Goal: Contribute content: Contribute content

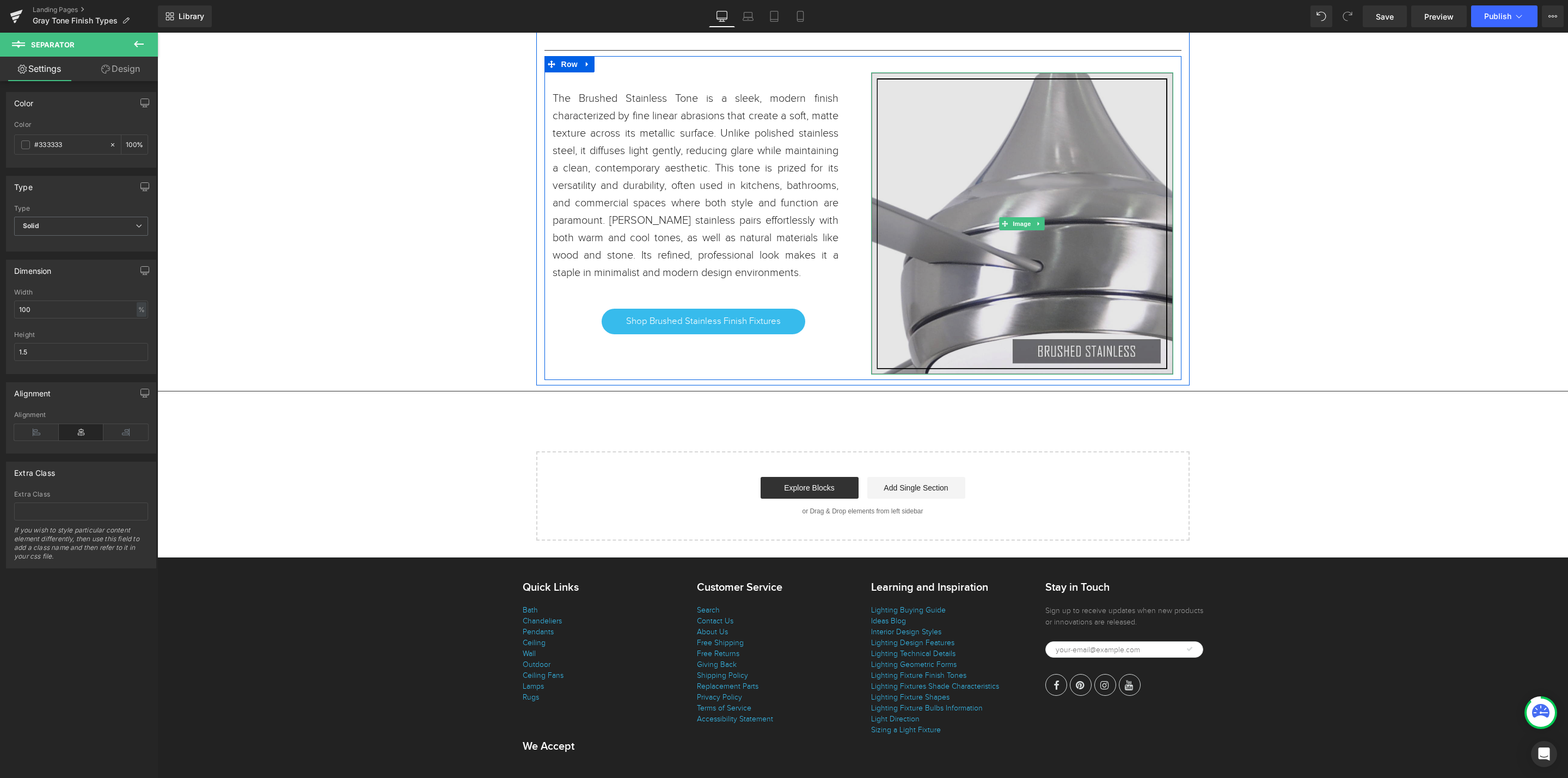
scroll to position [16596, 0]
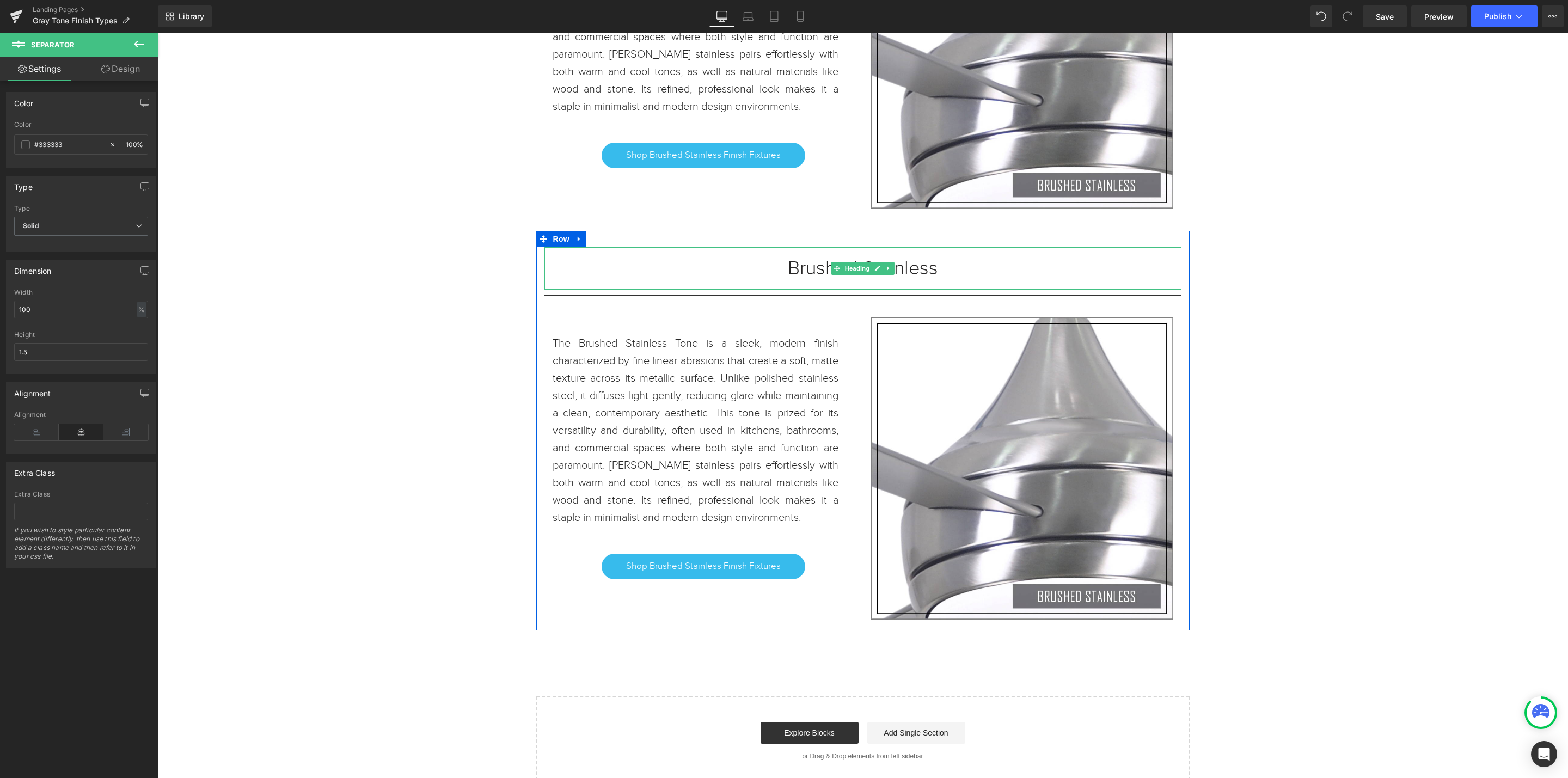
click at [933, 273] on h1 "Brushed Stainless" at bounding box center [863, 268] width 637 height 10
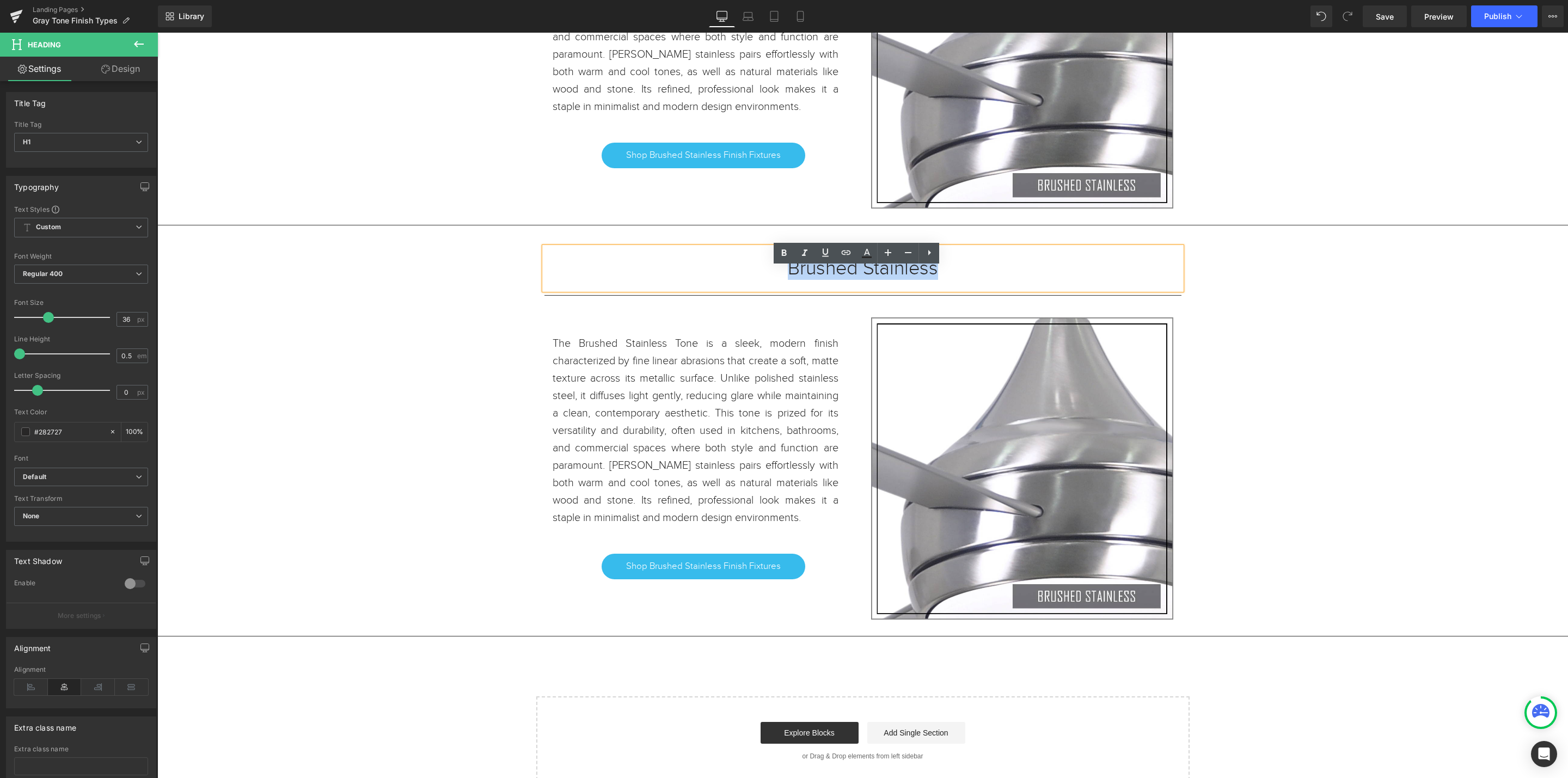
drag, startPoint x: 932, startPoint y: 291, endPoint x: 759, endPoint y: 288, distance: 173.0
click at [759, 273] on h1 "Brushed Stainless" at bounding box center [863, 268] width 637 height 10
paste div
click at [773, 579] on link "Shop Brushed Stainless Finish Fixtures" at bounding box center [703, 566] width 204 height 25
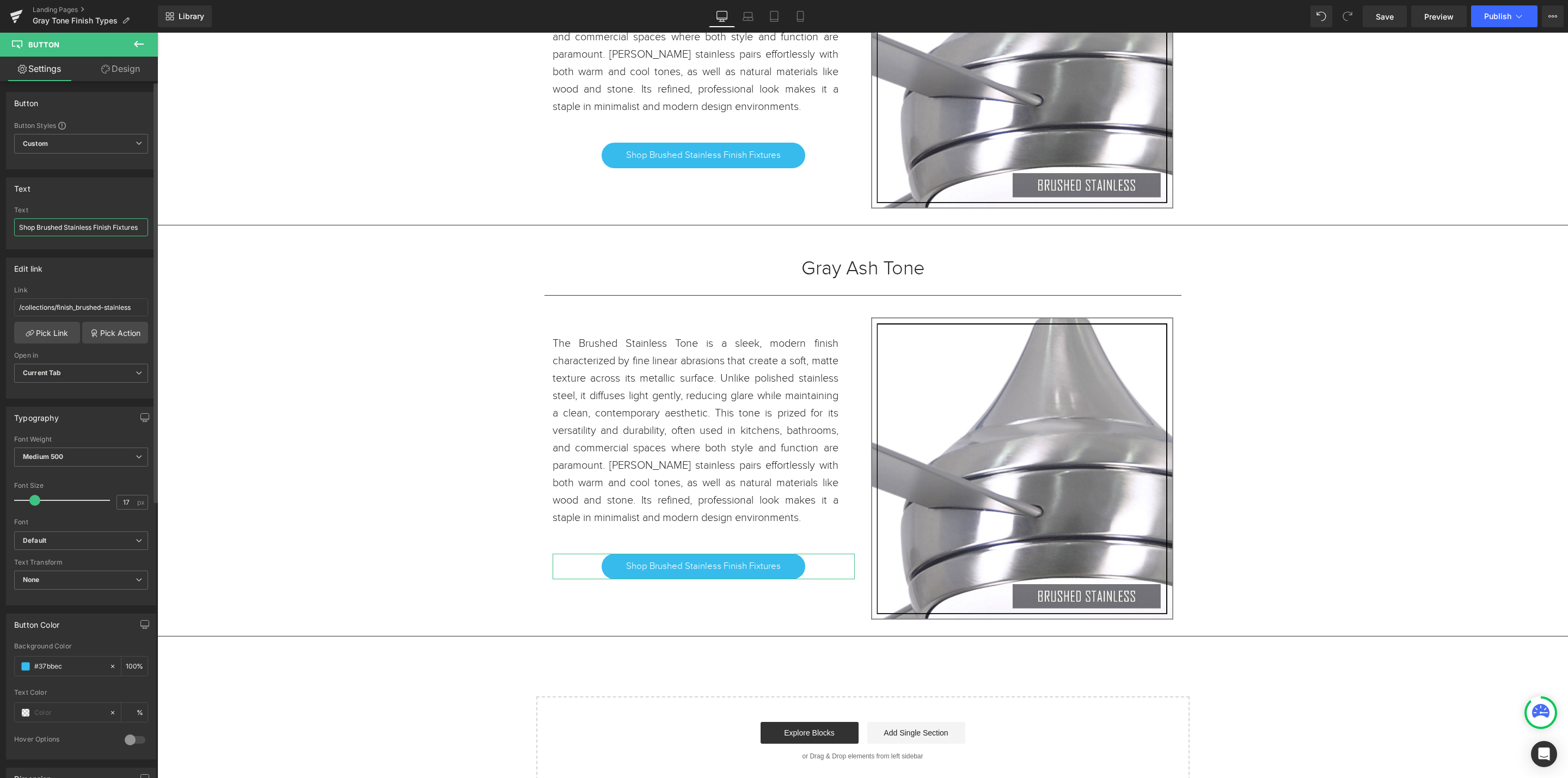
drag, startPoint x: 35, startPoint y: 226, endPoint x: 90, endPoint y: 226, distance: 55.0
click at [90, 226] on input "Shop Brushed Stainless Finish Fixtures" at bounding box center [81, 227] width 134 height 18
type input "Shop Gray Ash Tone Finish Fixtures"
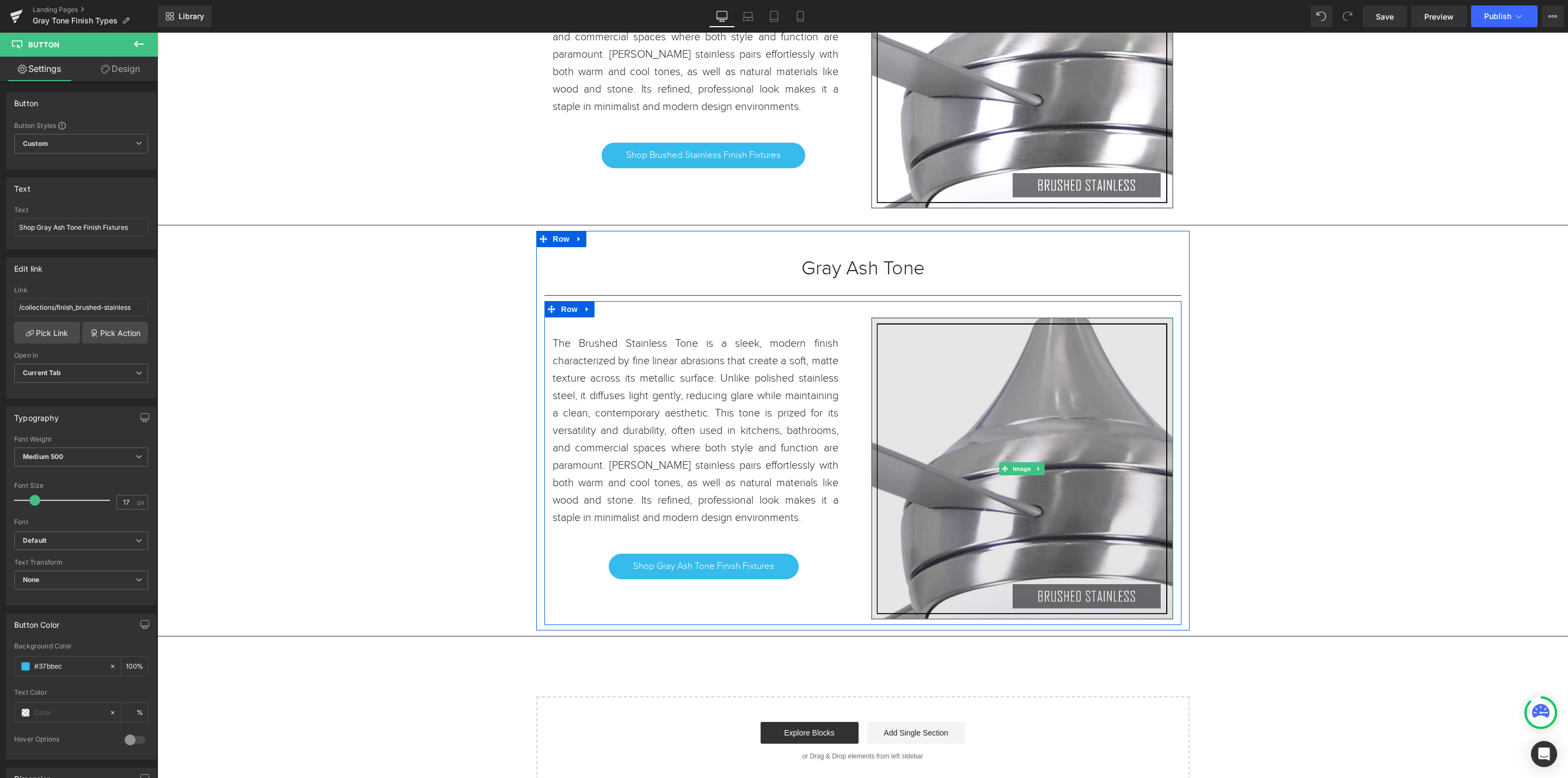
click at [1007, 481] on img at bounding box center [1022, 468] width 302 height 303
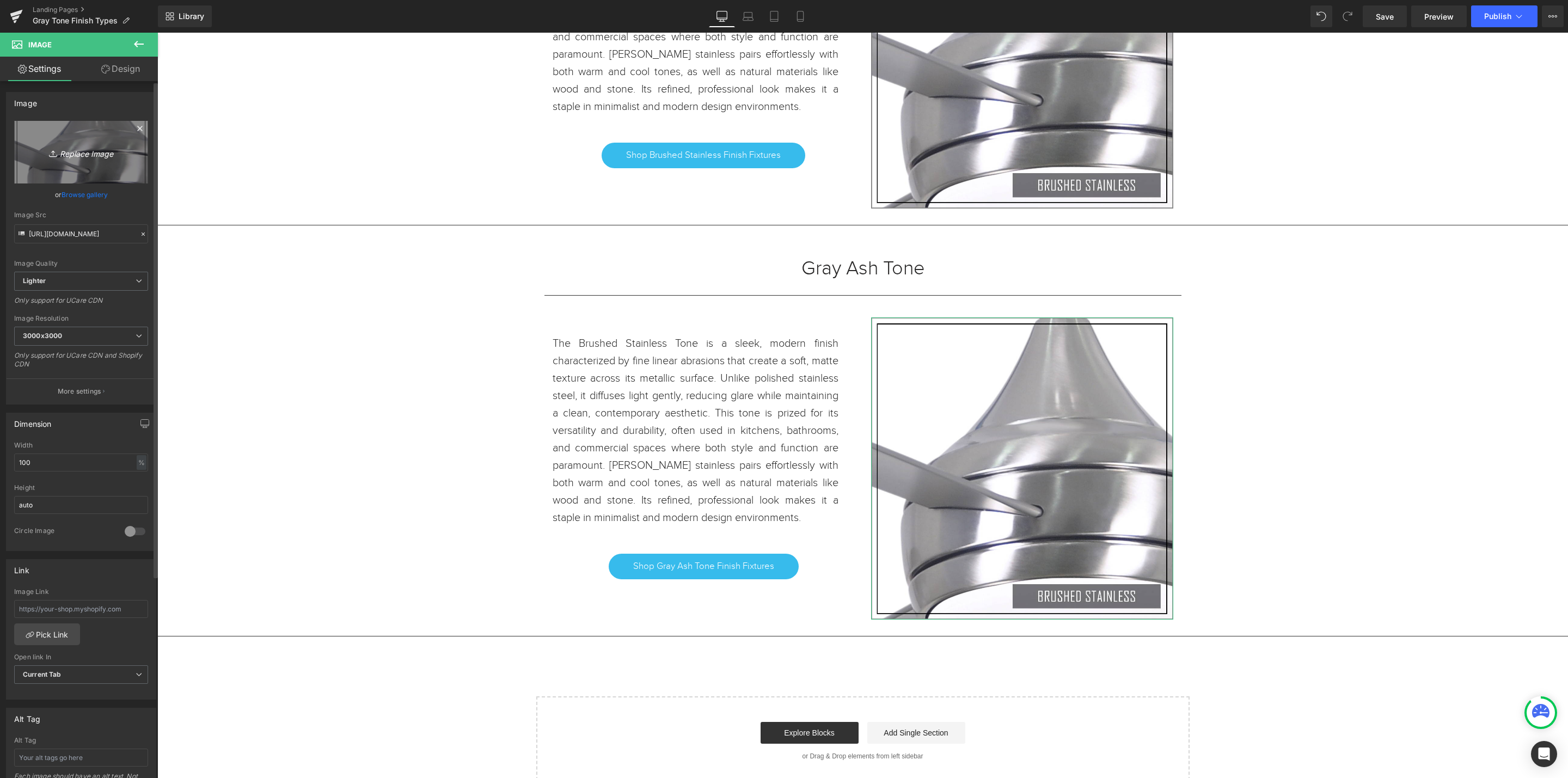
click at [80, 155] on icon "Replace Image" at bounding box center [81, 152] width 87 height 13
type input "C:\fakepath\GRAY ASH TONE.jpg"
type input "[URL][DOMAIN_NAME]"
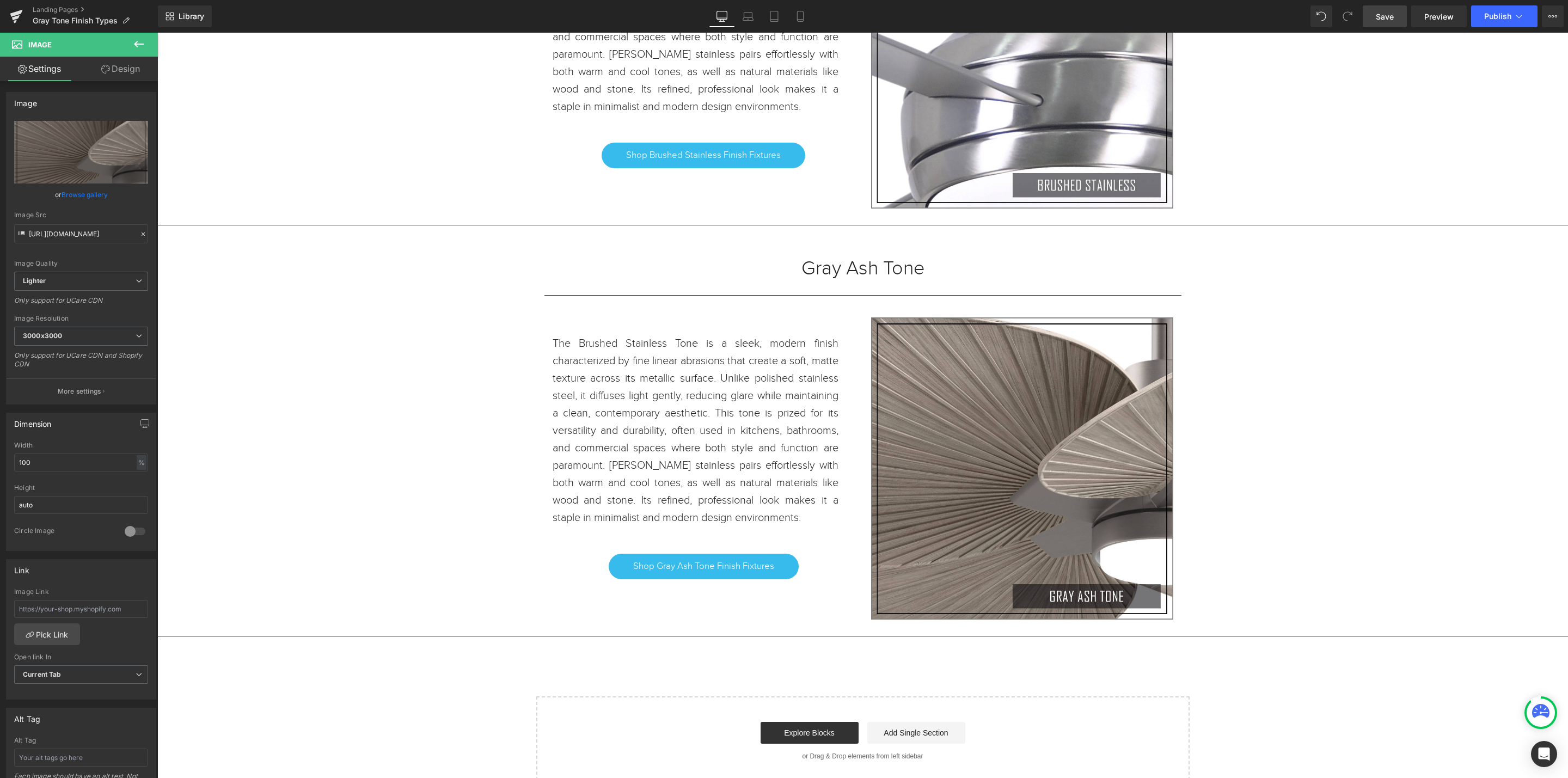
click at [1389, 20] on span "Save" at bounding box center [1385, 16] width 18 height 12
click at [911, 273] on h1 "Gray Ash Tone" at bounding box center [863, 268] width 637 height 10
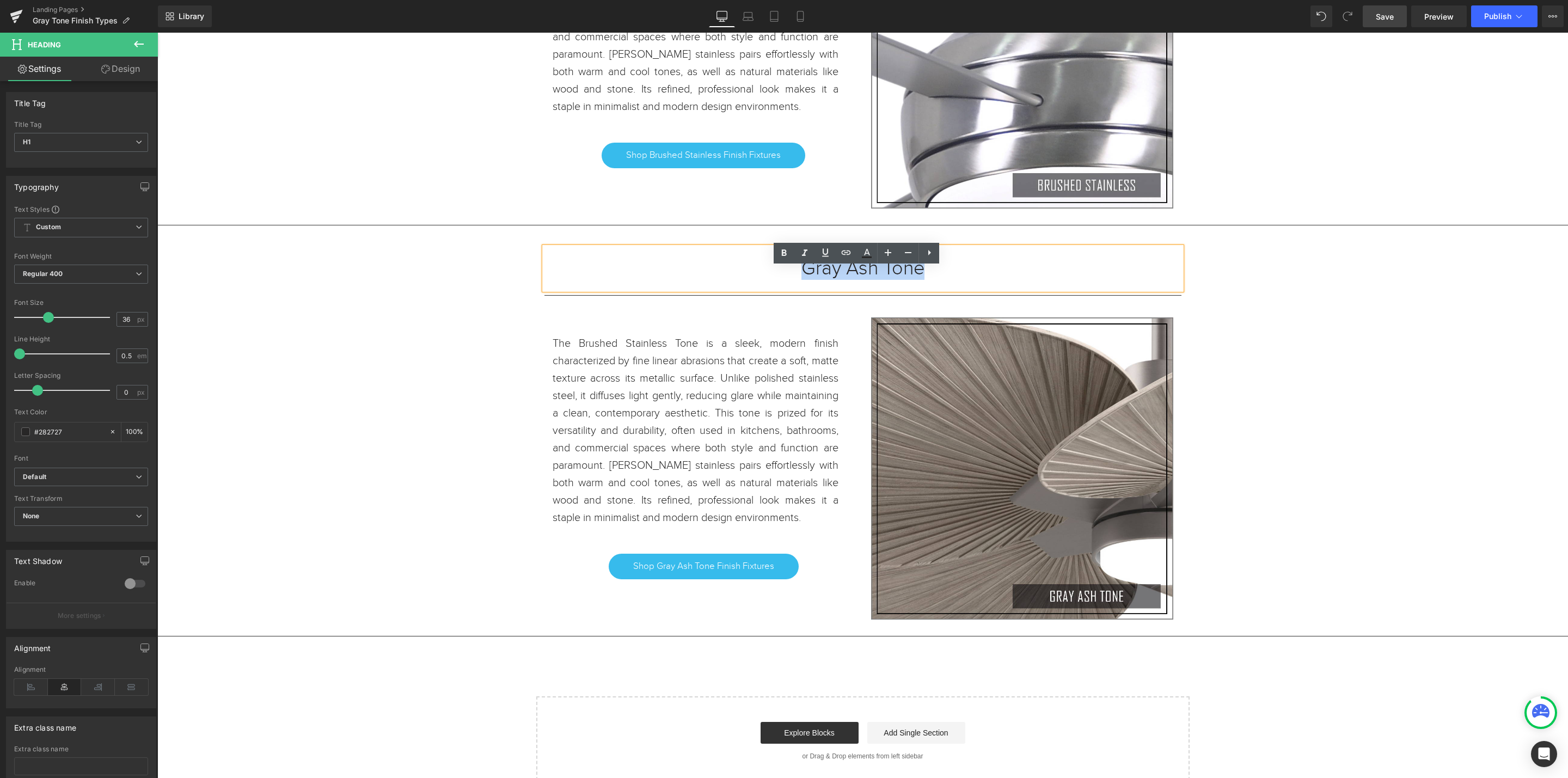
drag, startPoint x: 864, startPoint y: 290, endPoint x: 798, endPoint y: 290, distance: 66.0
click at [798, 273] on h1 "Gray Ash Tone" at bounding box center [863, 268] width 637 height 10
click at [937, 290] on div "Gray Ash Tone" at bounding box center [863, 269] width 637 height 43
drag, startPoint x: 937, startPoint y: 297, endPoint x: 801, endPoint y: 297, distance: 136.0
click at [801, 290] on div "Gray Ash Tone" at bounding box center [863, 269] width 637 height 43
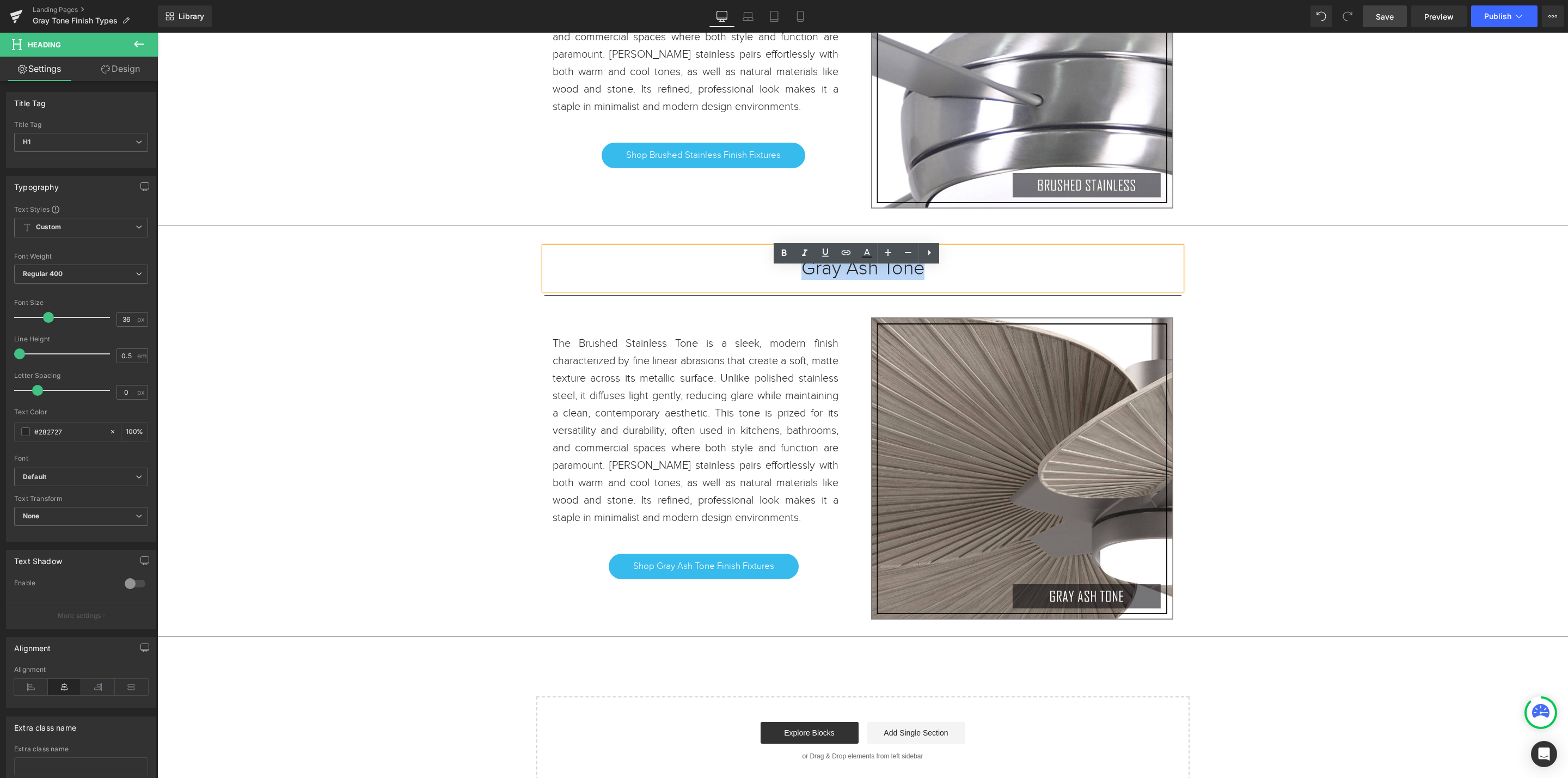
copy h1 "Gray Ash Tone"
click at [746, 526] on p "The Brushed Stainless Tone is a sleek, modern finish characterized by fine line…" at bounding box center [695, 431] width 286 height 192
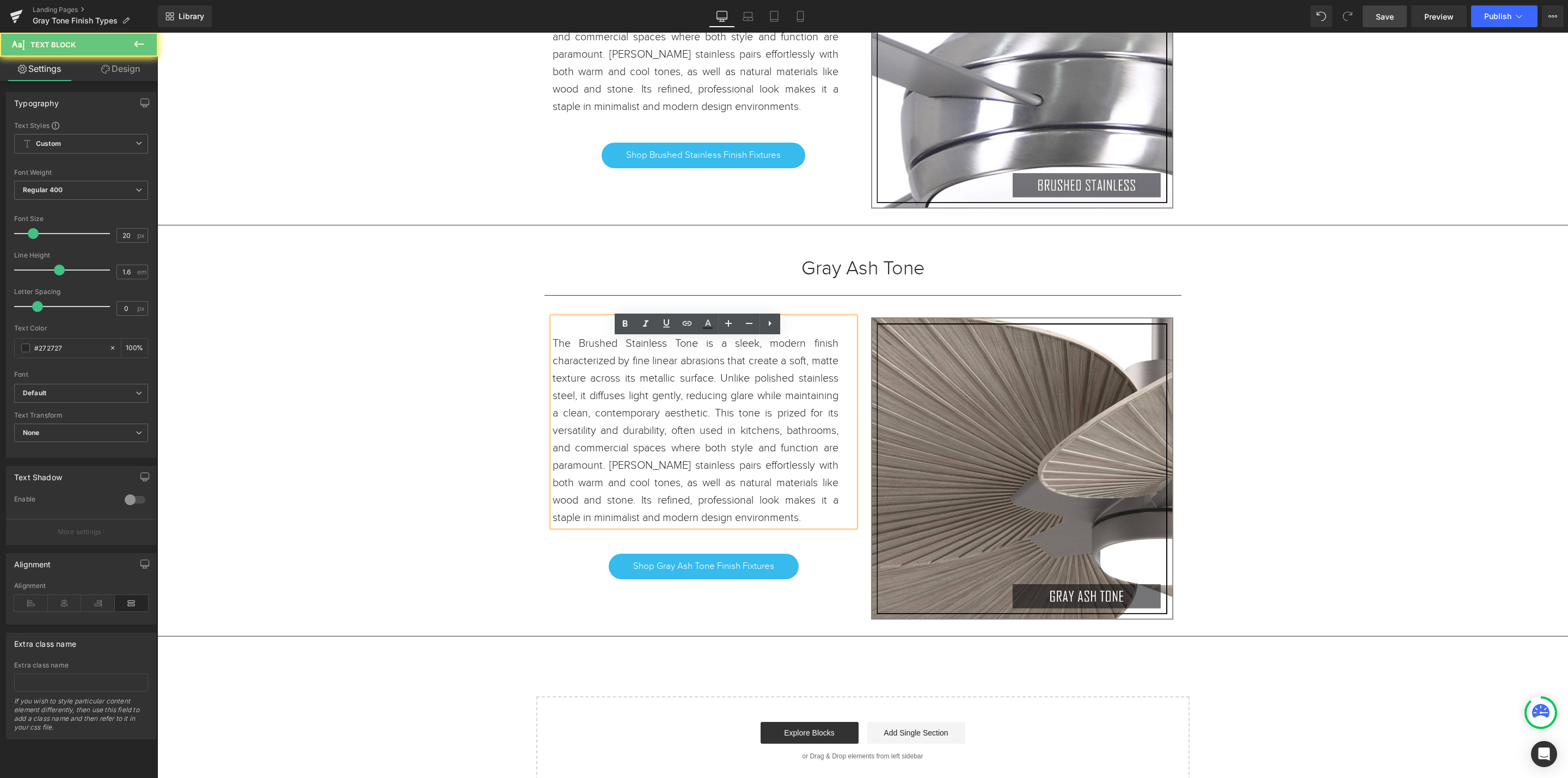
click at [812, 527] on p "The Brushed Stainless Tone is a sleek, modern finish characterized by fine line…" at bounding box center [695, 431] width 286 height 192
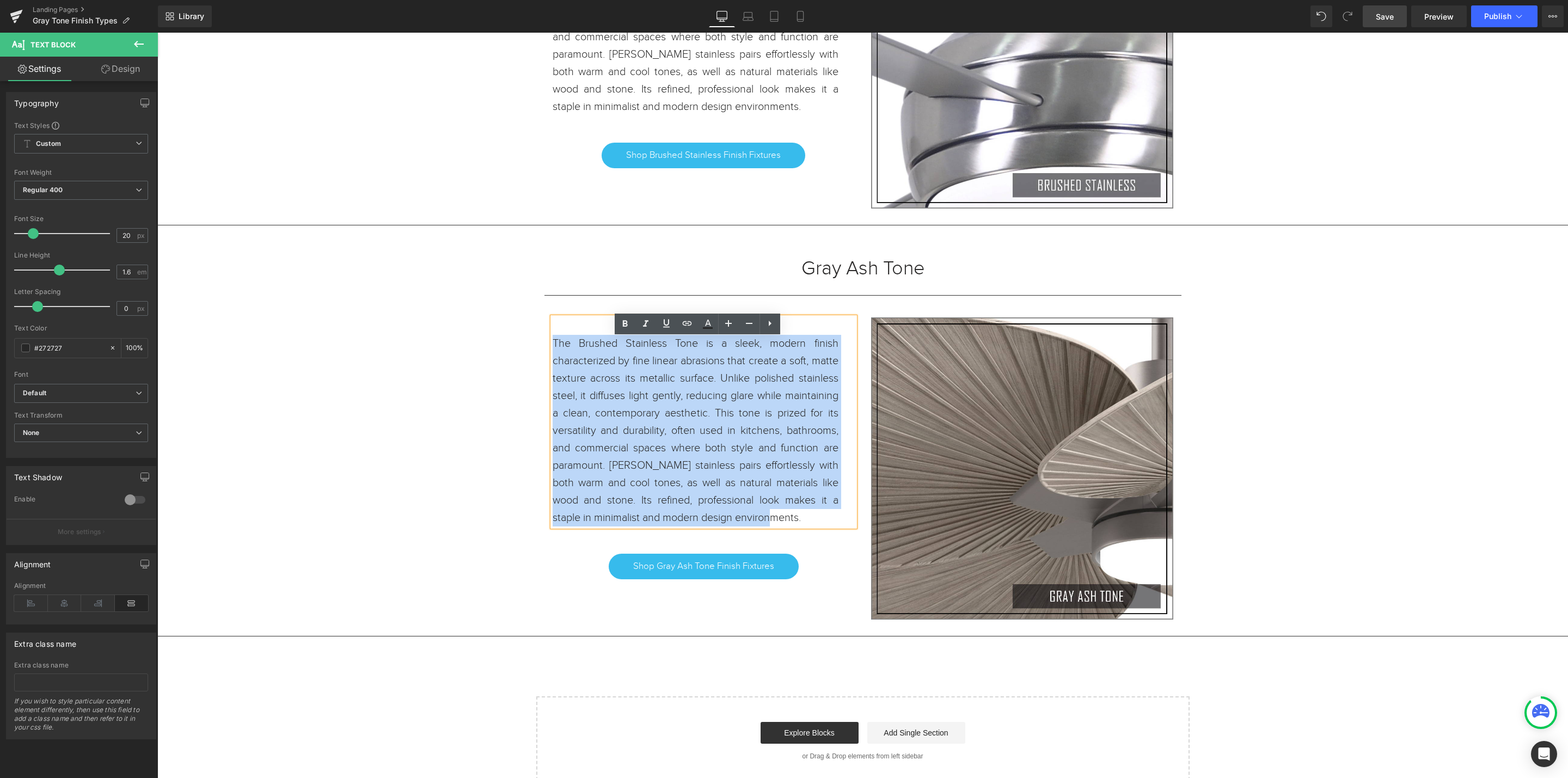
drag, startPoint x: 825, startPoint y: 541, endPoint x: 548, endPoint y: 363, distance: 329.3
click at [553, 363] on p "The Brushed Stainless Tone is a sleek, modern finish characterized by fine line…" at bounding box center [695, 431] width 286 height 192
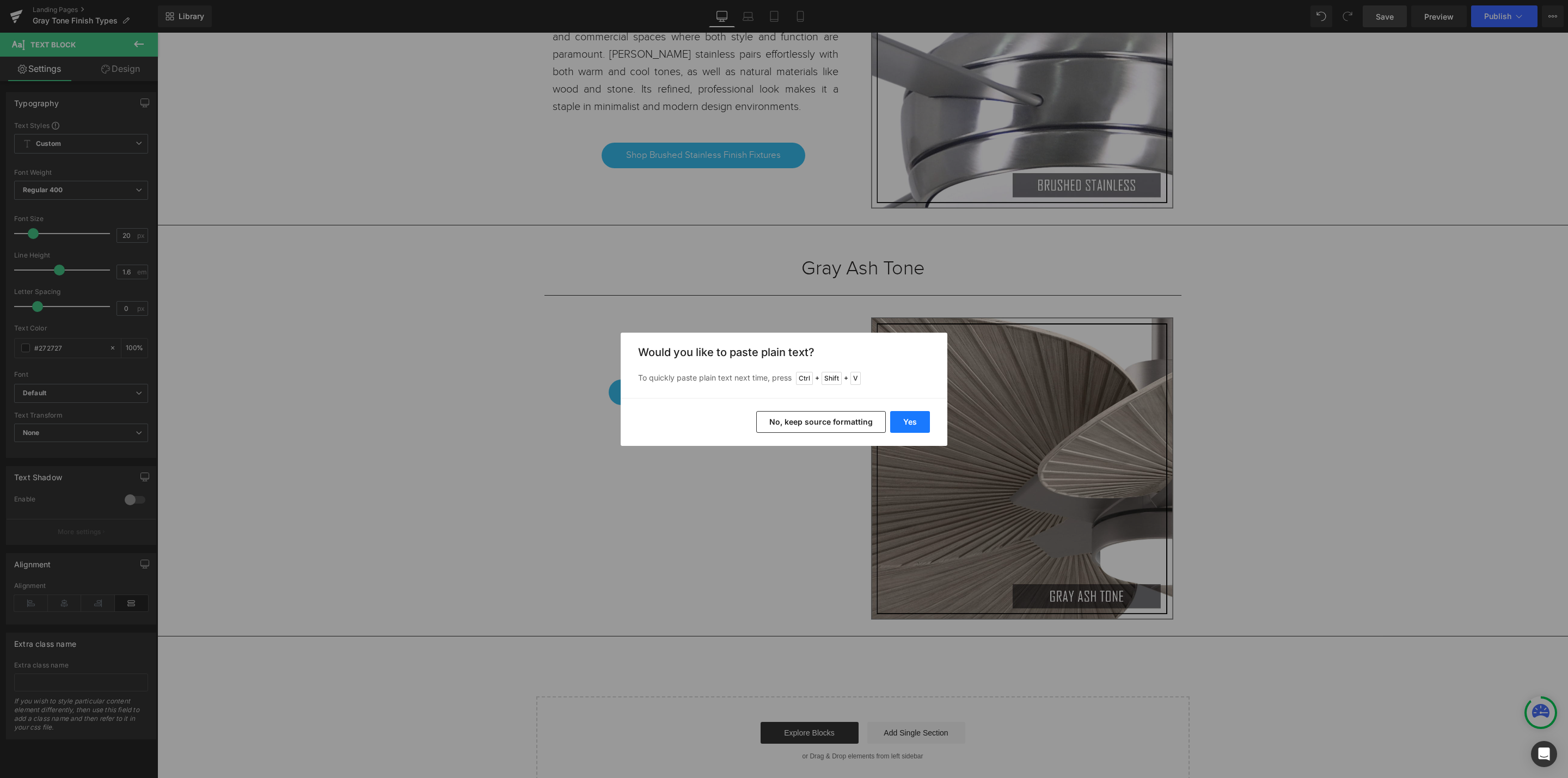
click at [912, 428] on button "Yes" at bounding box center [910, 422] width 40 height 22
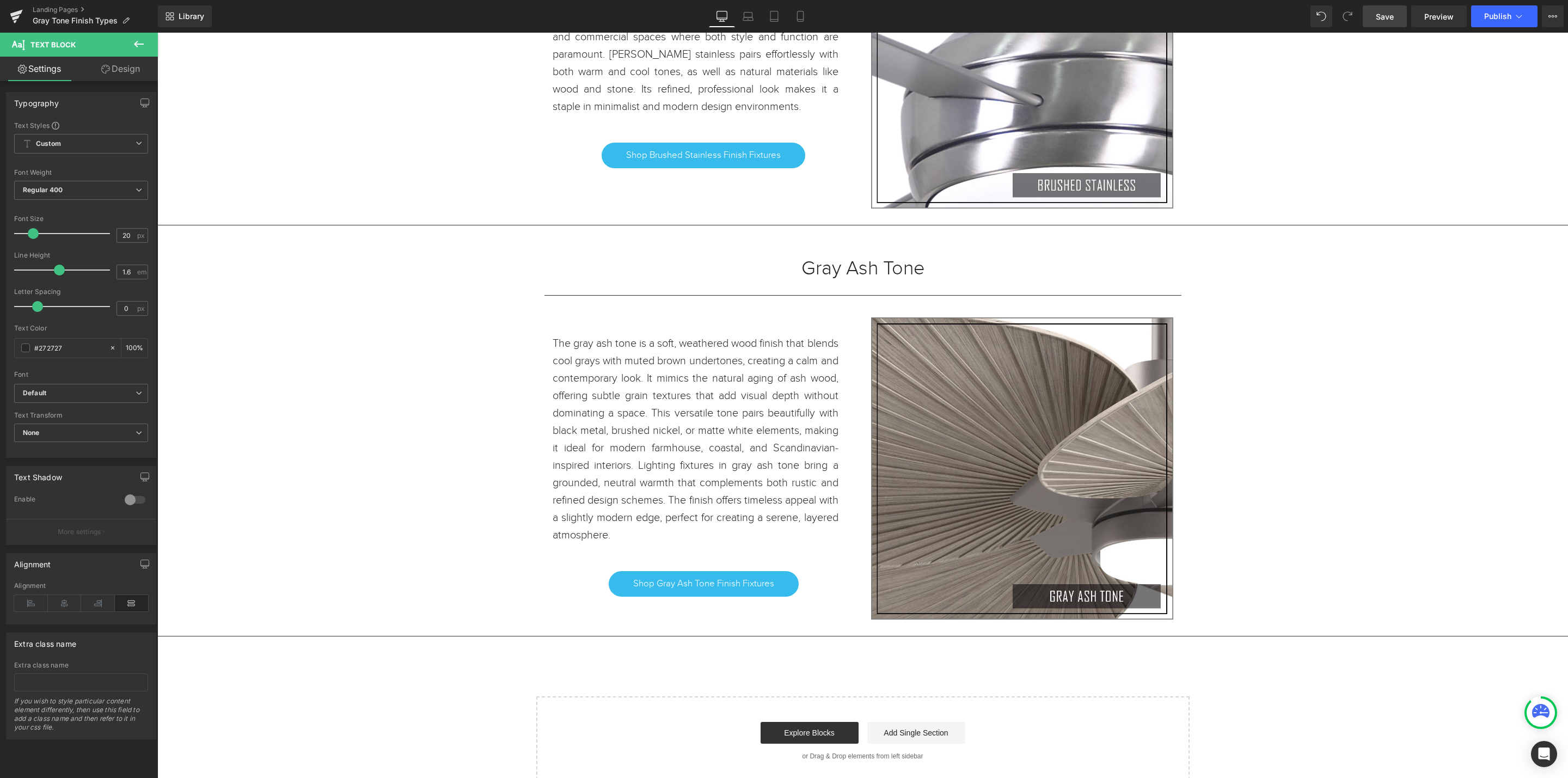
click at [1382, 23] on link "Save" at bounding box center [1385, 16] width 44 height 22
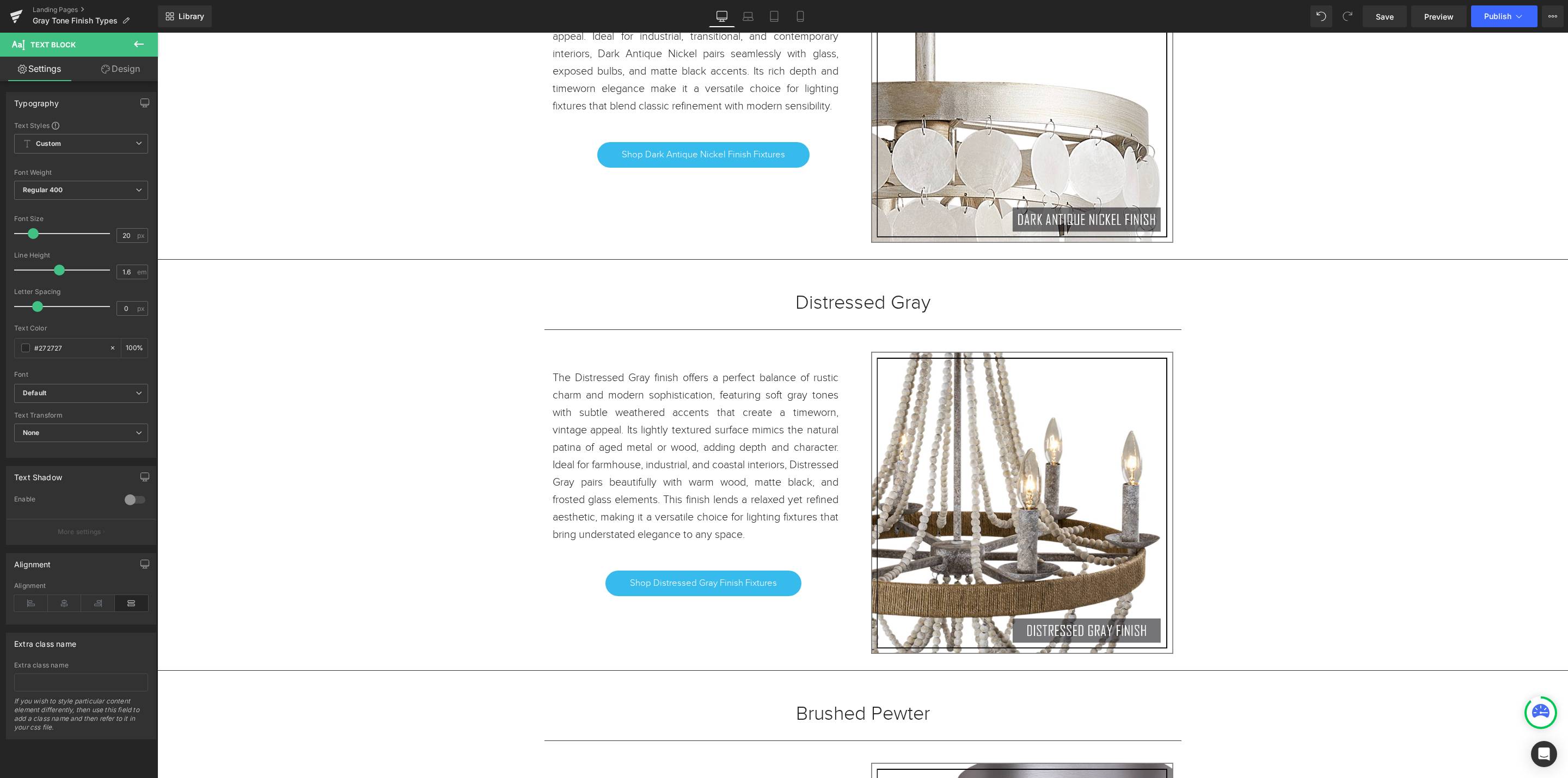
scroll to position [15044, 0]
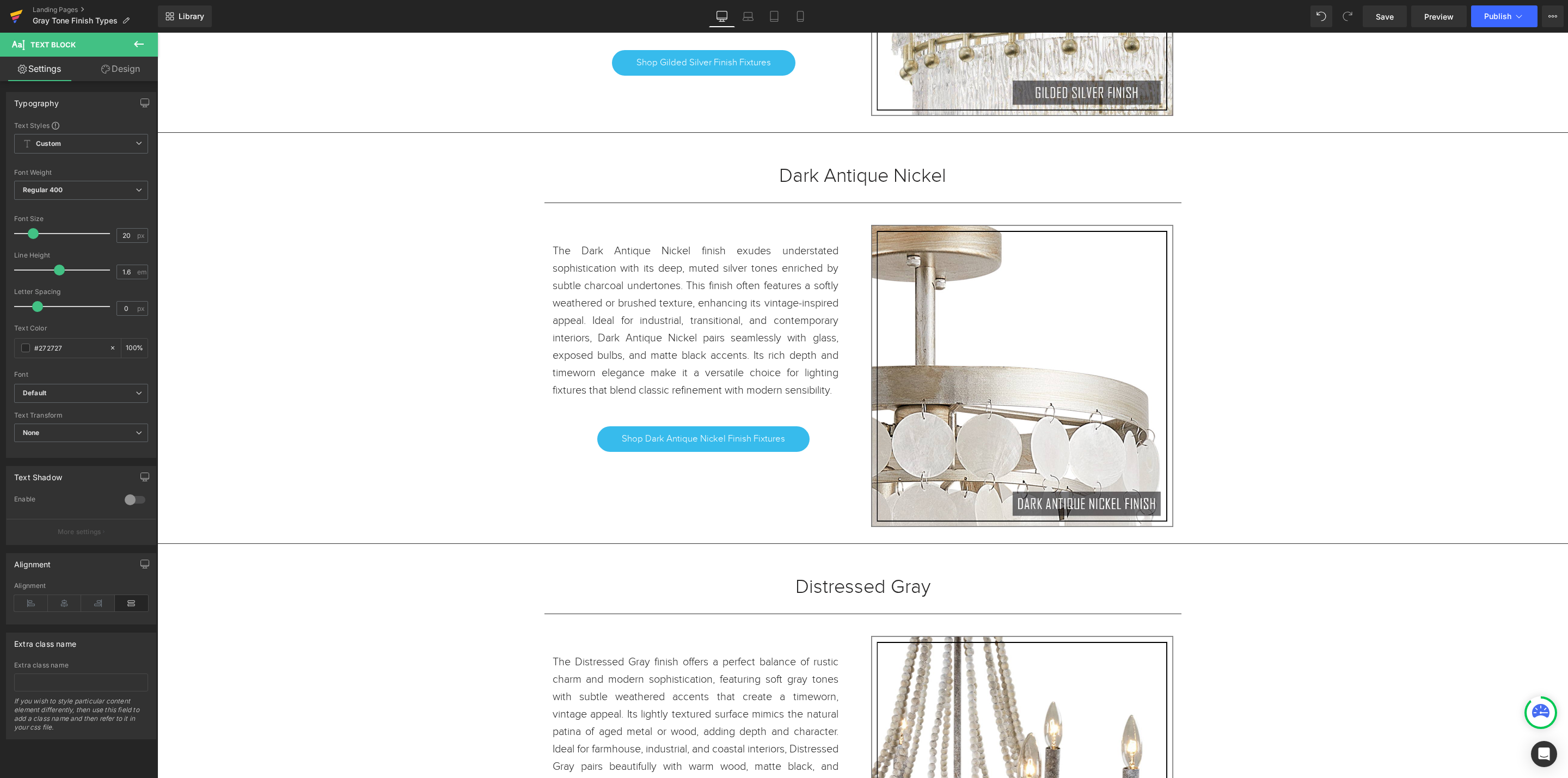
click at [16, 15] on icon at bounding box center [16, 16] width 13 height 28
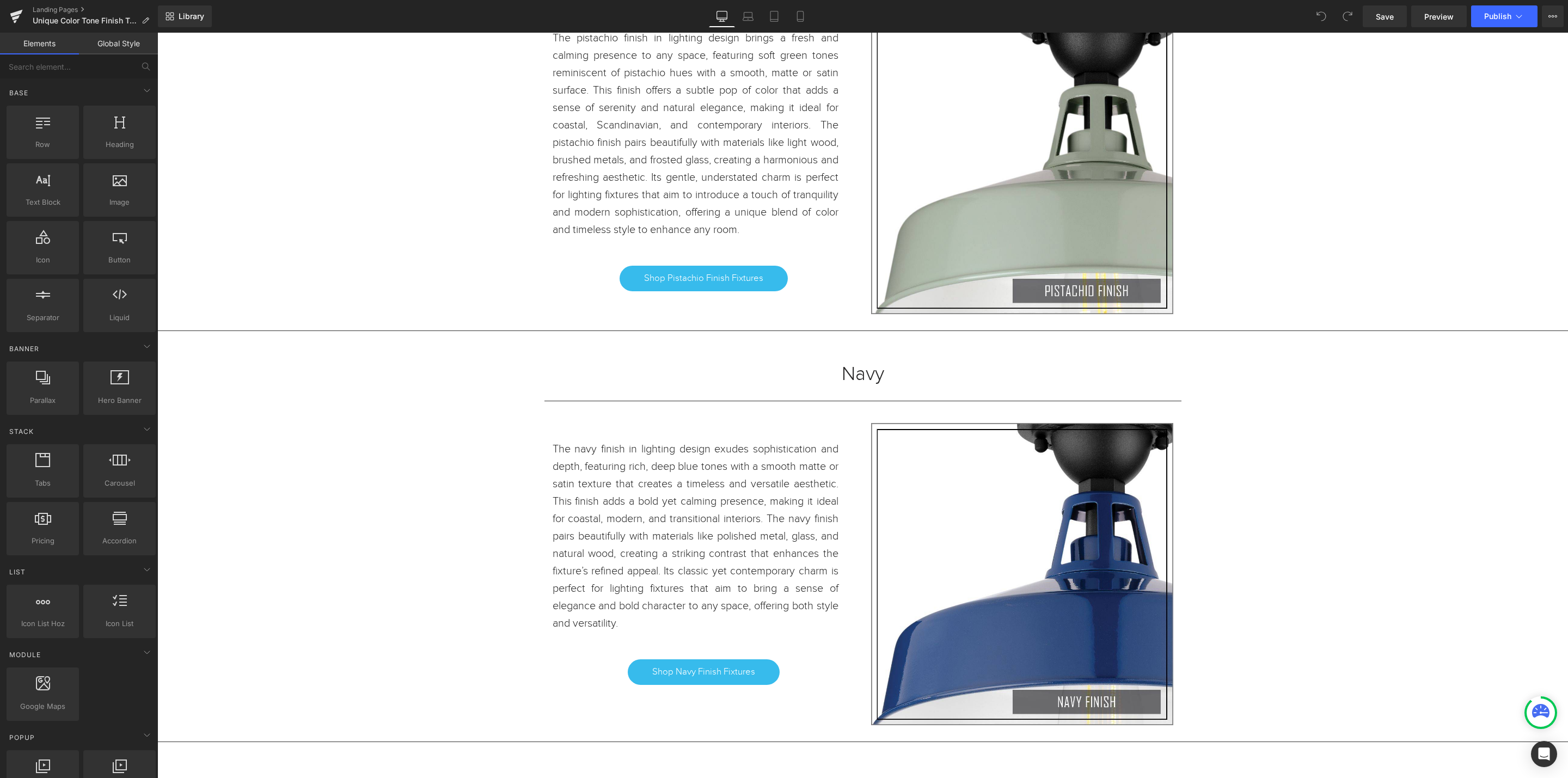
scroll to position [2778, 0]
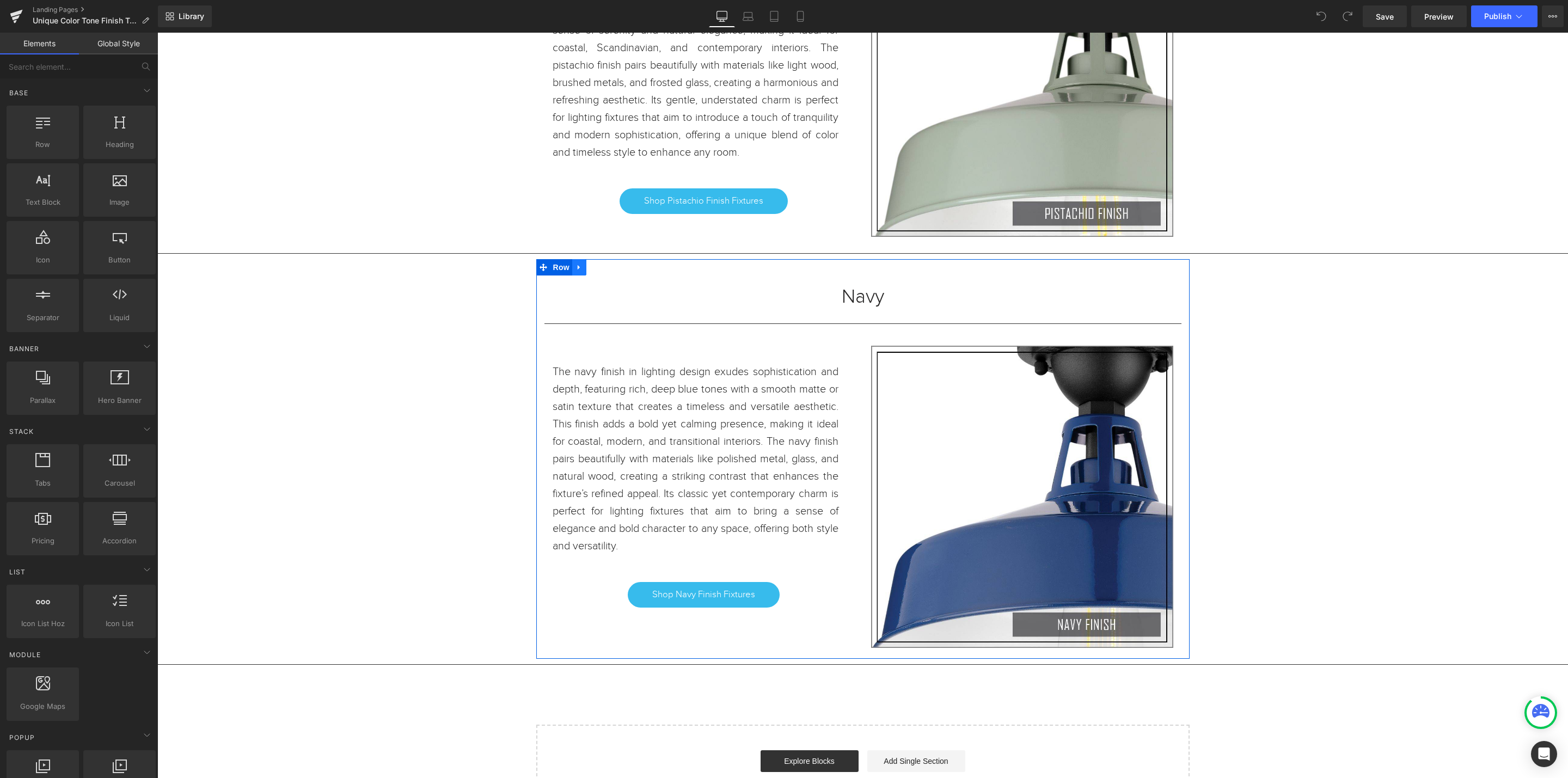
click at [576, 271] on icon at bounding box center [579, 267] width 8 height 8
click at [590, 271] on icon at bounding box center [593, 267] width 8 height 8
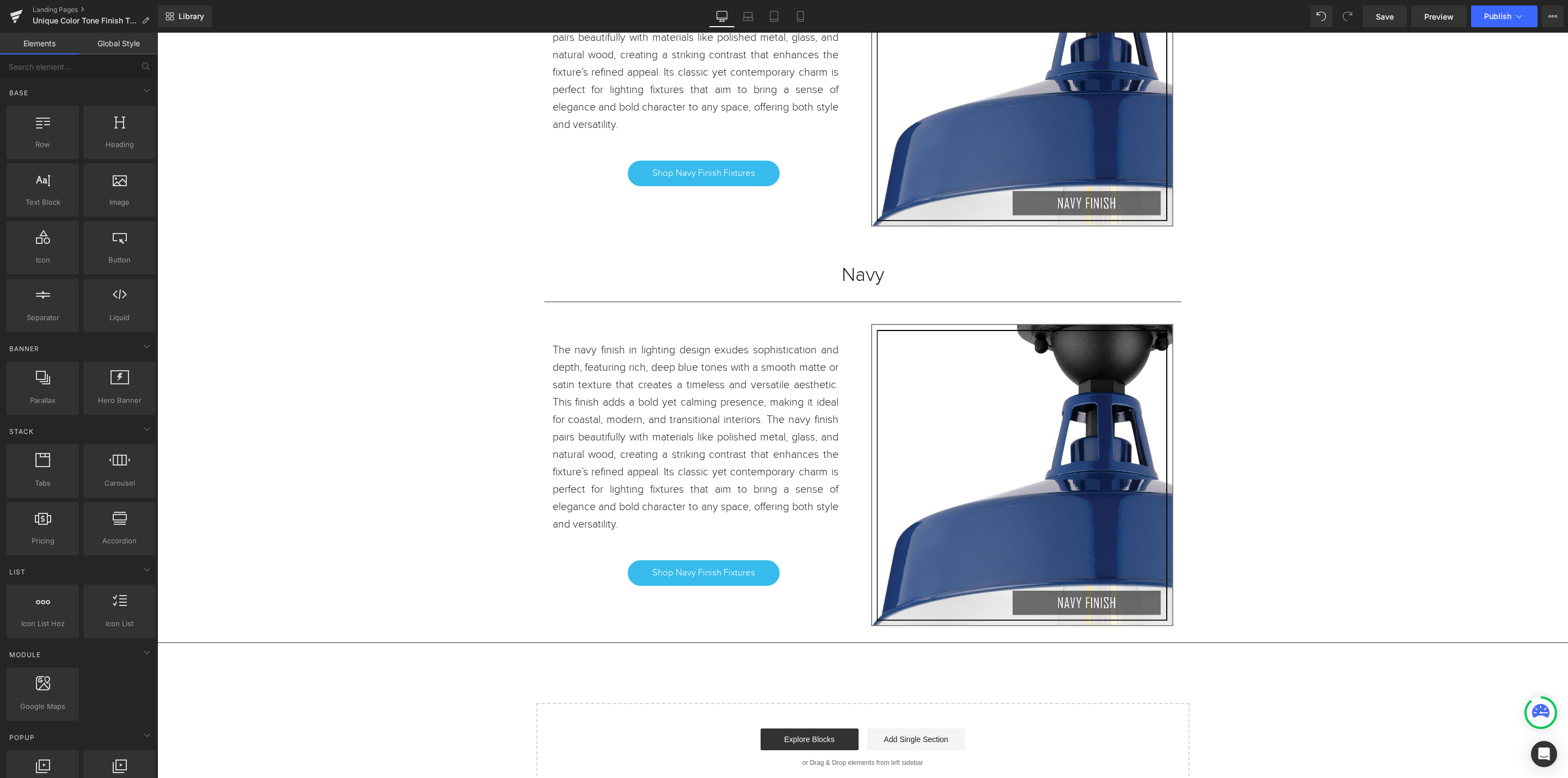
scroll to position [3121, 0]
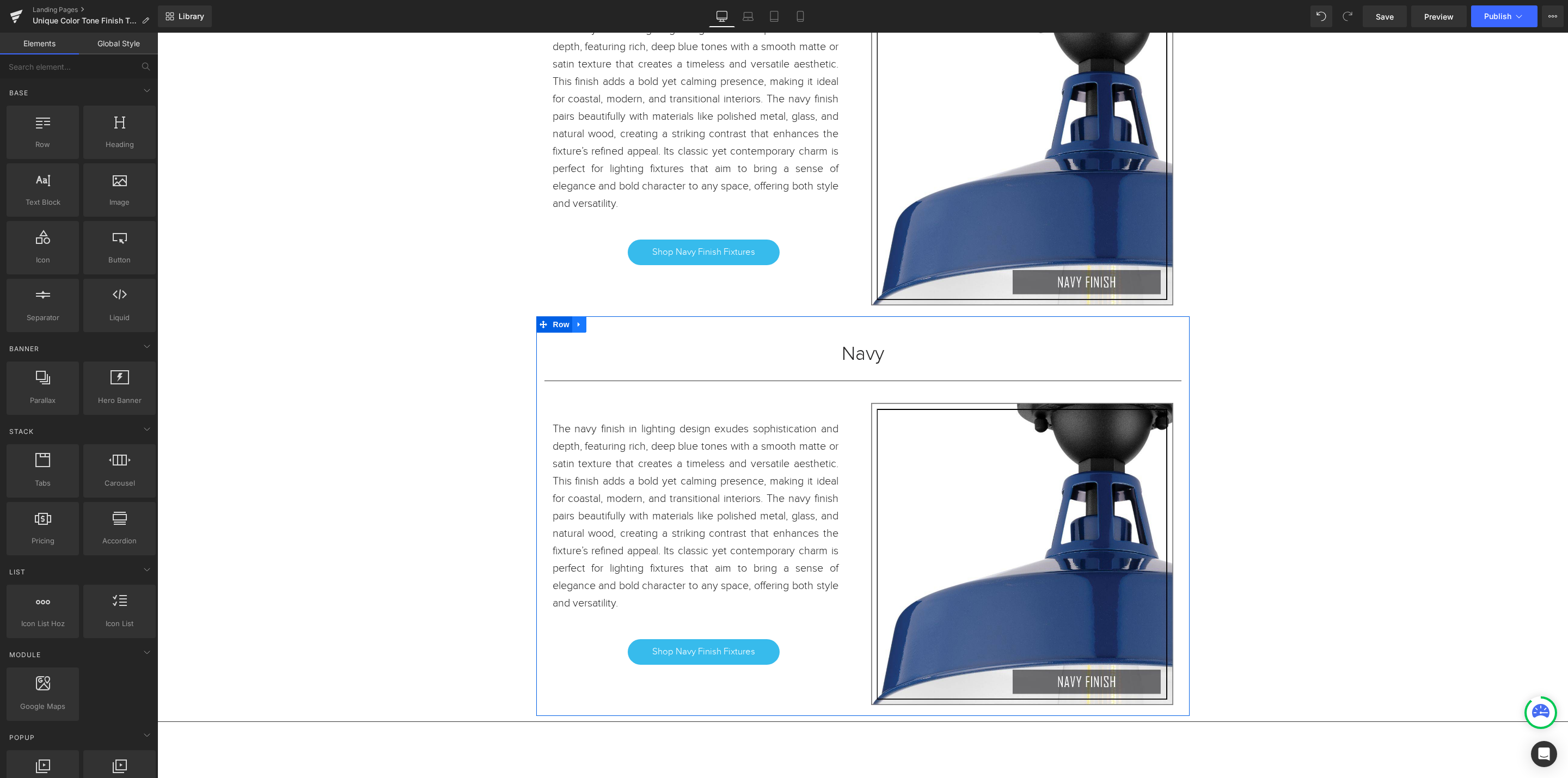
click at [576, 329] on icon at bounding box center [579, 325] width 8 height 8
click at [589, 333] on link at bounding box center [593, 325] width 14 height 16
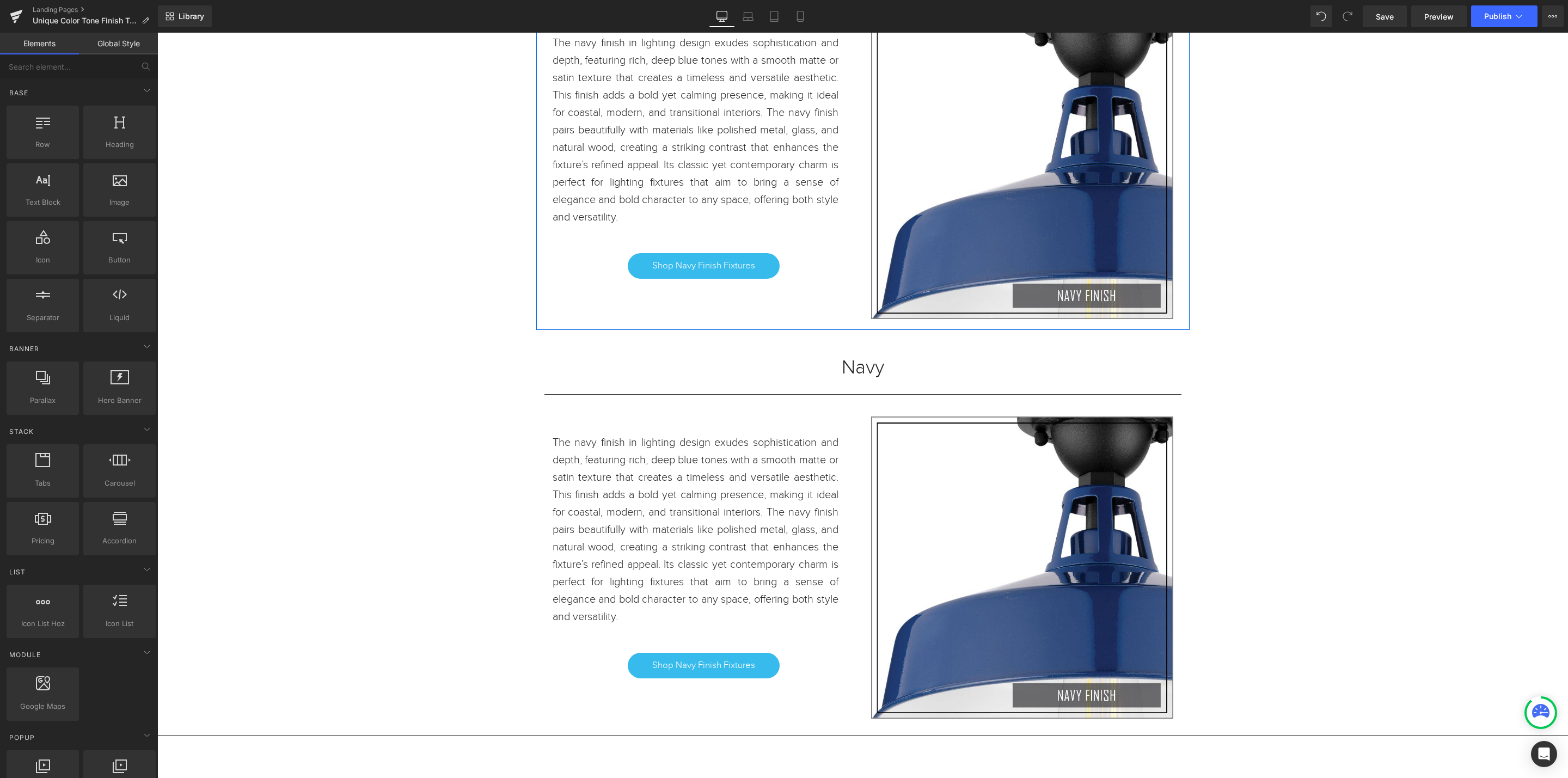
scroll to position [3603, 0]
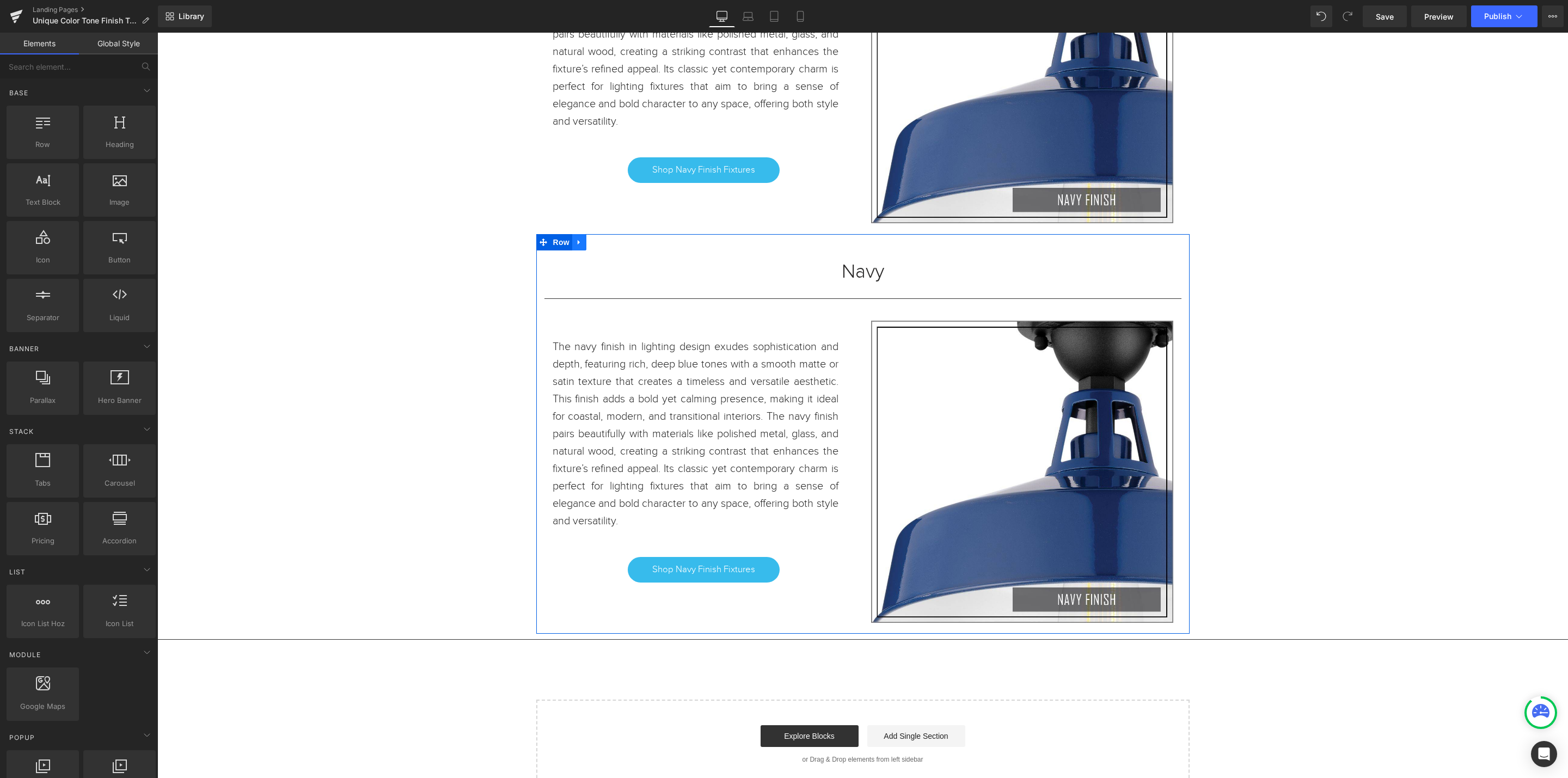
click at [576, 247] on icon at bounding box center [579, 242] width 8 height 8
click at [587, 250] on link at bounding box center [593, 242] width 14 height 16
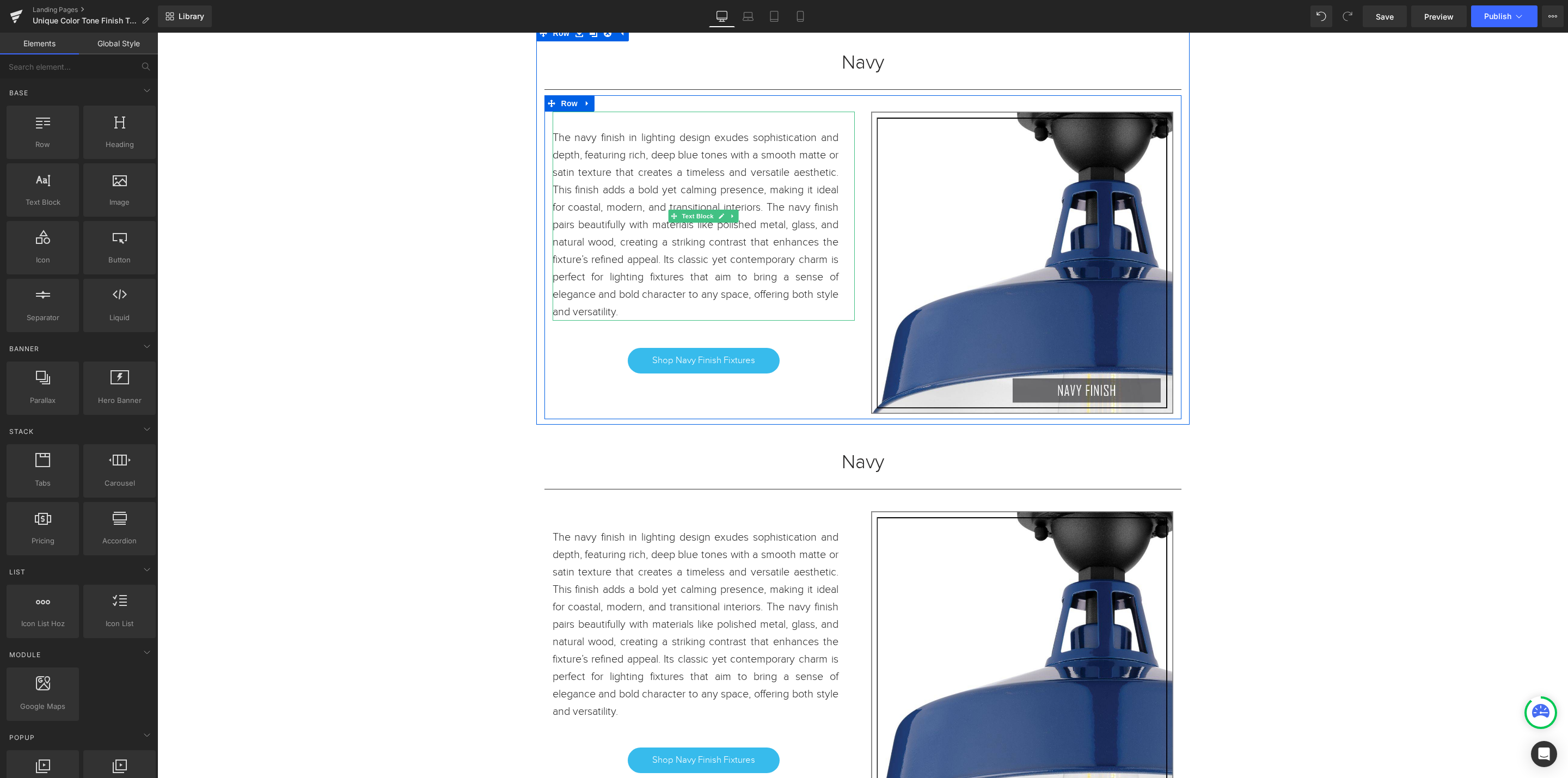
scroll to position [4012, 0]
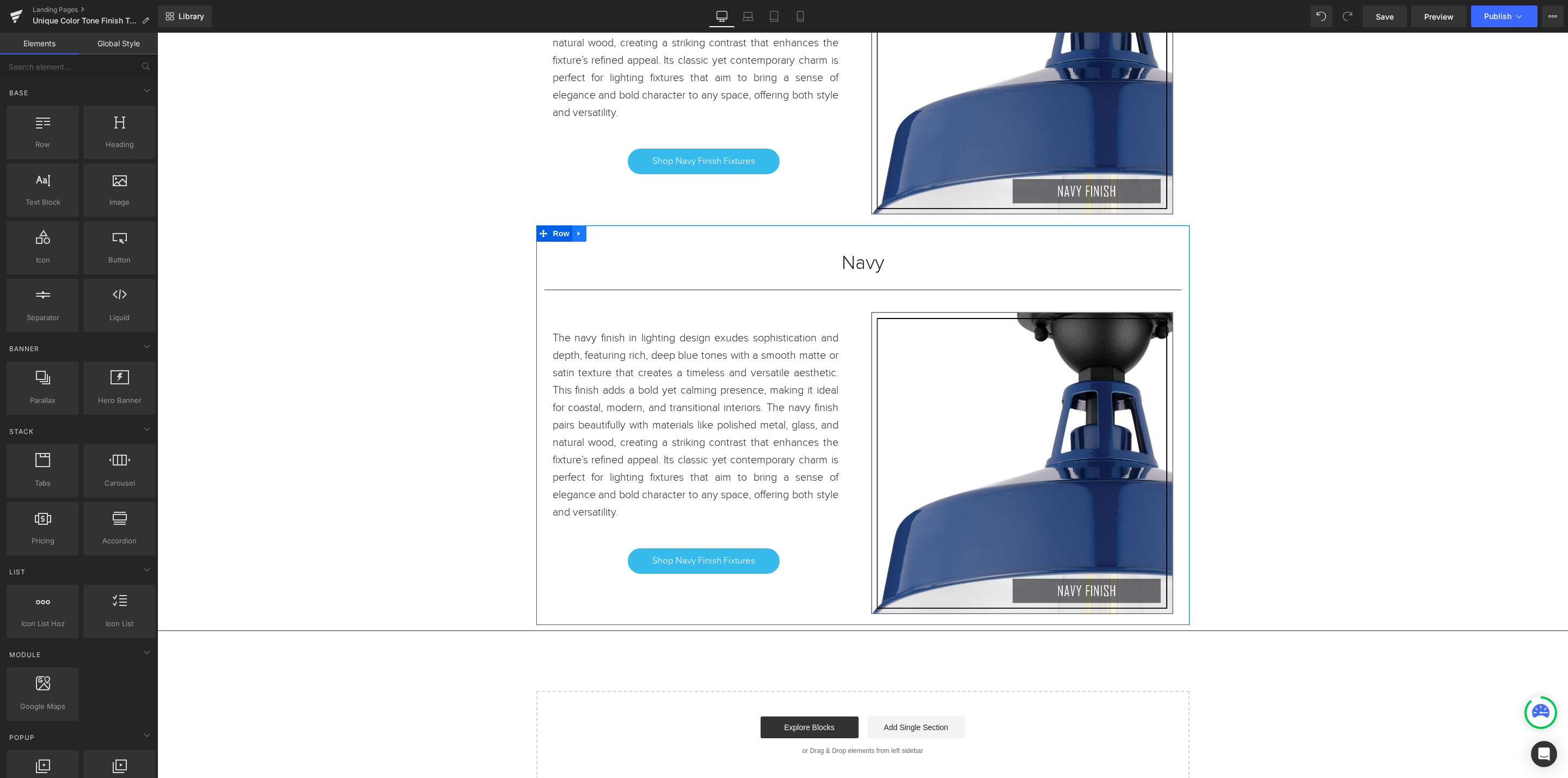
click at [577, 240] on link at bounding box center [579, 233] width 14 height 16
click at [587, 242] on link at bounding box center [593, 233] width 14 height 16
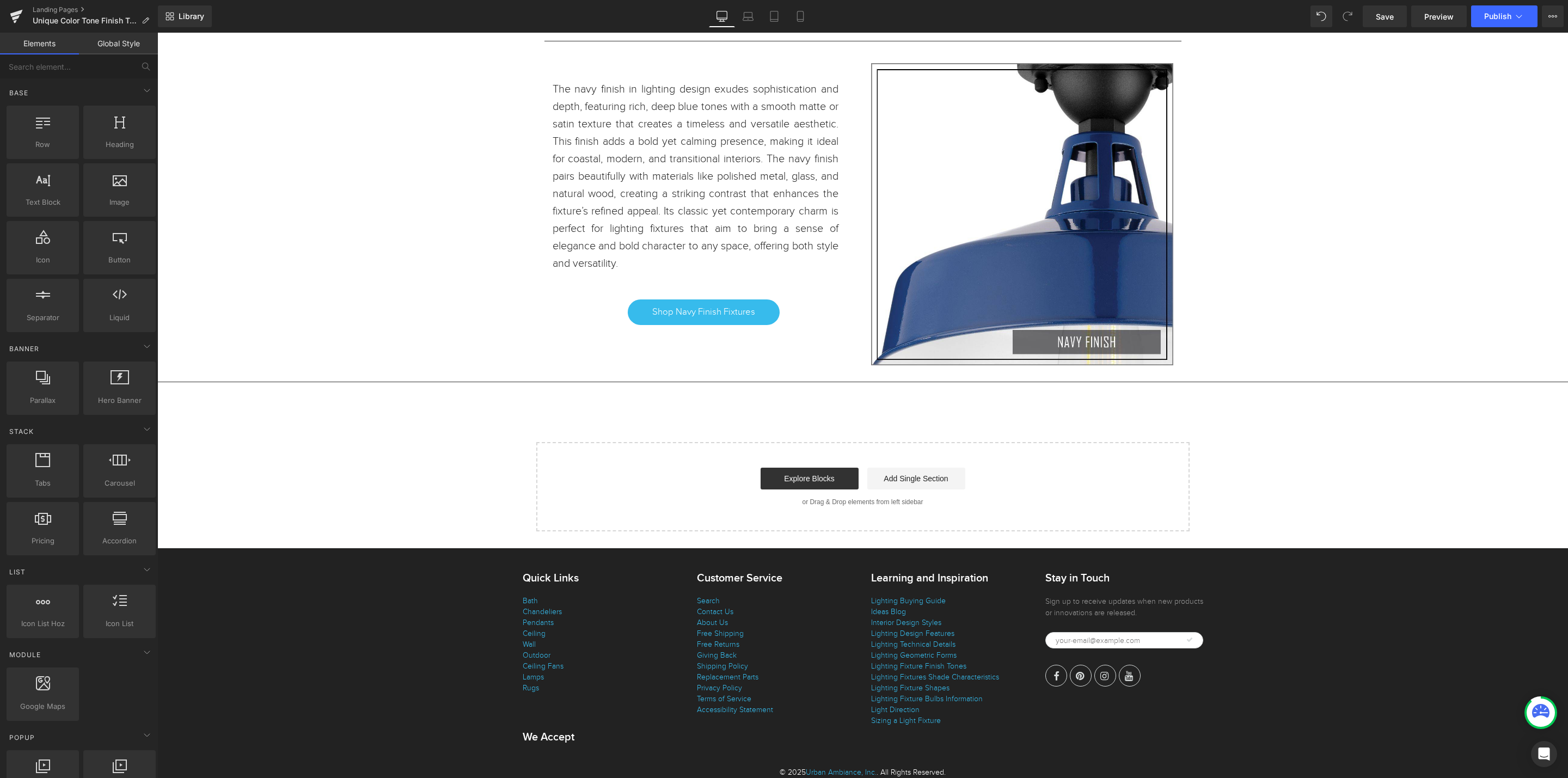
scroll to position [4665, 0]
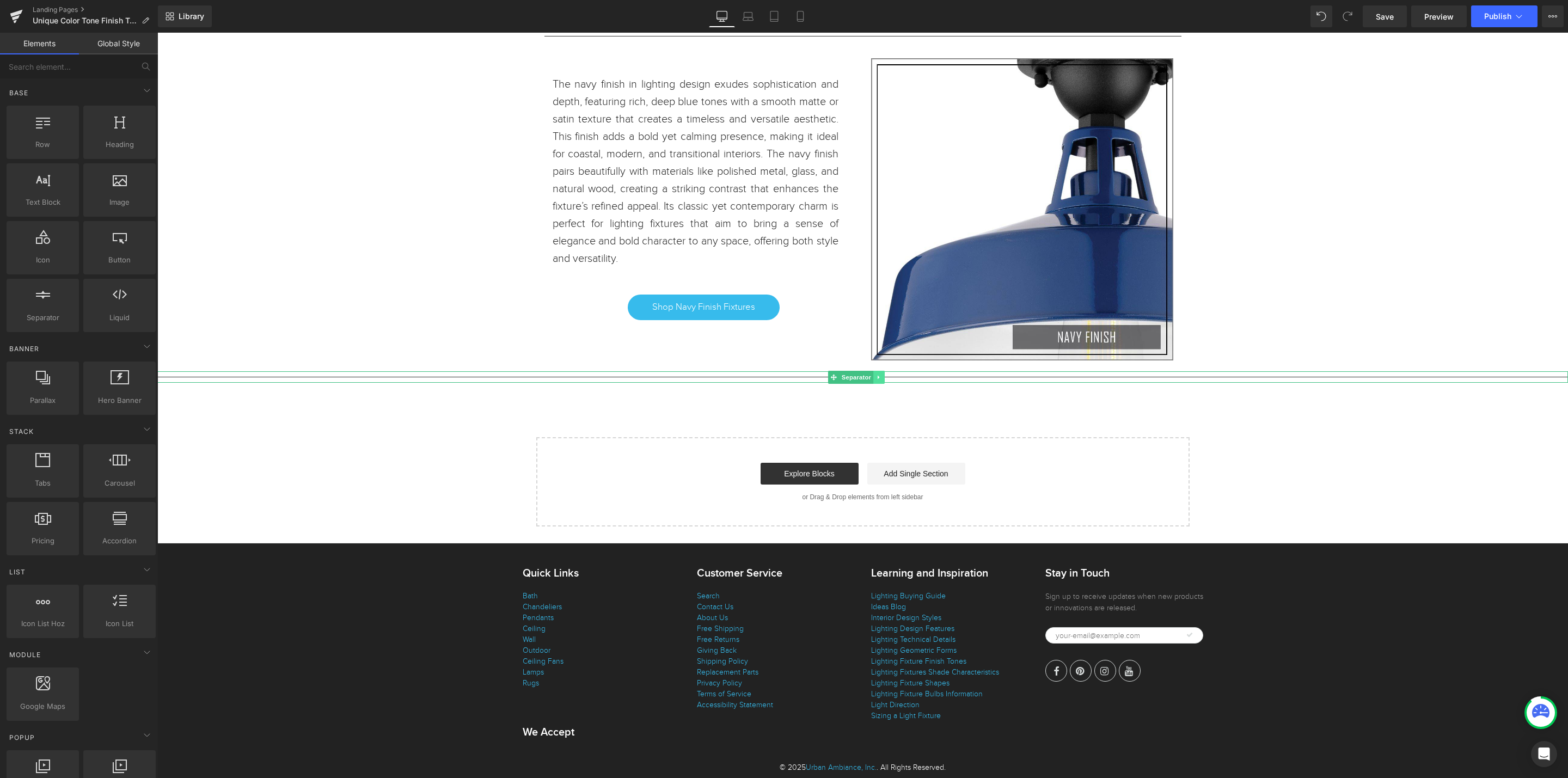
click at [880, 381] on icon at bounding box center [879, 377] width 6 height 6
click at [875, 381] on icon at bounding box center [874, 377] width 6 height 6
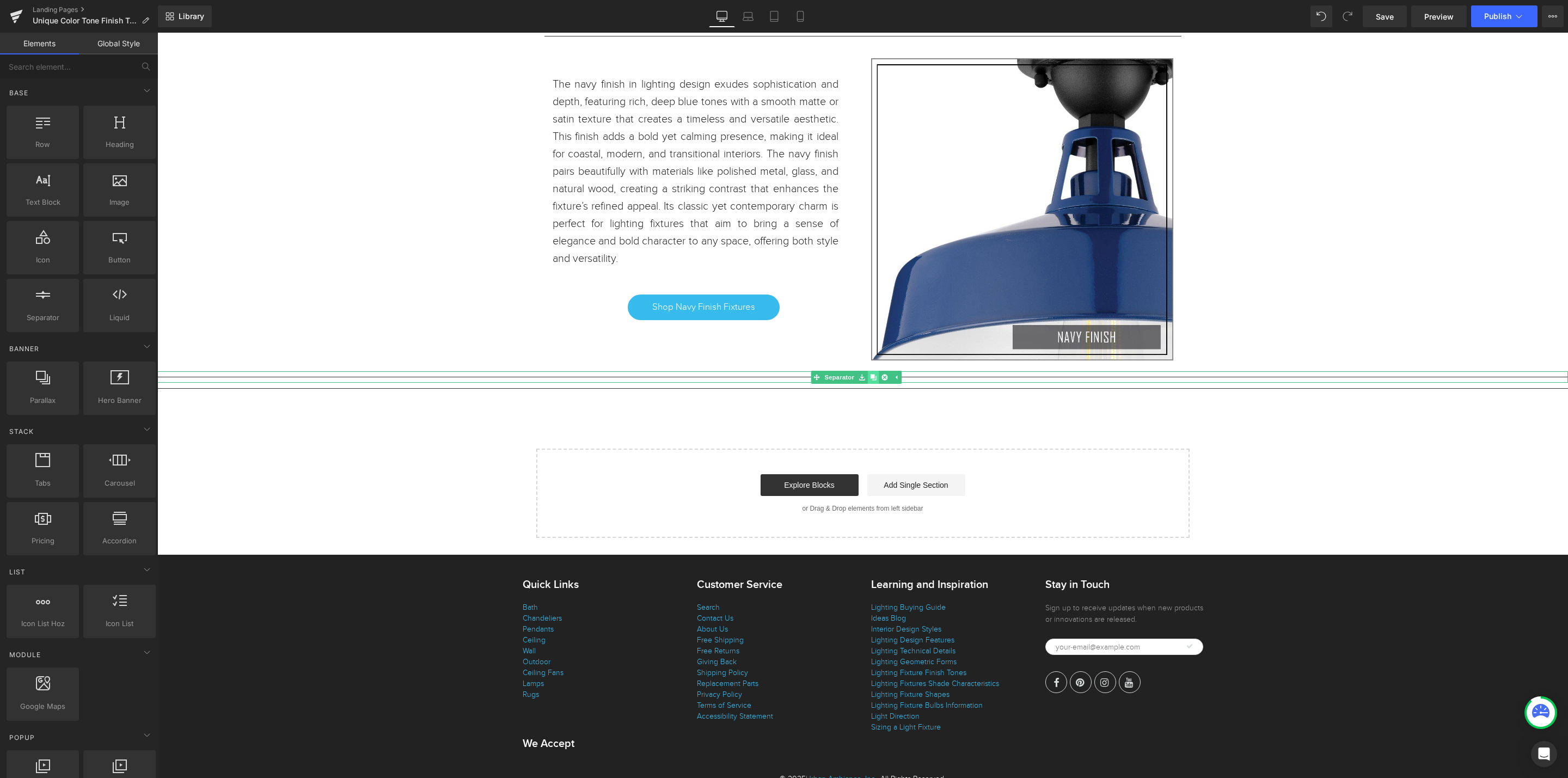
scroll to position [5463, 1399]
click at [878, 396] on link at bounding box center [879, 389] width 12 height 13
click at [872, 391] on icon at bounding box center [874, 389] width 6 height 6
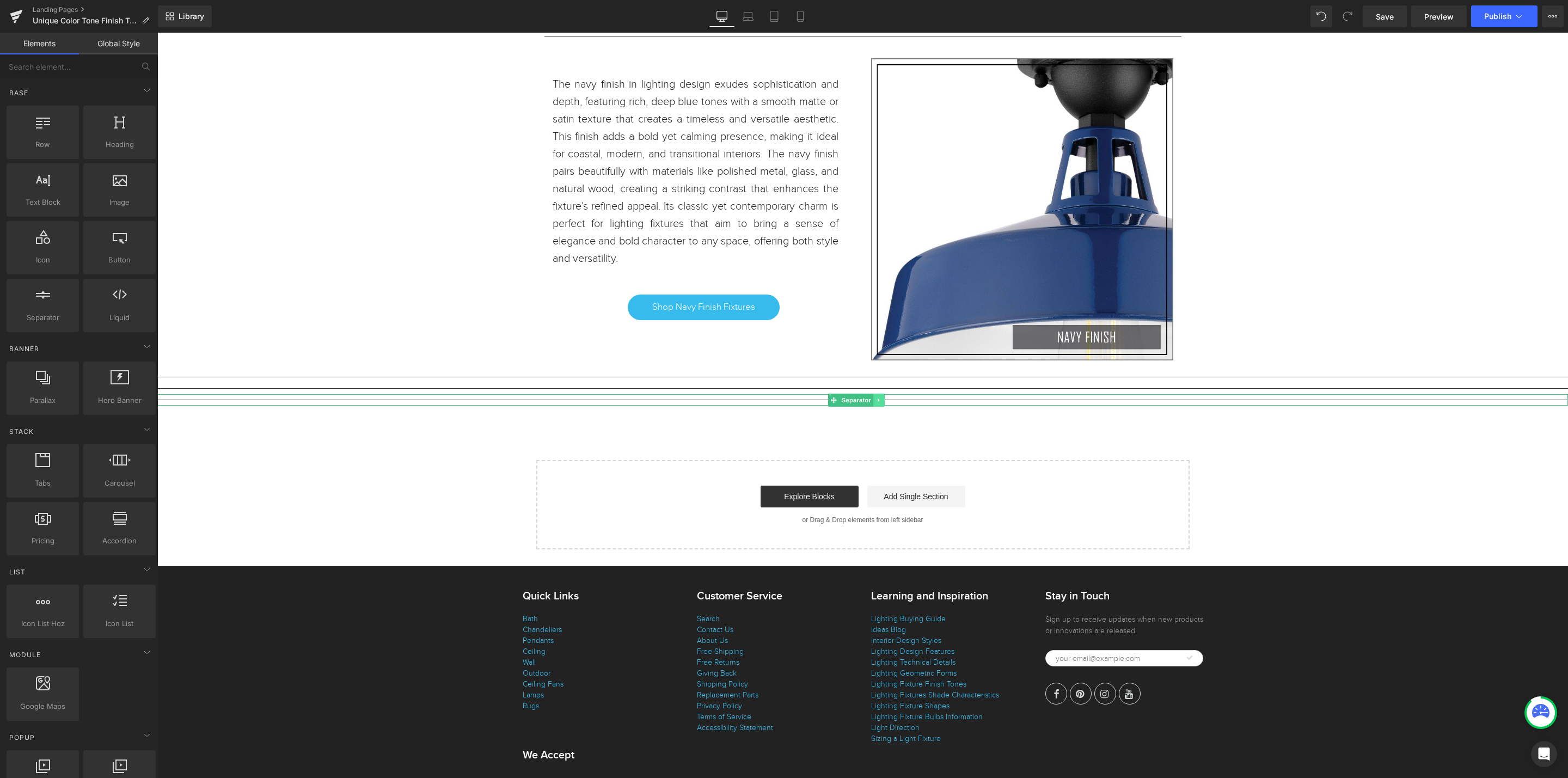
click at [880, 404] on icon at bounding box center [879, 400] width 6 height 6
click at [871, 404] on icon at bounding box center [874, 400] width 6 height 6
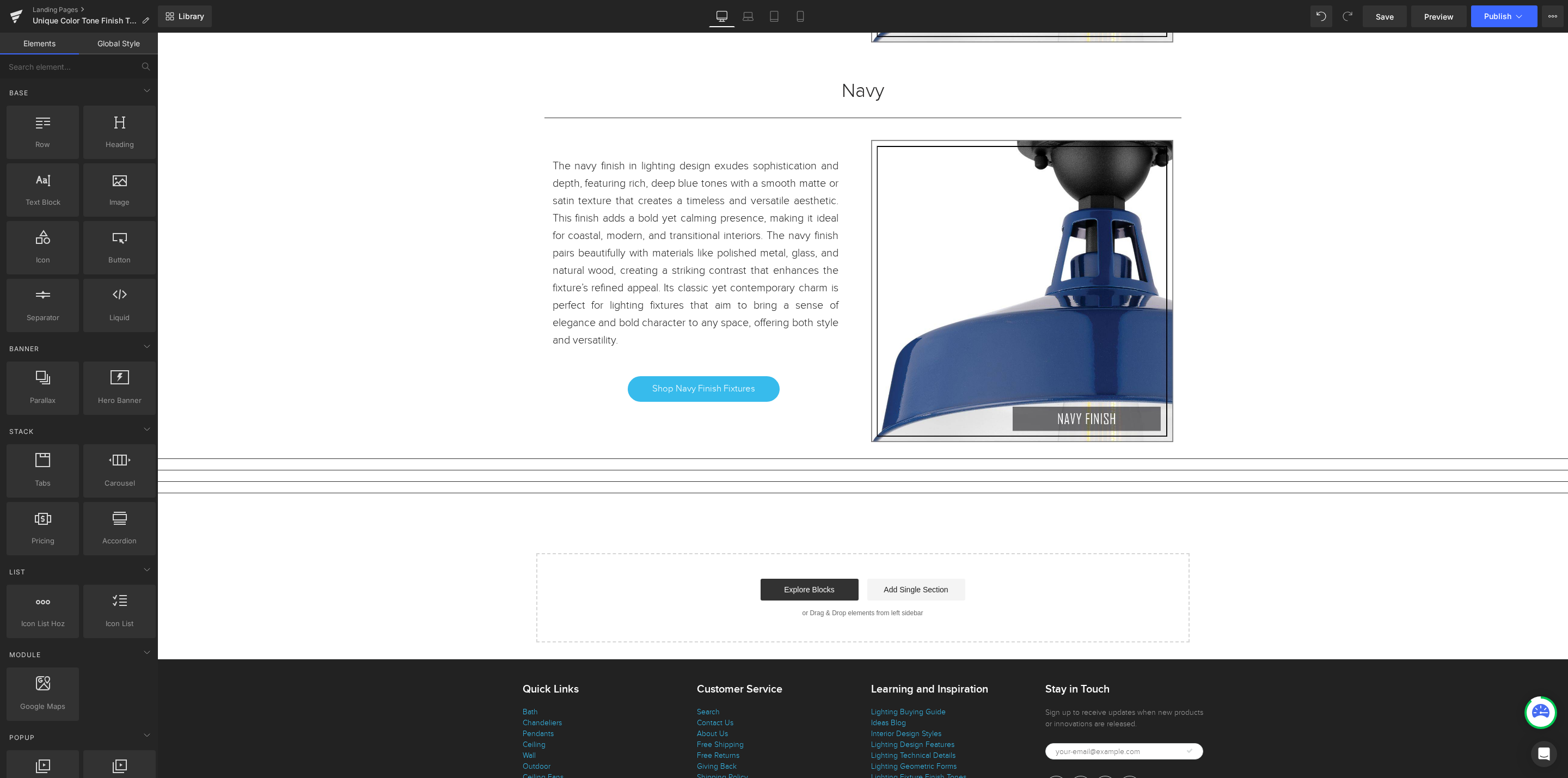
scroll to position [0, 0]
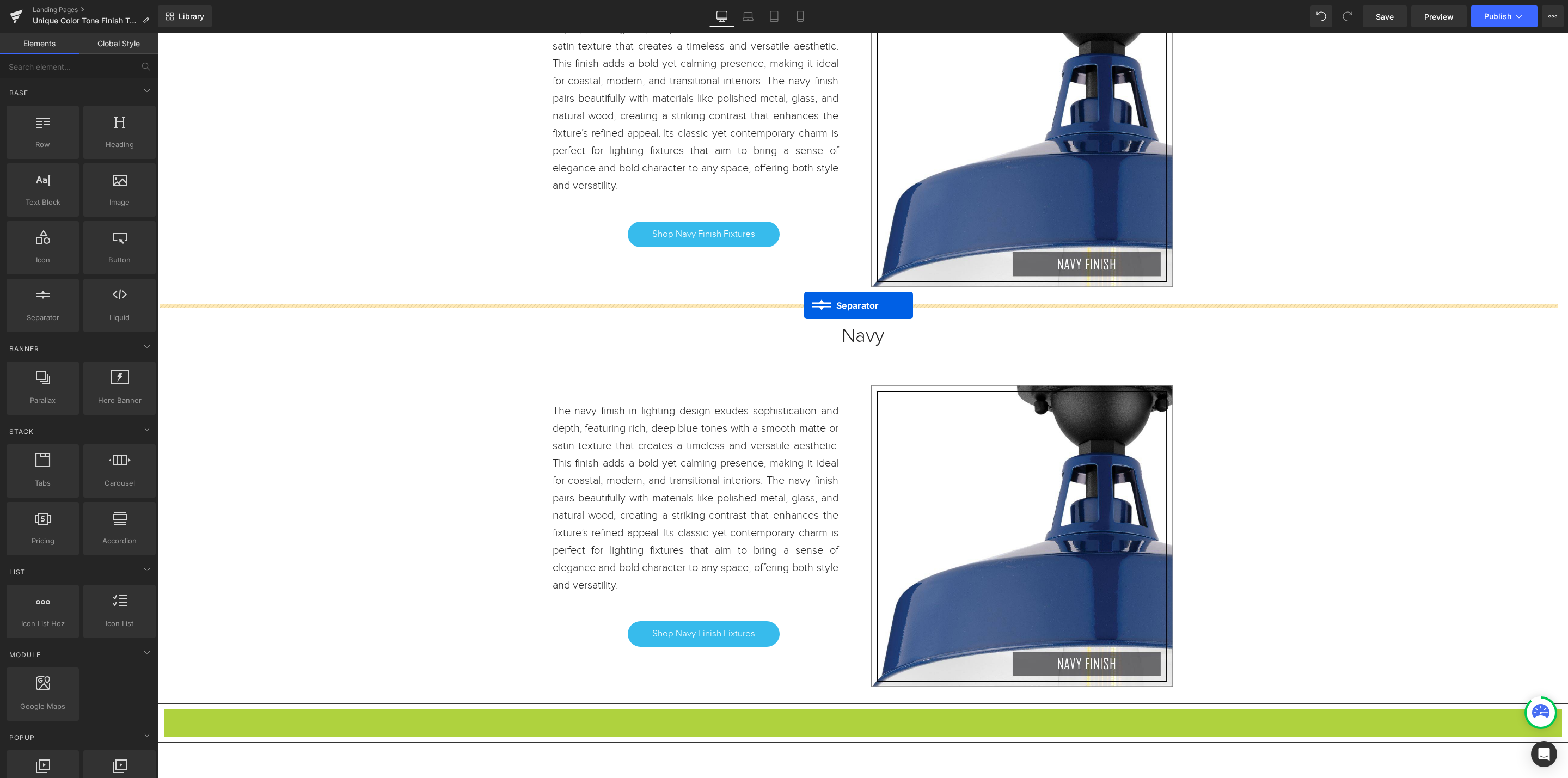
drag, startPoint x: 815, startPoint y: 477, endPoint x: 804, endPoint y: 305, distance: 172.4
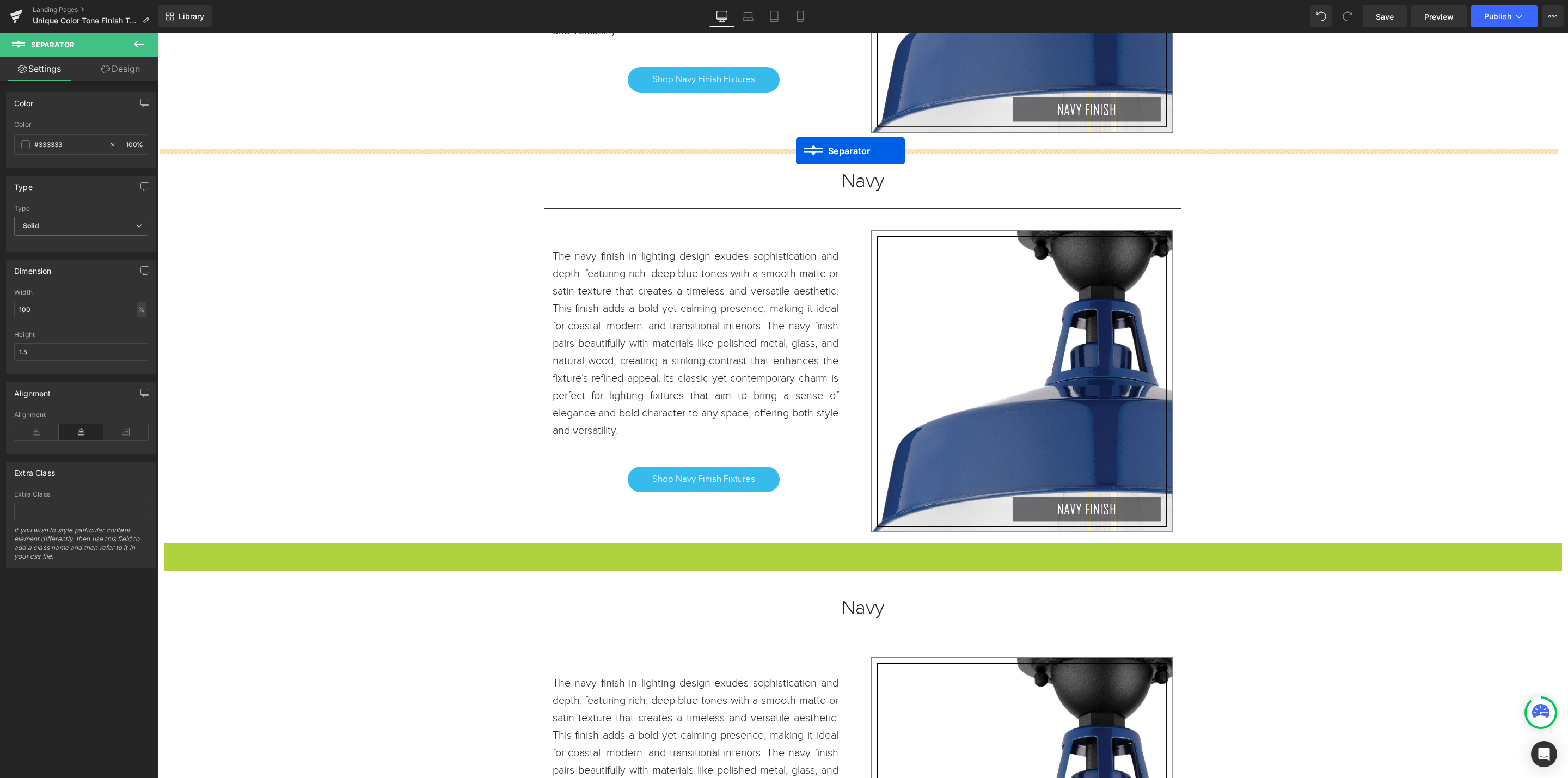
drag, startPoint x: 835, startPoint y: 554, endPoint x: 796, endPoint y: 151, distance: 404.9
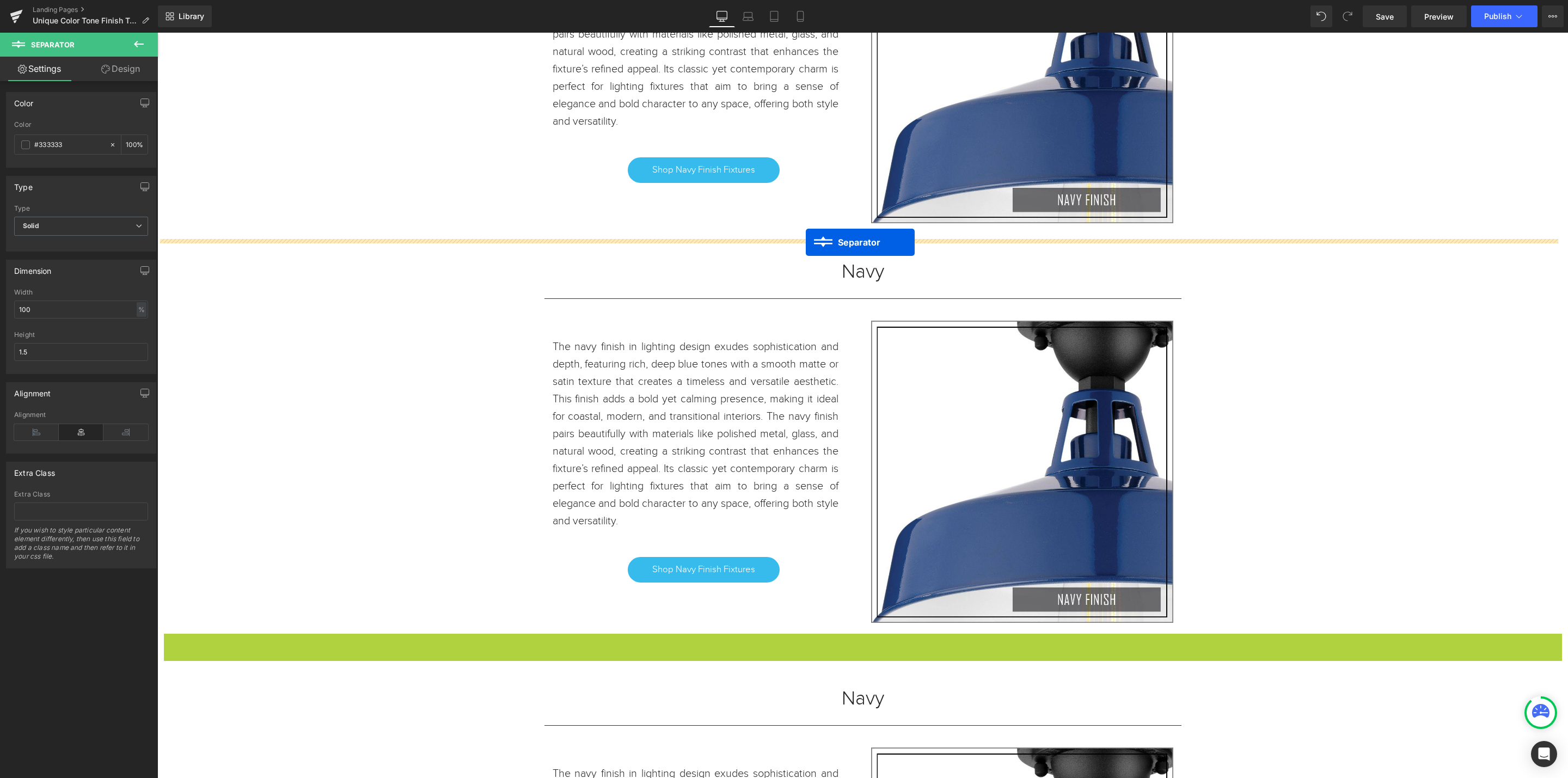
drag, startPoint x: 834, startPoint y: 644, endPoint x: 806, endPoint y: 242, distance: 403.0
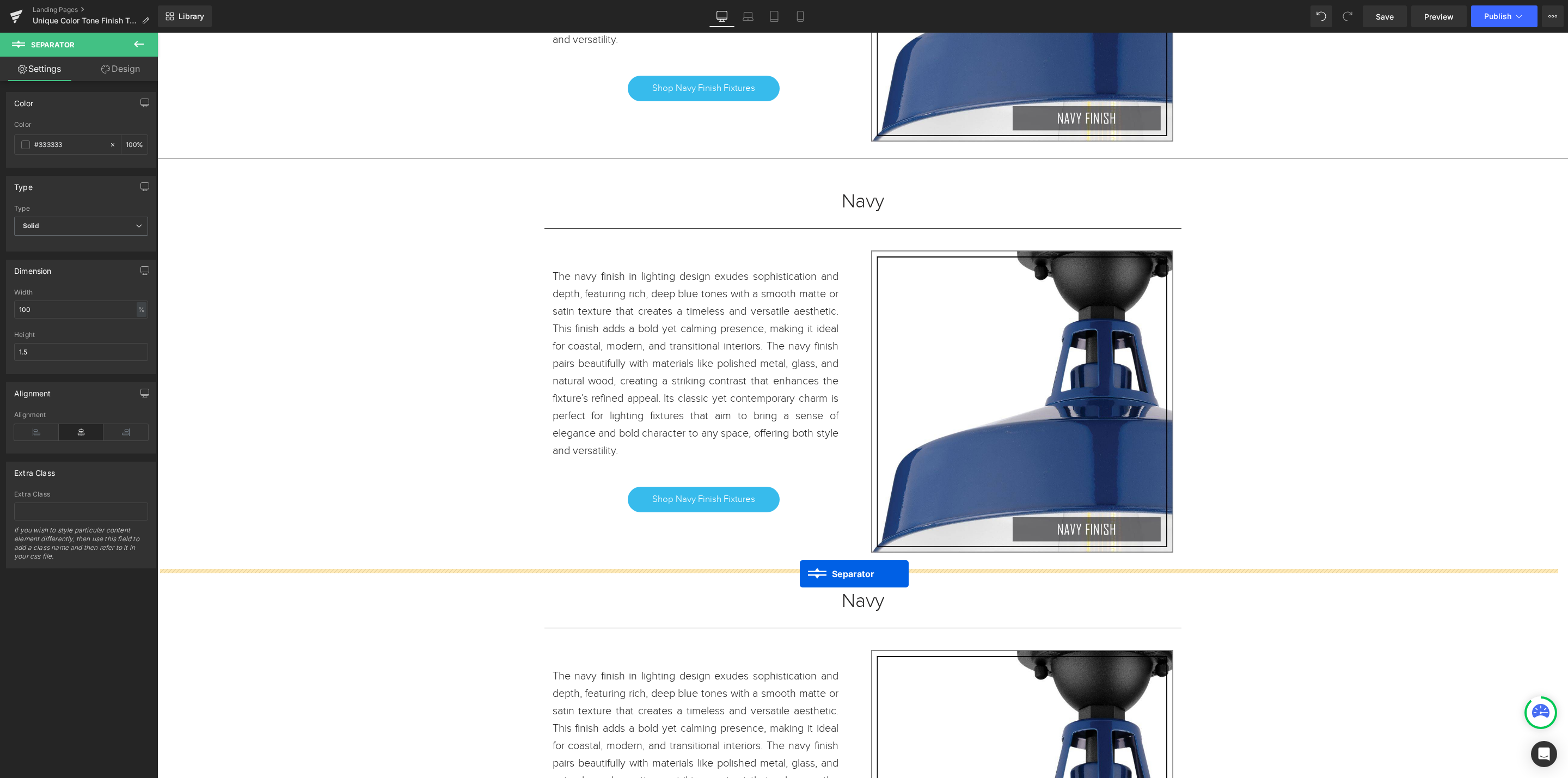
drag, startPoint x: 818, startPoint y: 477, endPoint x: 800, endPoint y: 574, distance: 98.7
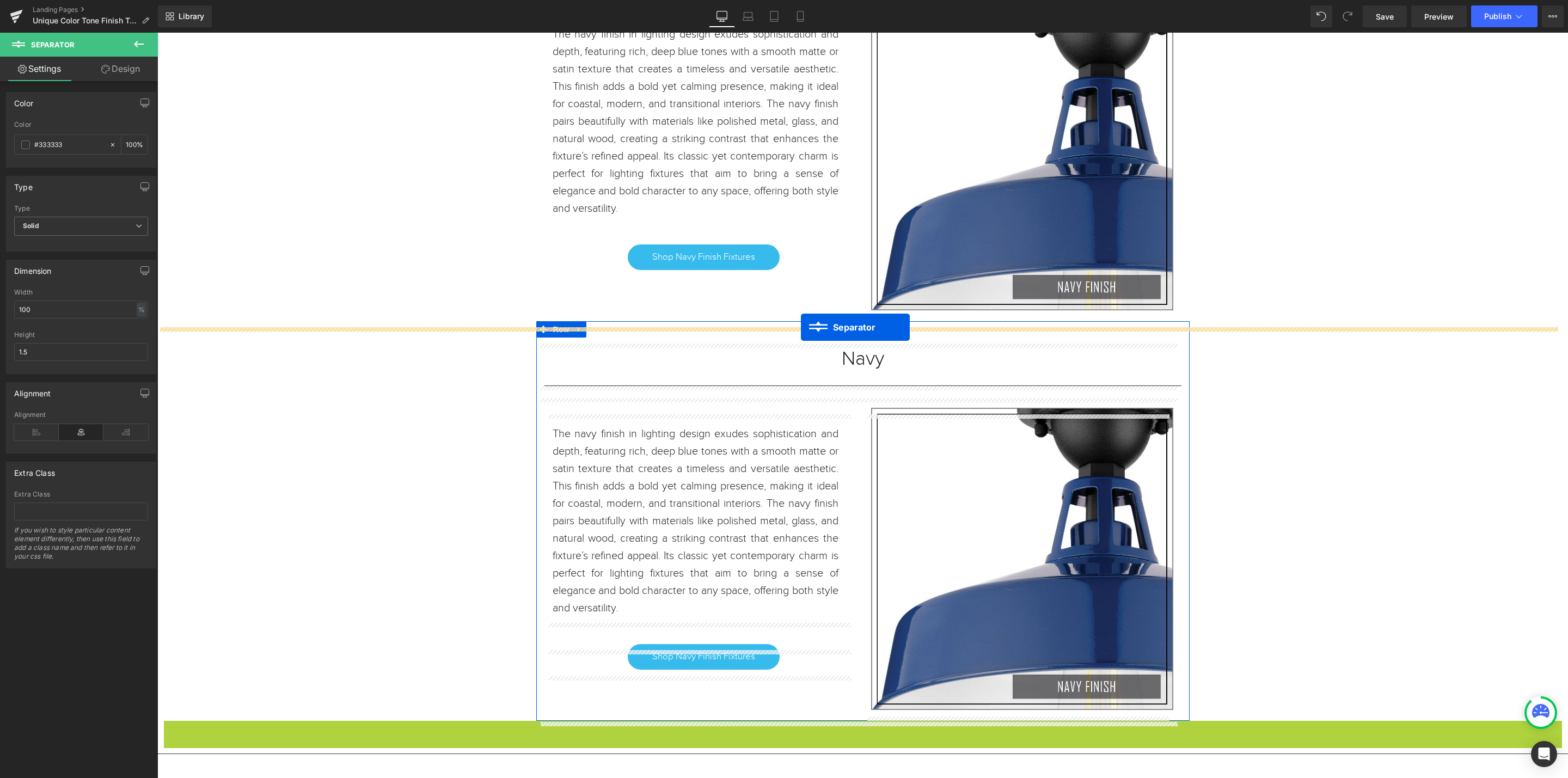
drag, startPoint x: 816, startPoint y: 404, endPoint x: 801, endPoint y: 327, distance: 78.4
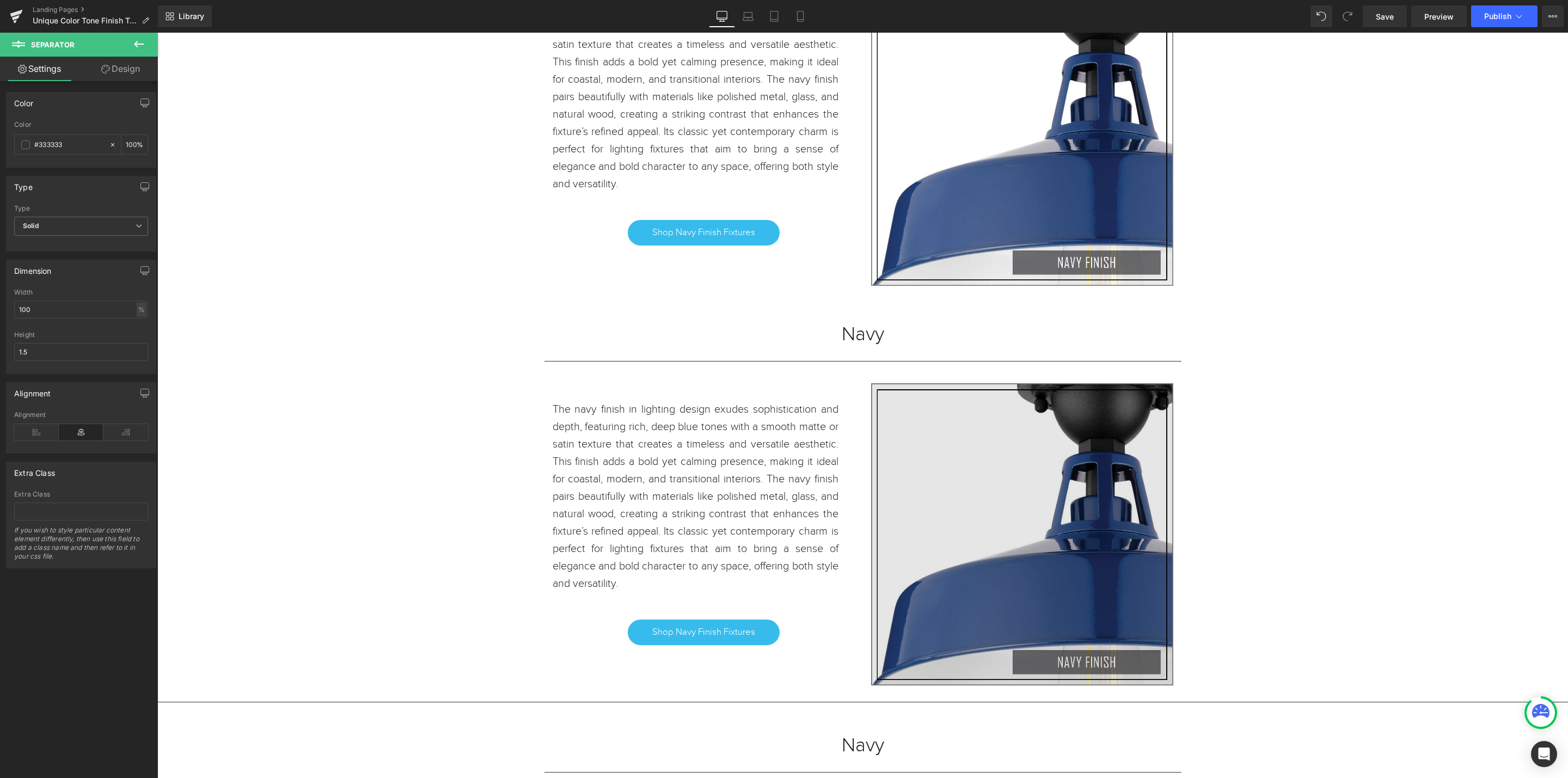
scroll to position [3276, 0]
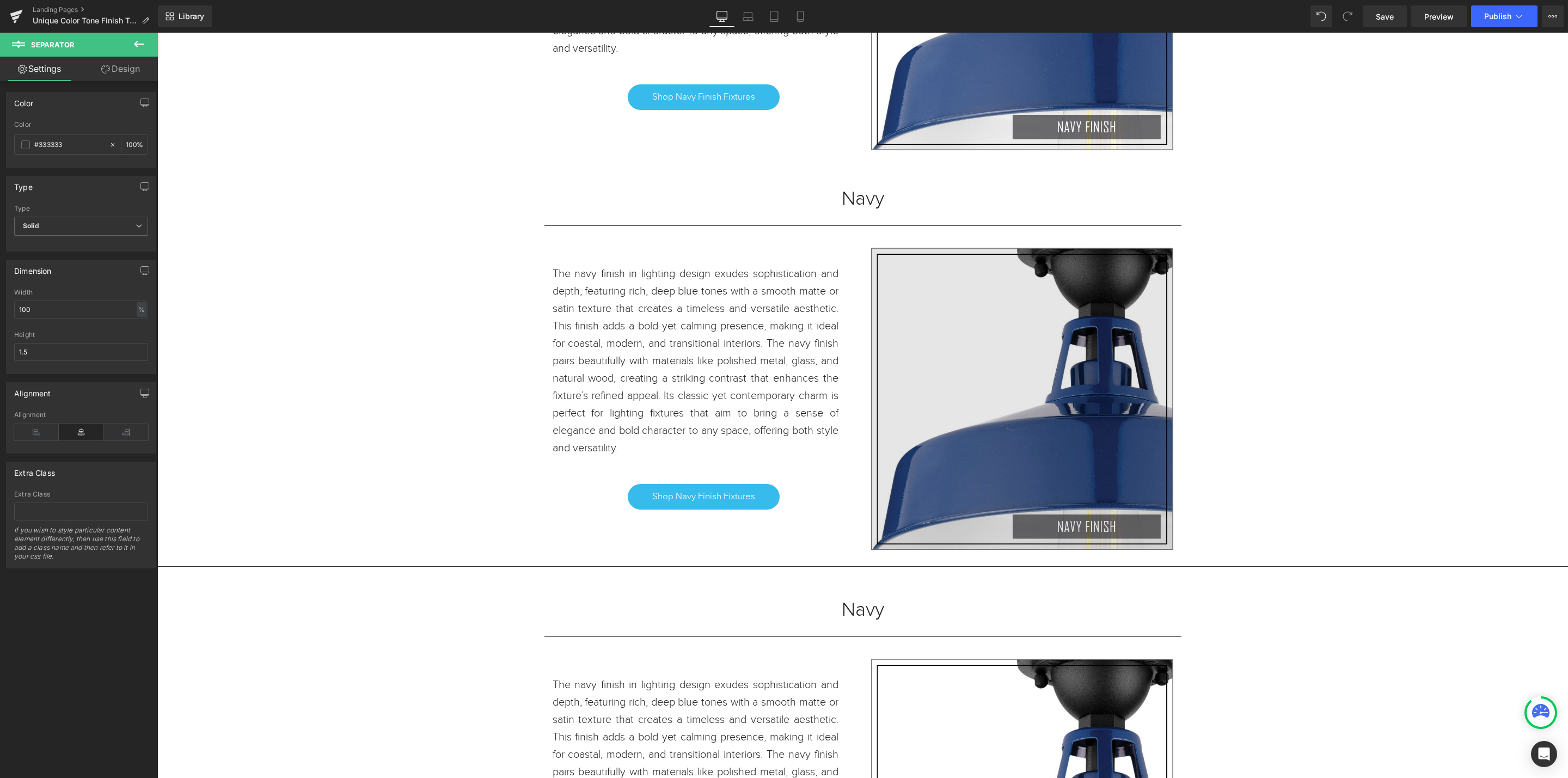
click at [1035, 396] on img at bounding box center [1022, 398] width 302 height 303
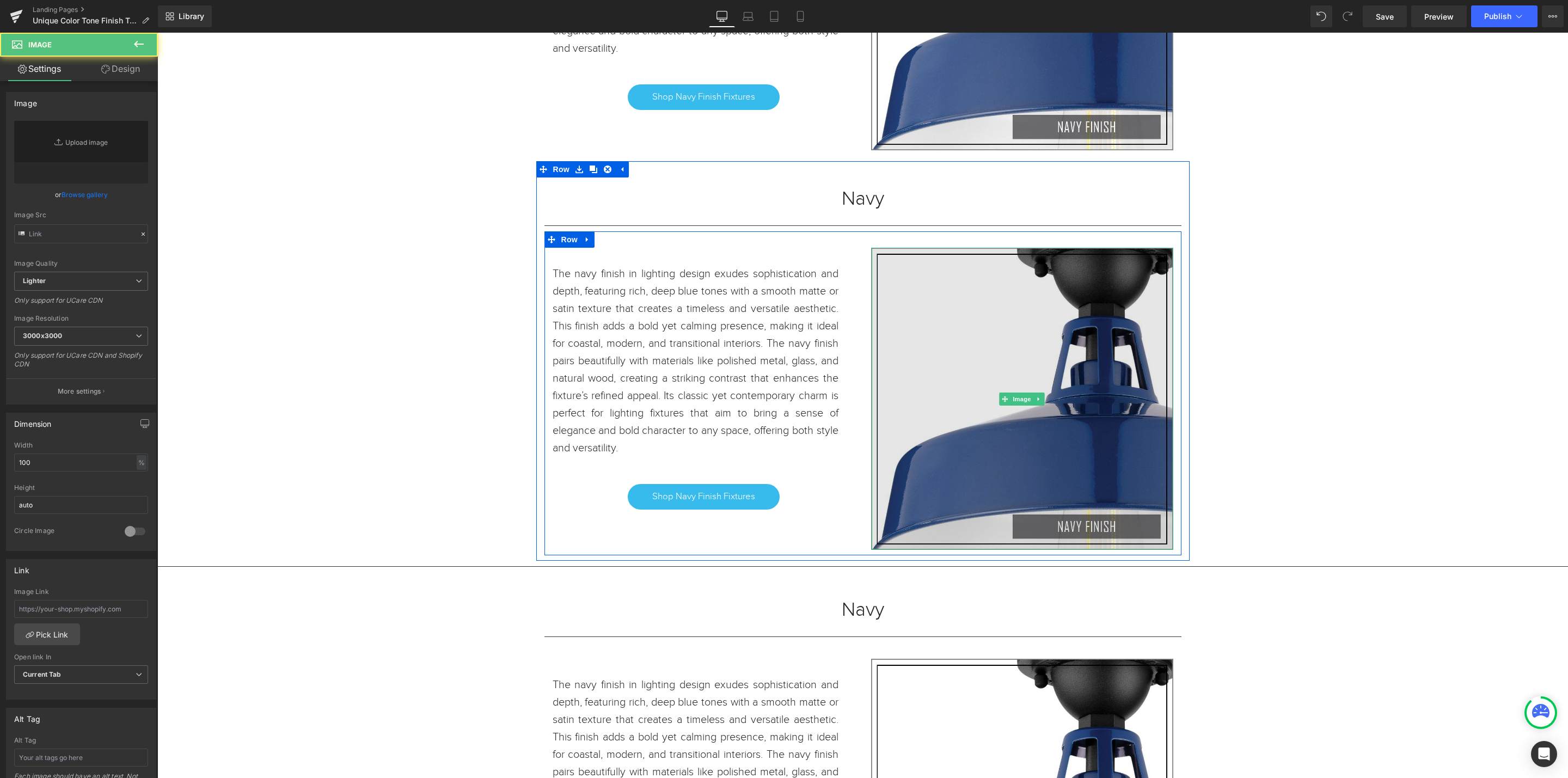
type input "https://ucarecdn.com/4df1a4bc-b29a-4e2d-bbb4-e3f08707eb7c/-/format/auto/-/previ…"
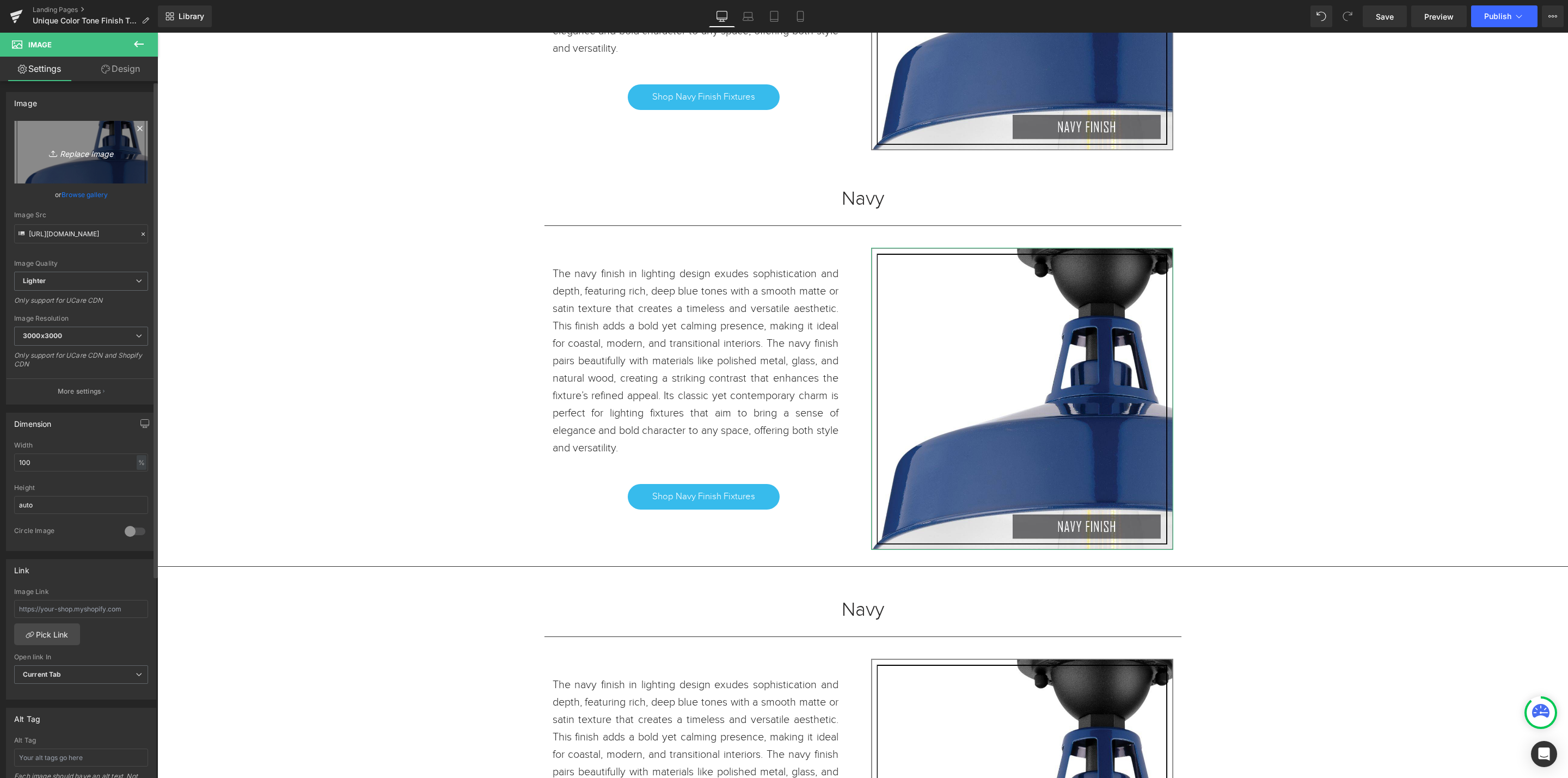
click at [63, 151] on icon "Replace Image" at bounding box center [81, 152] width 87 height 13
type input "C:\fakepath\LIGHT PINK.jpg"
type input "https://ucarecdn.com/de885caa-da85-4083-a2ed-32f0dc6e9a6b/-/format/auto/-/previ…"
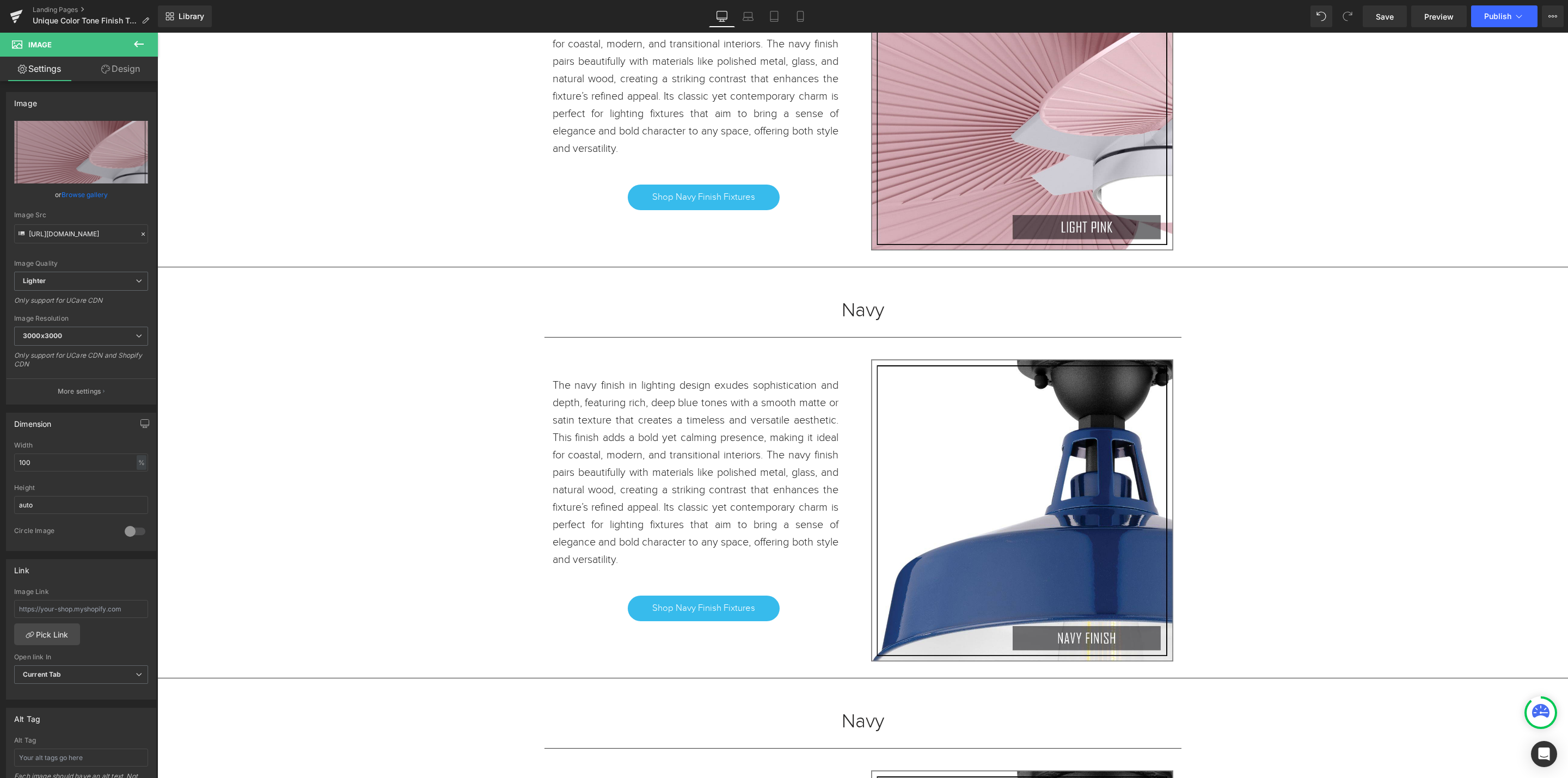
scroll to position [3603, 0]
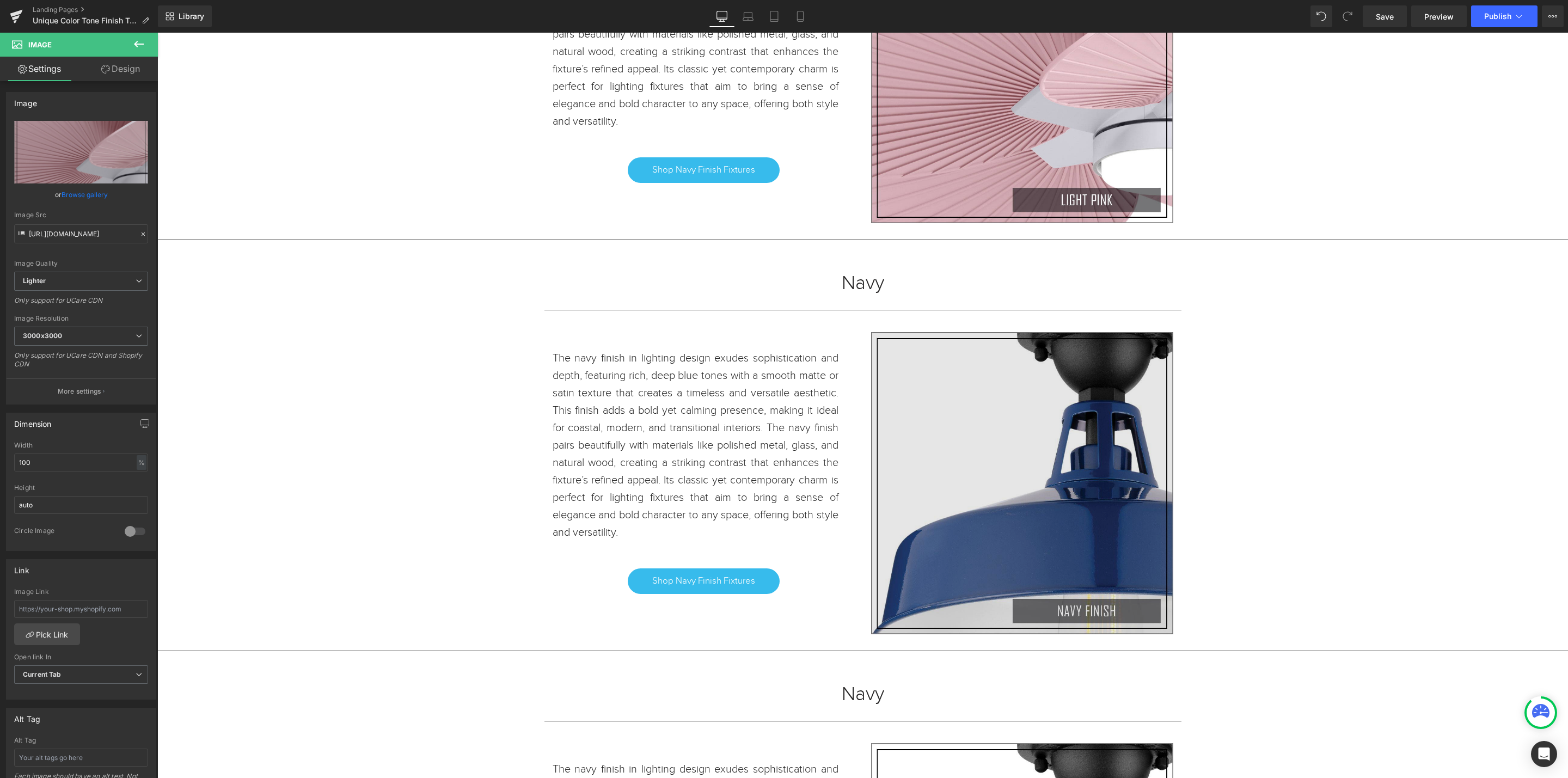
click at [1023, 487] on div "Image" at bounding box center [1022, 483] width 302 height 303
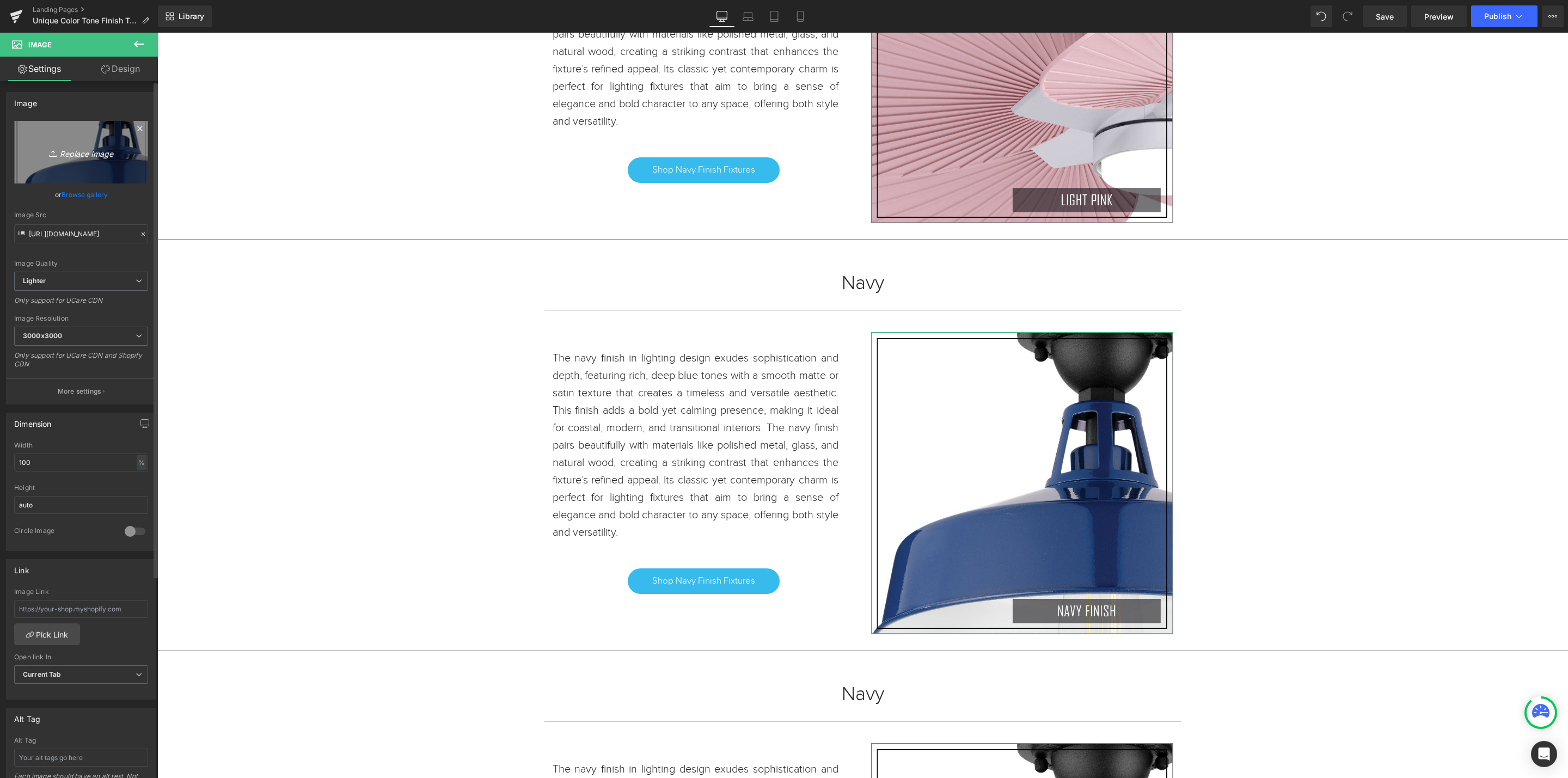
click at [85, 161] on link "Replace Image" at bounding box center [81, 152] width 134 height 63
type input "C:\fakepath\LIGHT YELLOW.jpg"
type input "https://ucarecdn.com/dbcc5541-f9a2-4bc6-b3b7-bf97086e0b7a/-/format/auto/-/previ…"
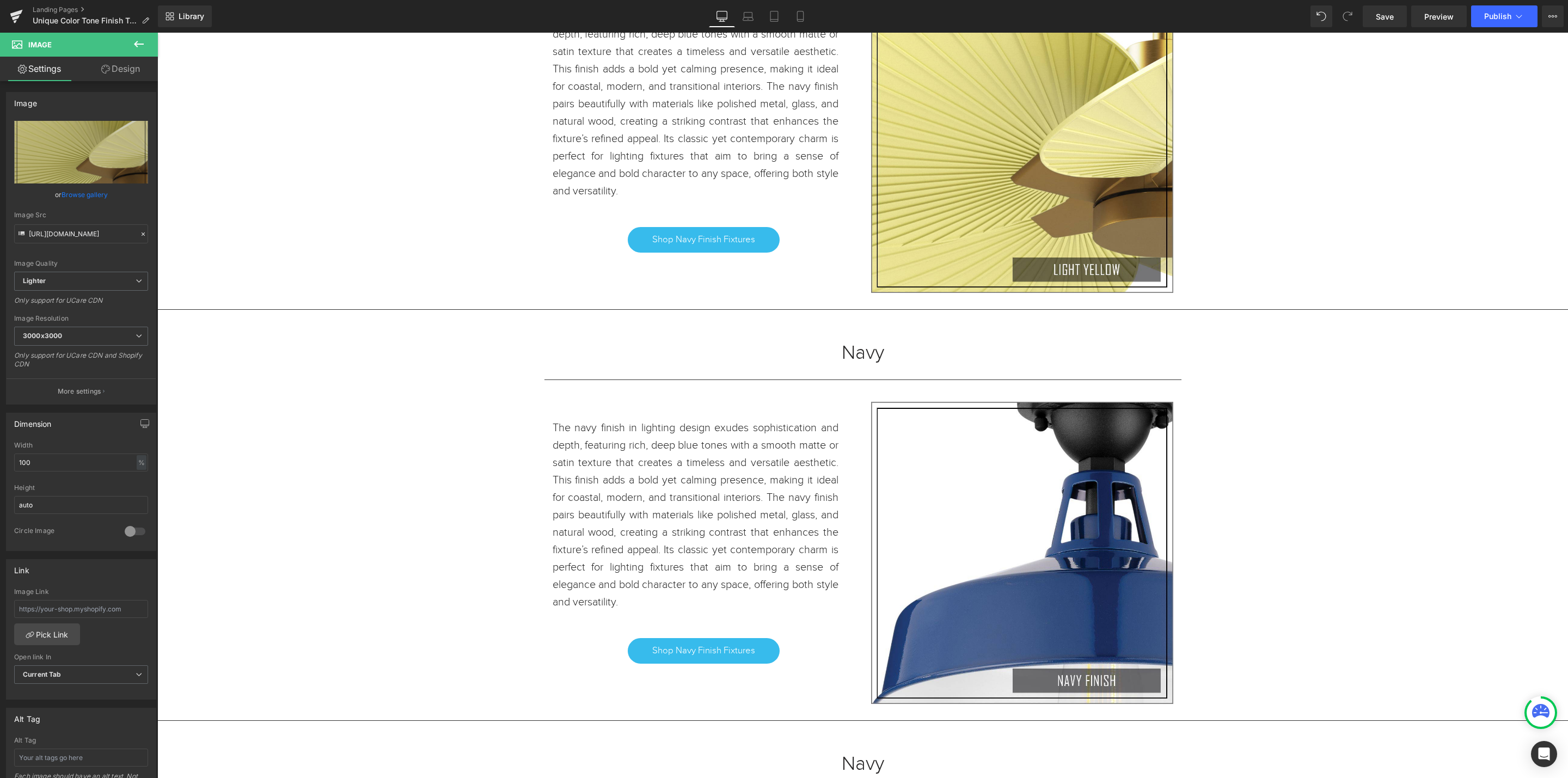
scroll to position [4093, 0]
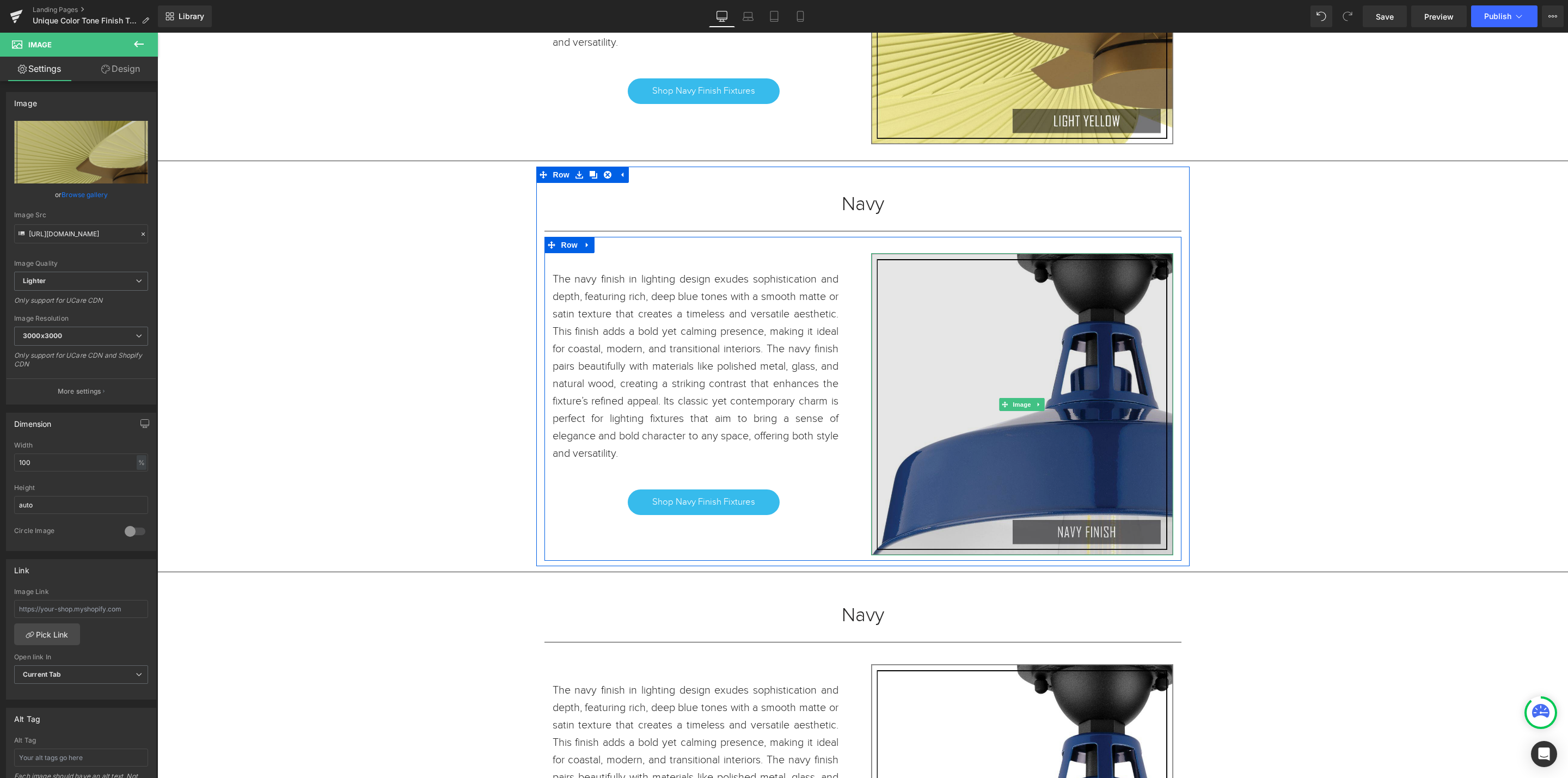
click at [1038, 438] on img at bounding box center [1022, 405] width 302 height 303
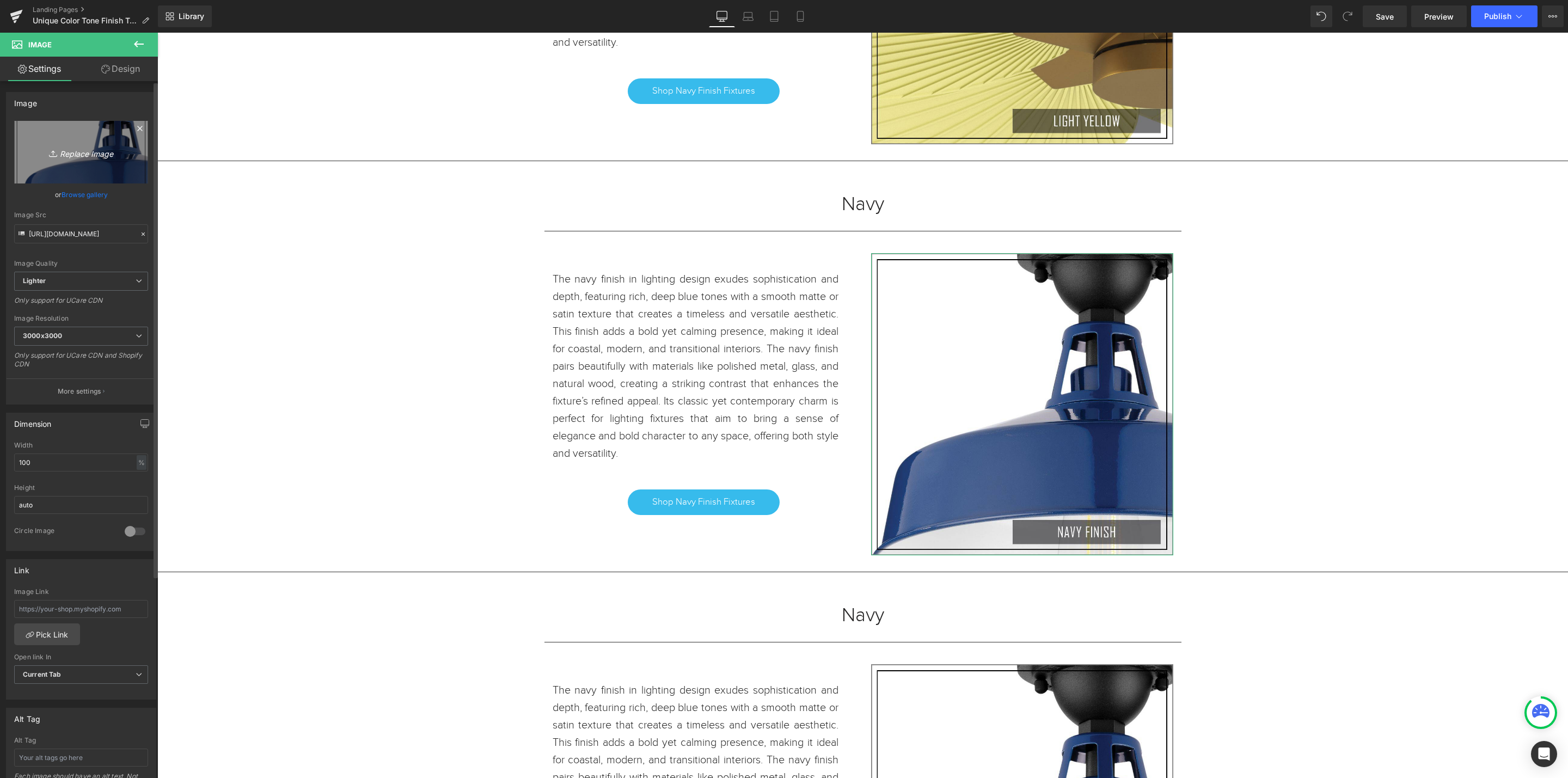
click at [64, 163] on link "Replace Image" at bounding box center [81, 152] width 134 height 63
type input "C:\fakepath\LILAC.jpg"
type input "https://ucarecdn.com/568ab8ff-72fb-4620-beca-0c8d5201bf58/-/format/auto/-/previ…"
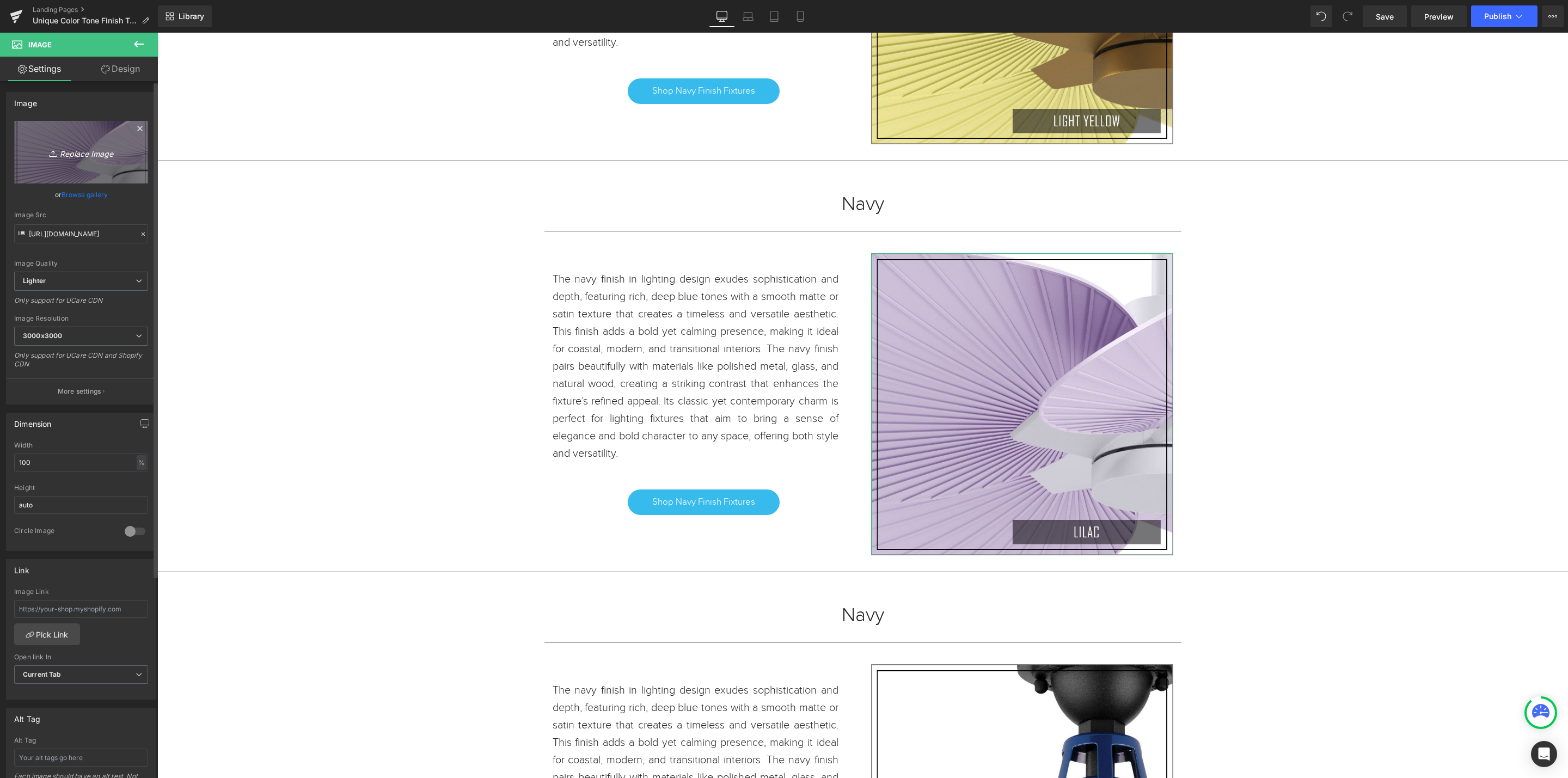
click at [93, 155] on icon "Replace Image" at bounding box center [81, 152] width 87 height 13
type input "C:\fakepath\LIGHT BLUE.jpg"
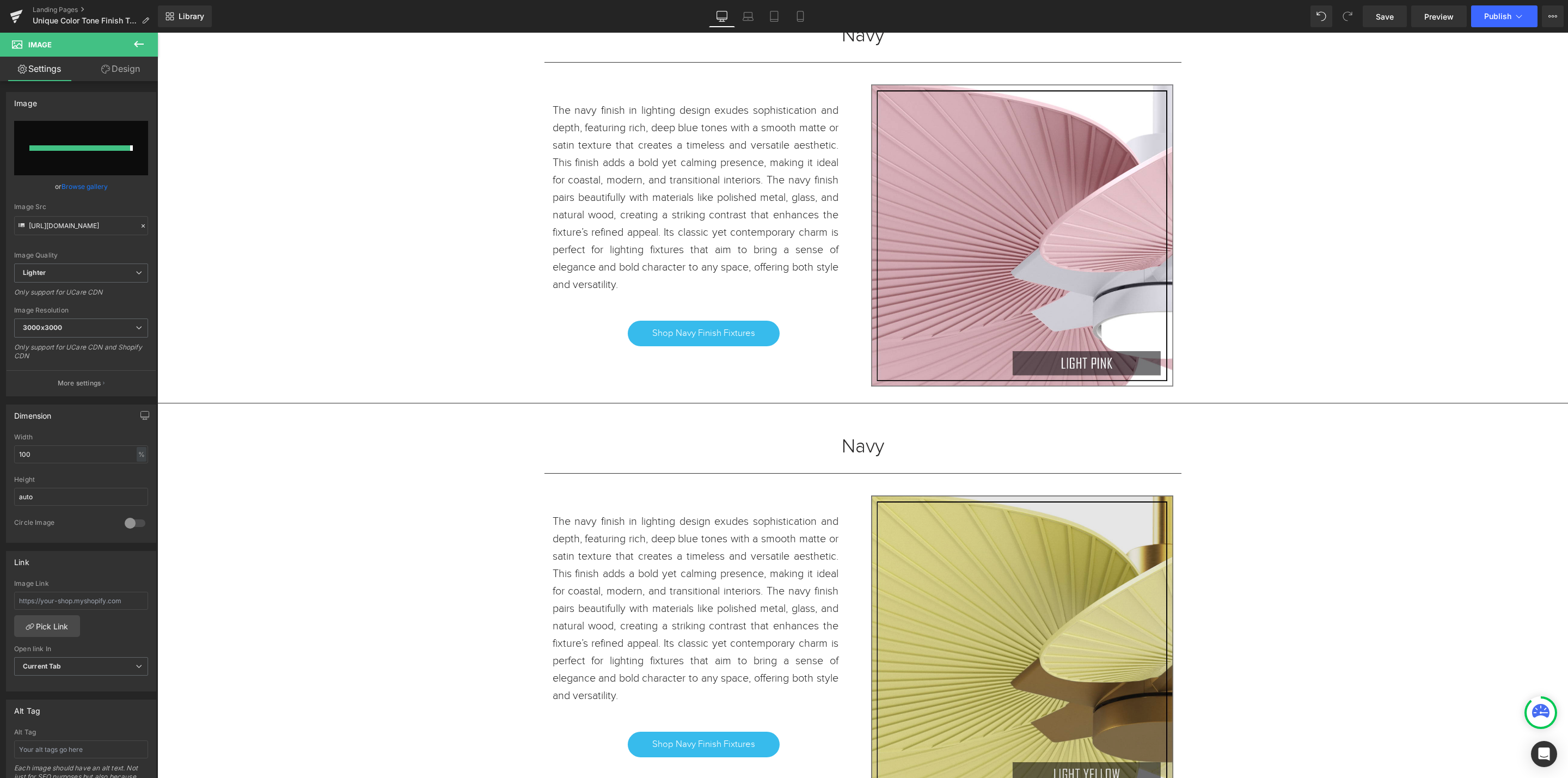
type input "https://ucarecdn.com/8ada2aef-ed45-4051-9d32-4d051cbecea5/-/format/auto/-/previ…"
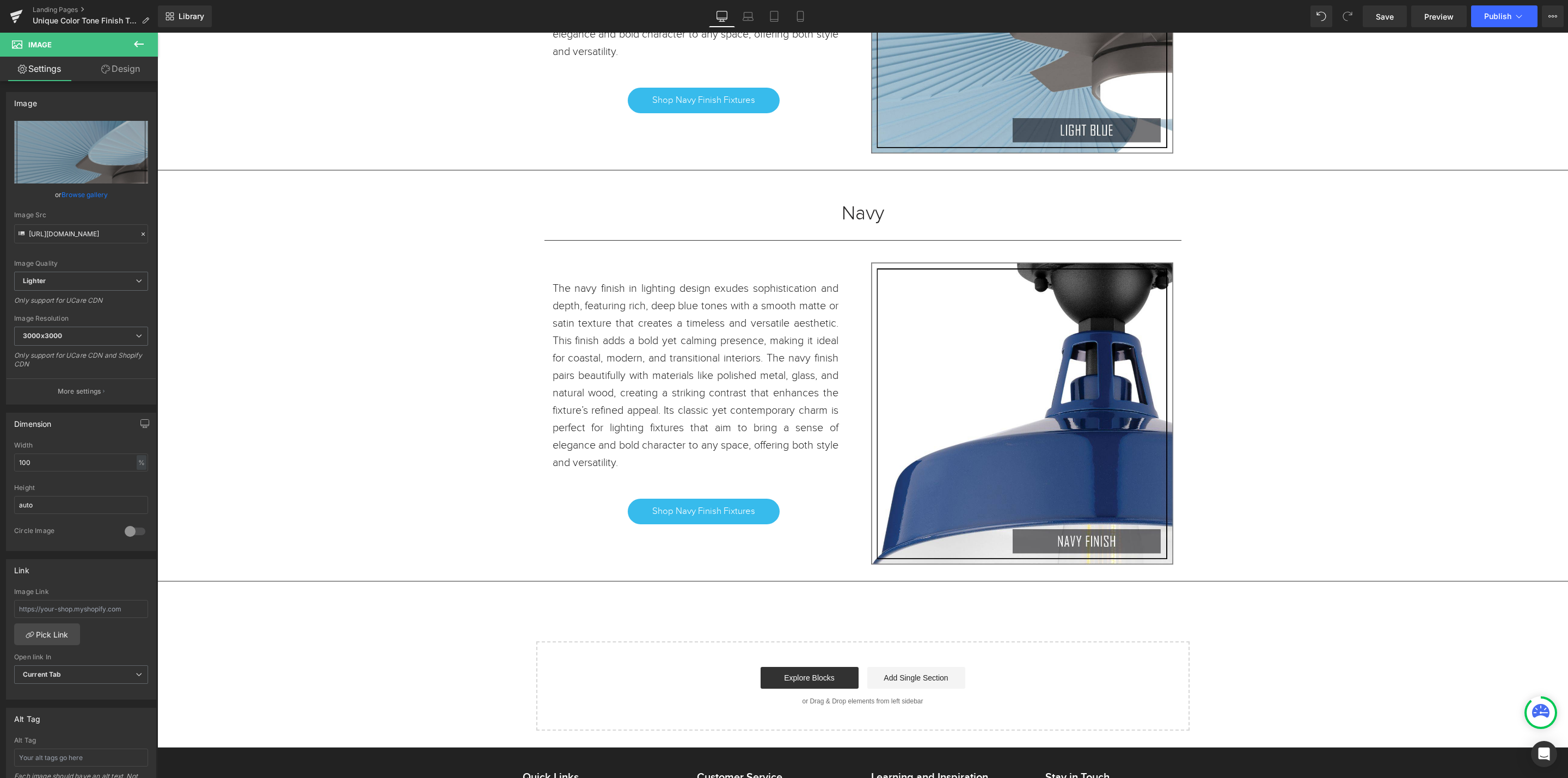
scroll to position [4502, 0]
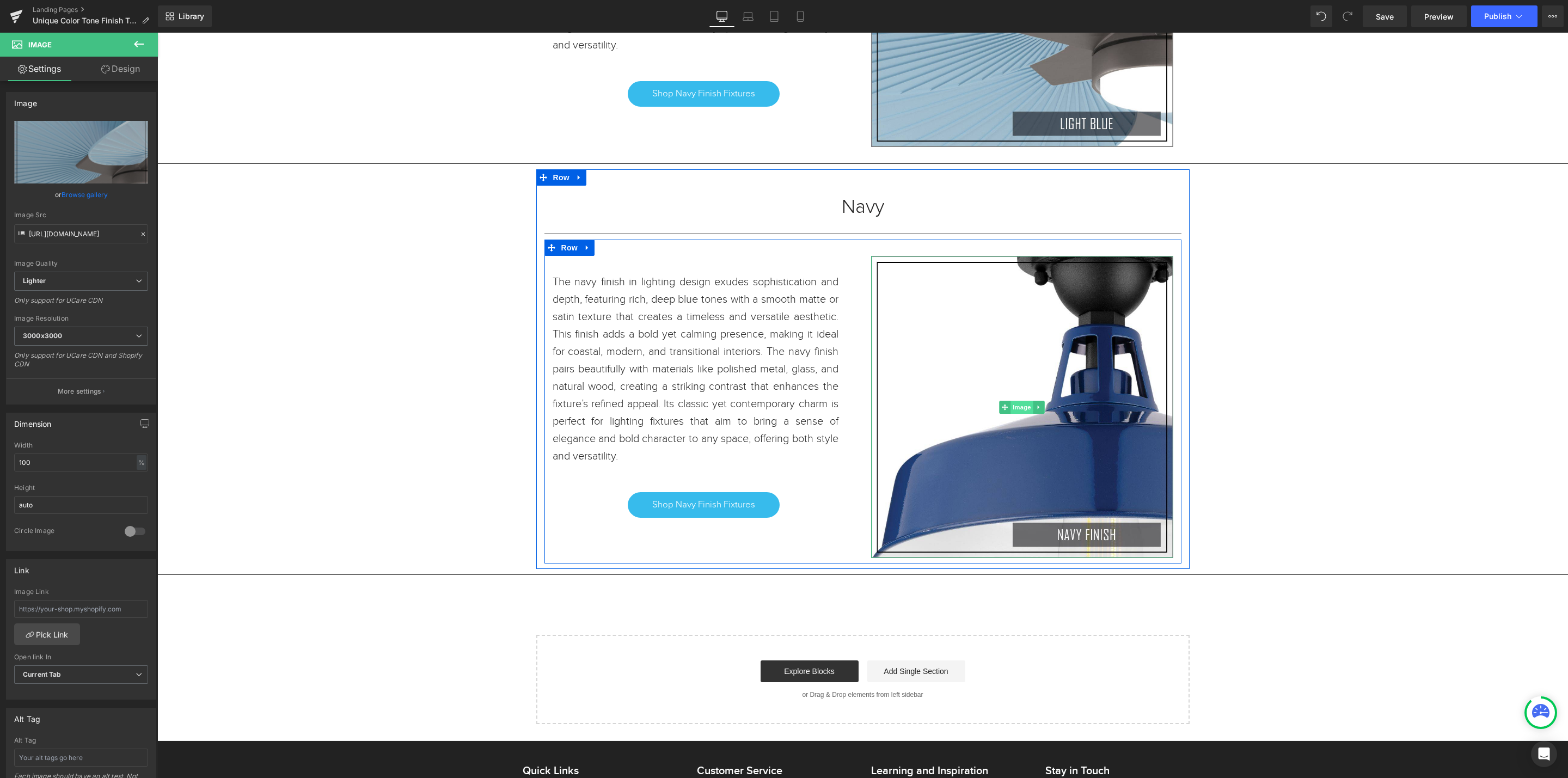
click at [1014, 409] on span "Image" at bounding box center [1023, 407] width 23 height 13
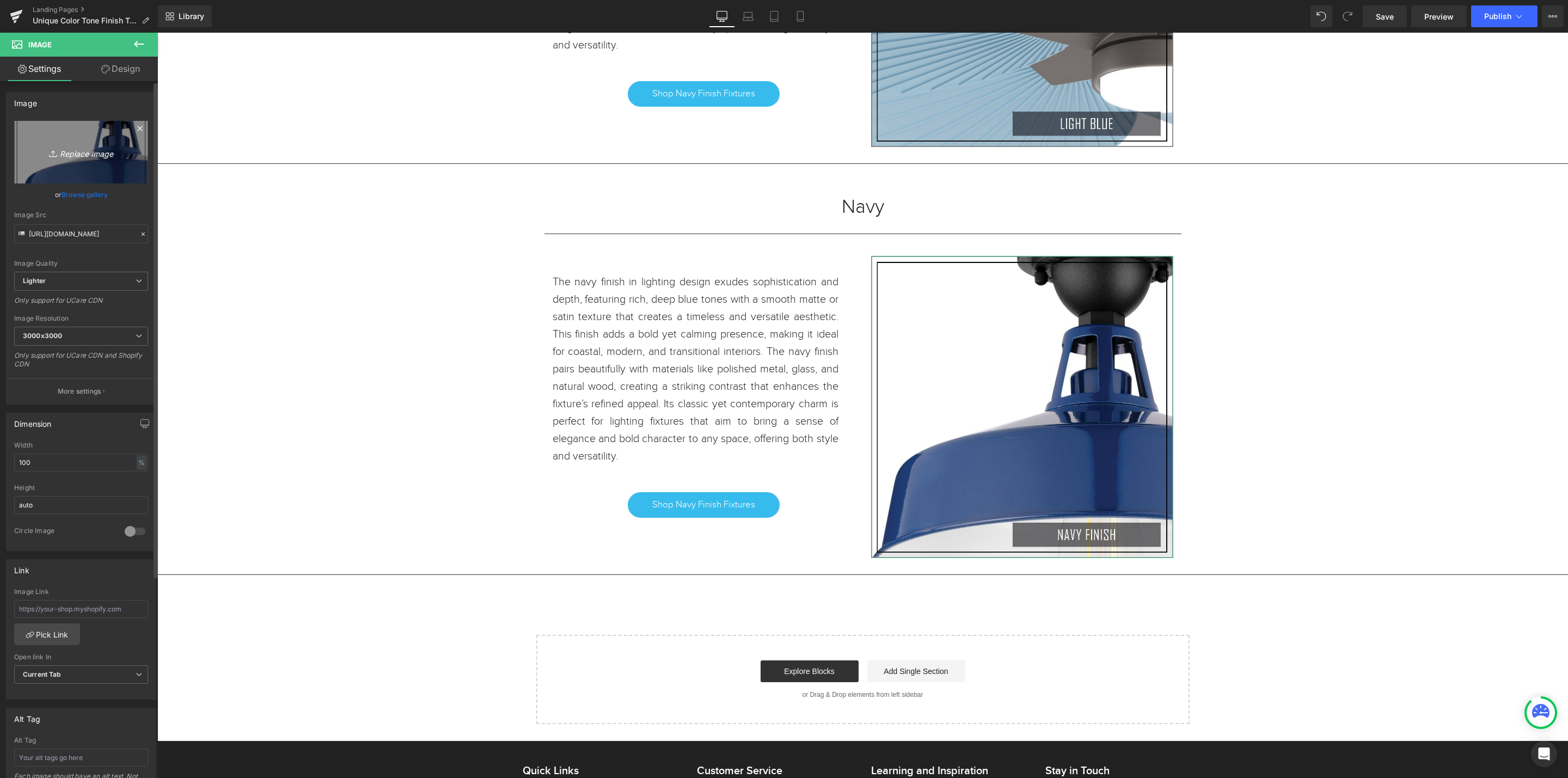
click at [90, 152] on icon "Replace Image" at bounding box center [81, 152] width 87 height 13
type input "C:\fakepath\LILAC.jpg"
type input "https://ucarecdn.com/1fb5693e-80bf-46cf-9f26-5c2885eaf7fc/-/format/auto/-/previ…"
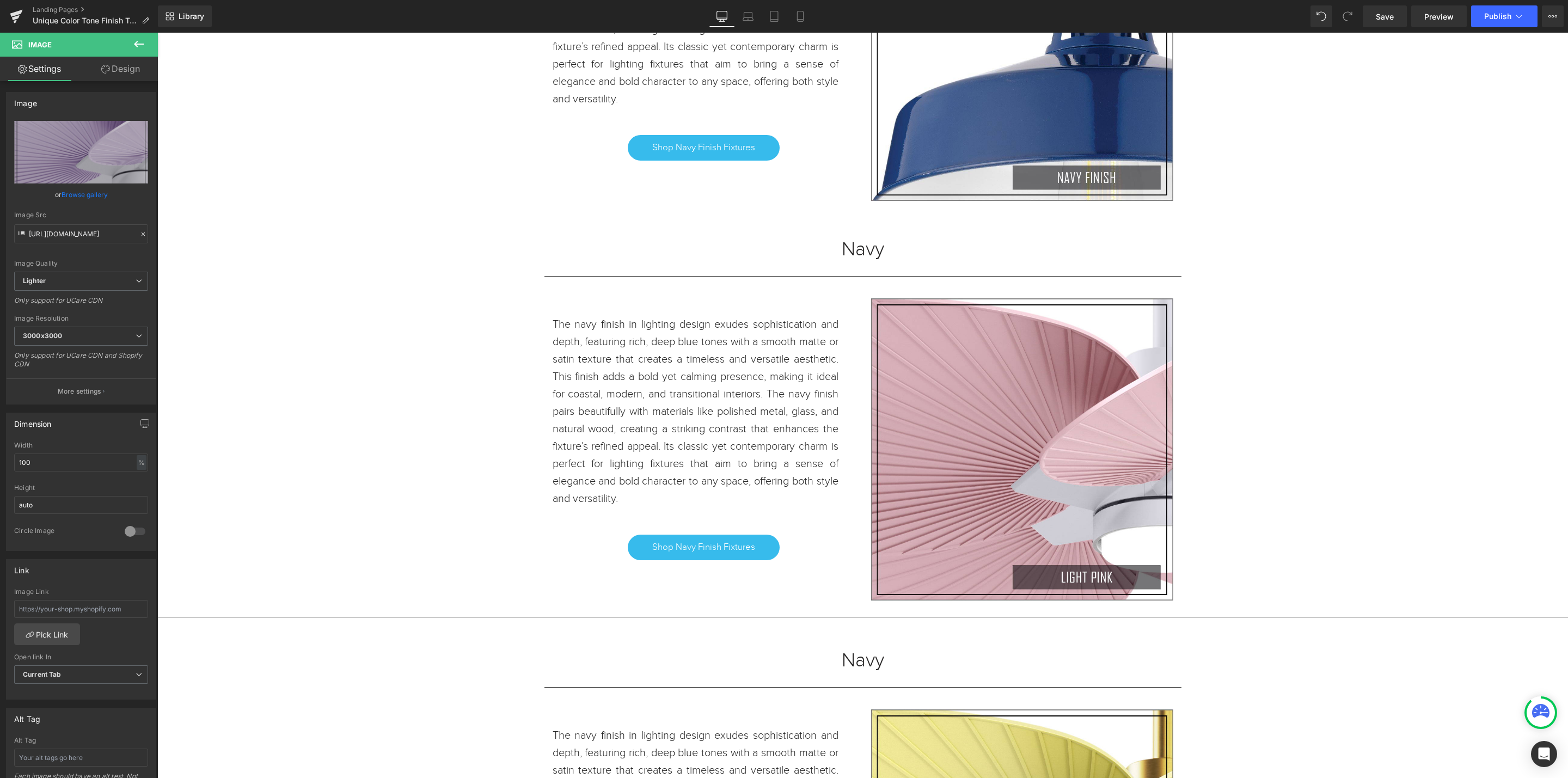
scroll to position [3358, 0]
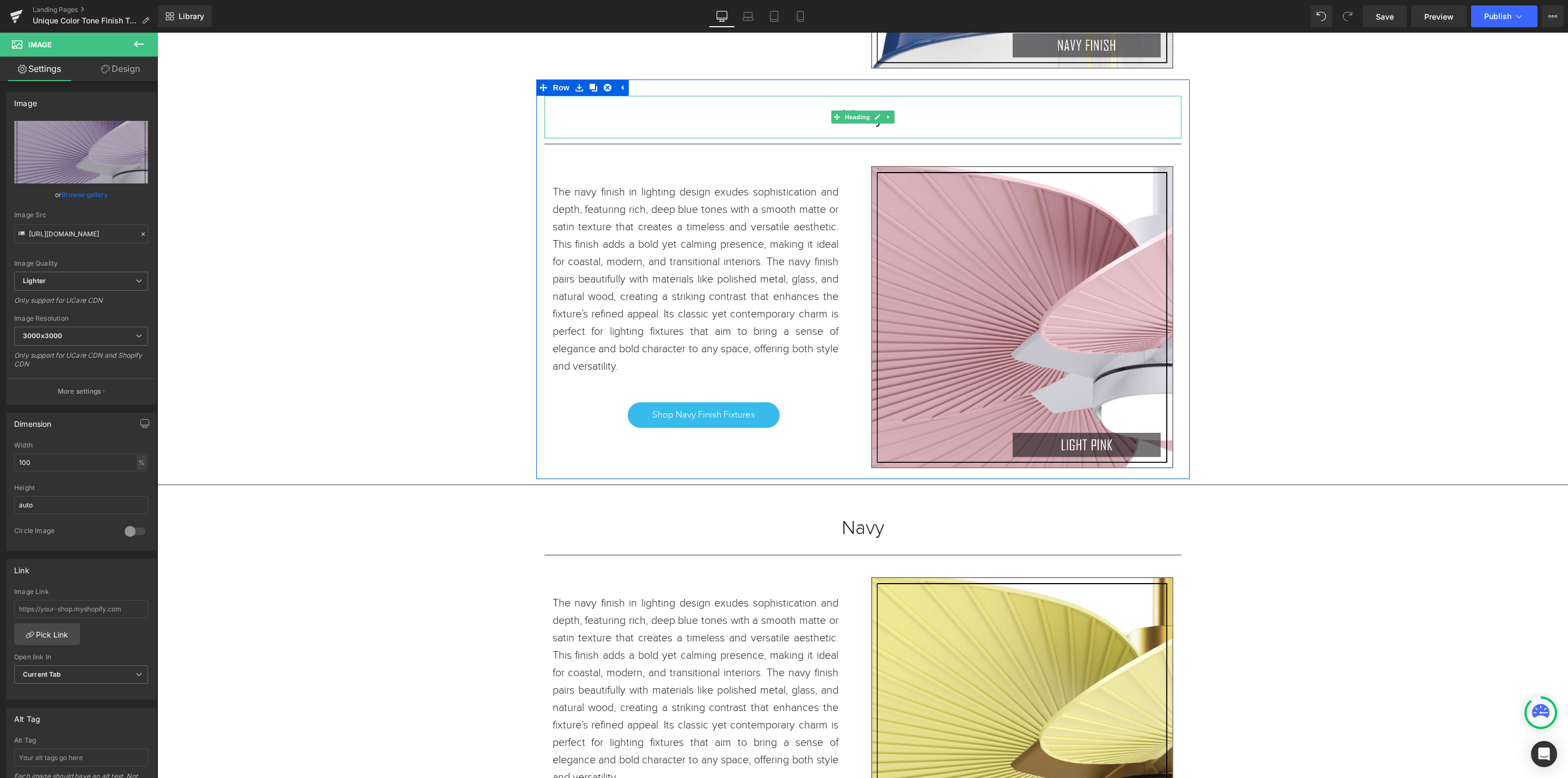
click at [957, 119] on h1 "Navy" at bounding box center [863, 116] width 637 height 10
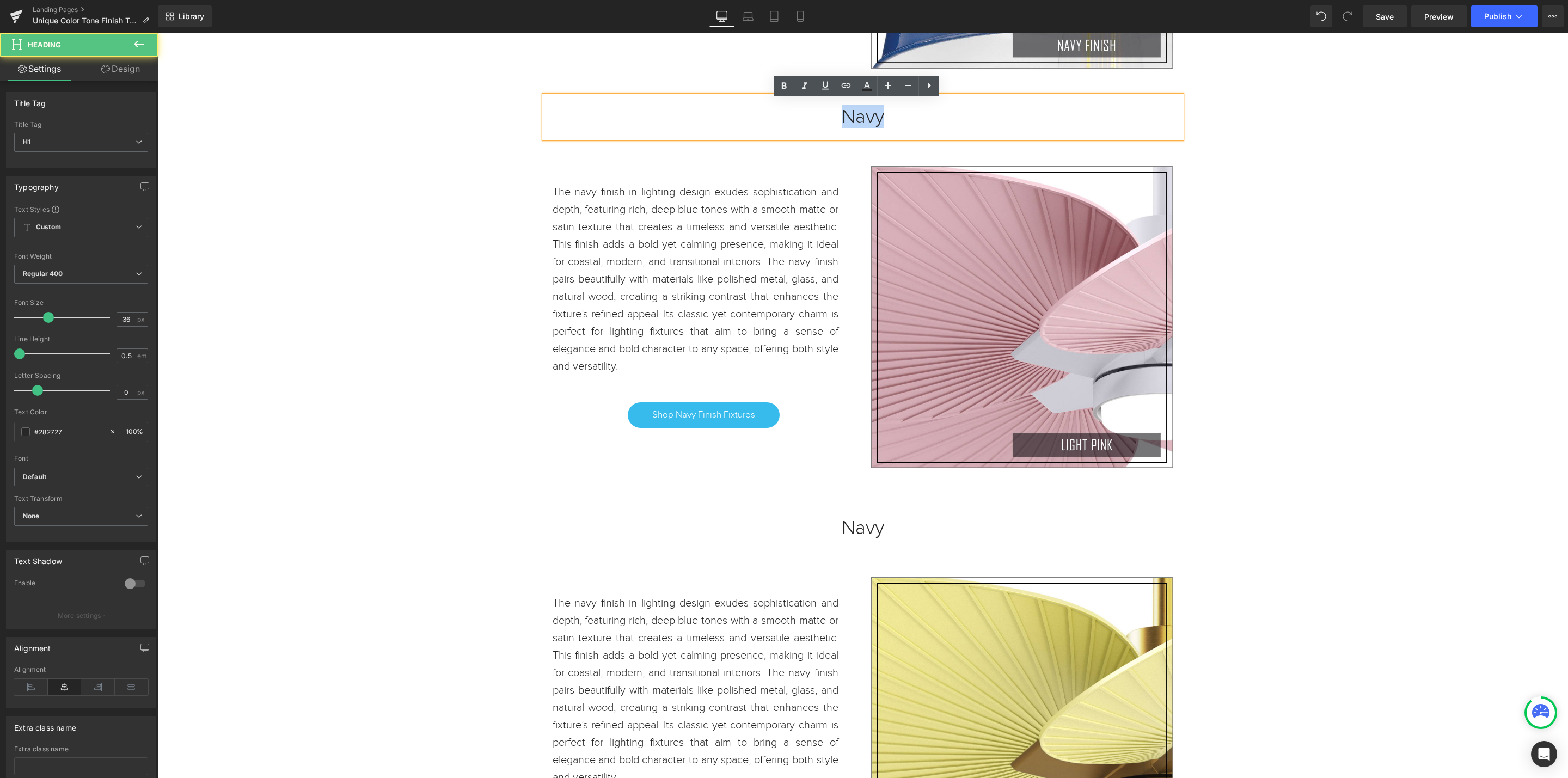
drag, startPoint x: 904, startPoint y: 128, endPoint x: 787, endPoint y: 126, distance: 117.0
click at [787, 126] on div "Navy" at bounding box center [863, 117] width 637 height 43
paste div
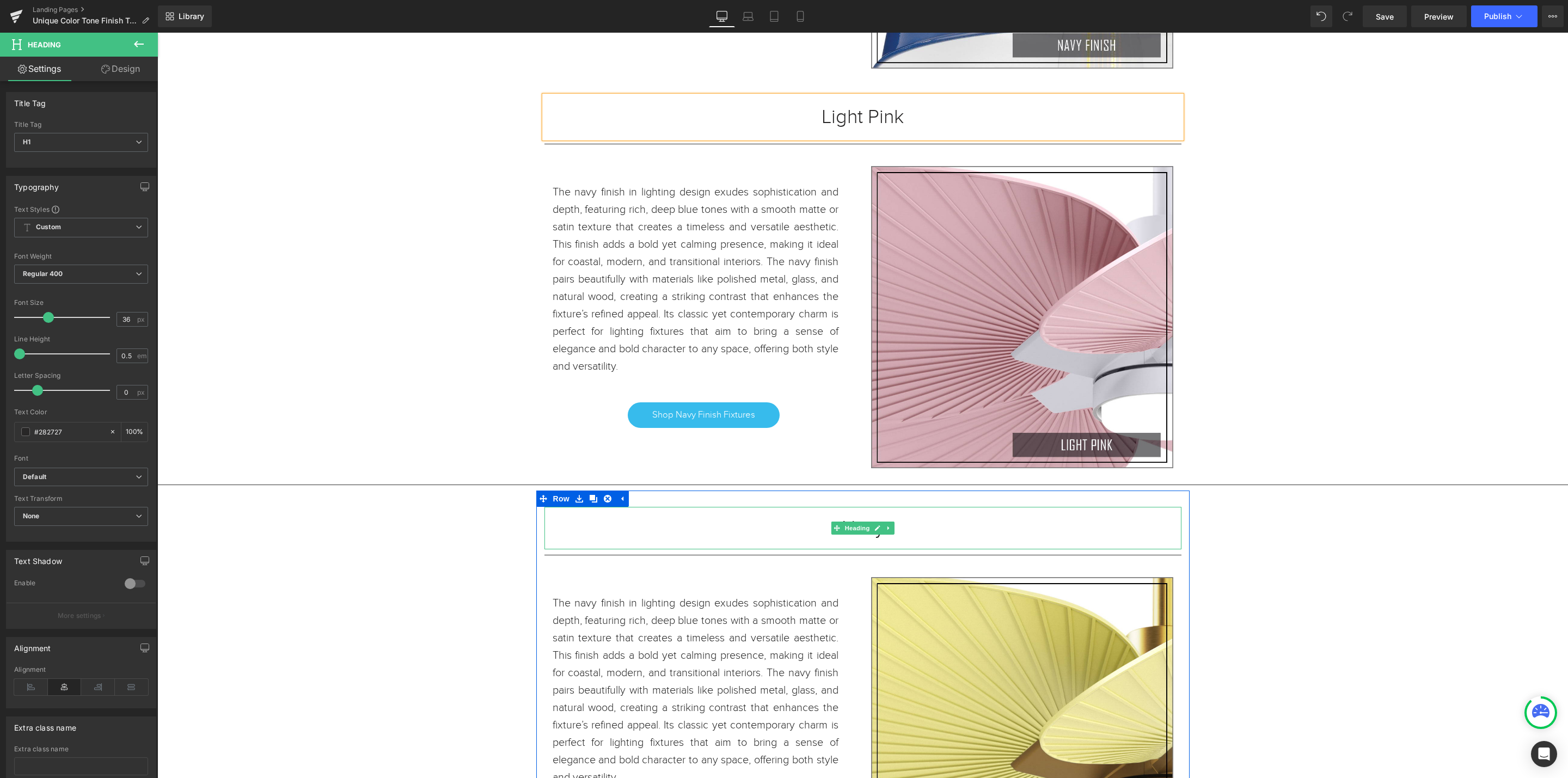
click at [886, 530] on link at bounding box center [889, 528] width 12 height 13
click at [956, 531] on h1 "Navy" at bounding box center [863, 528] width 637 height 10
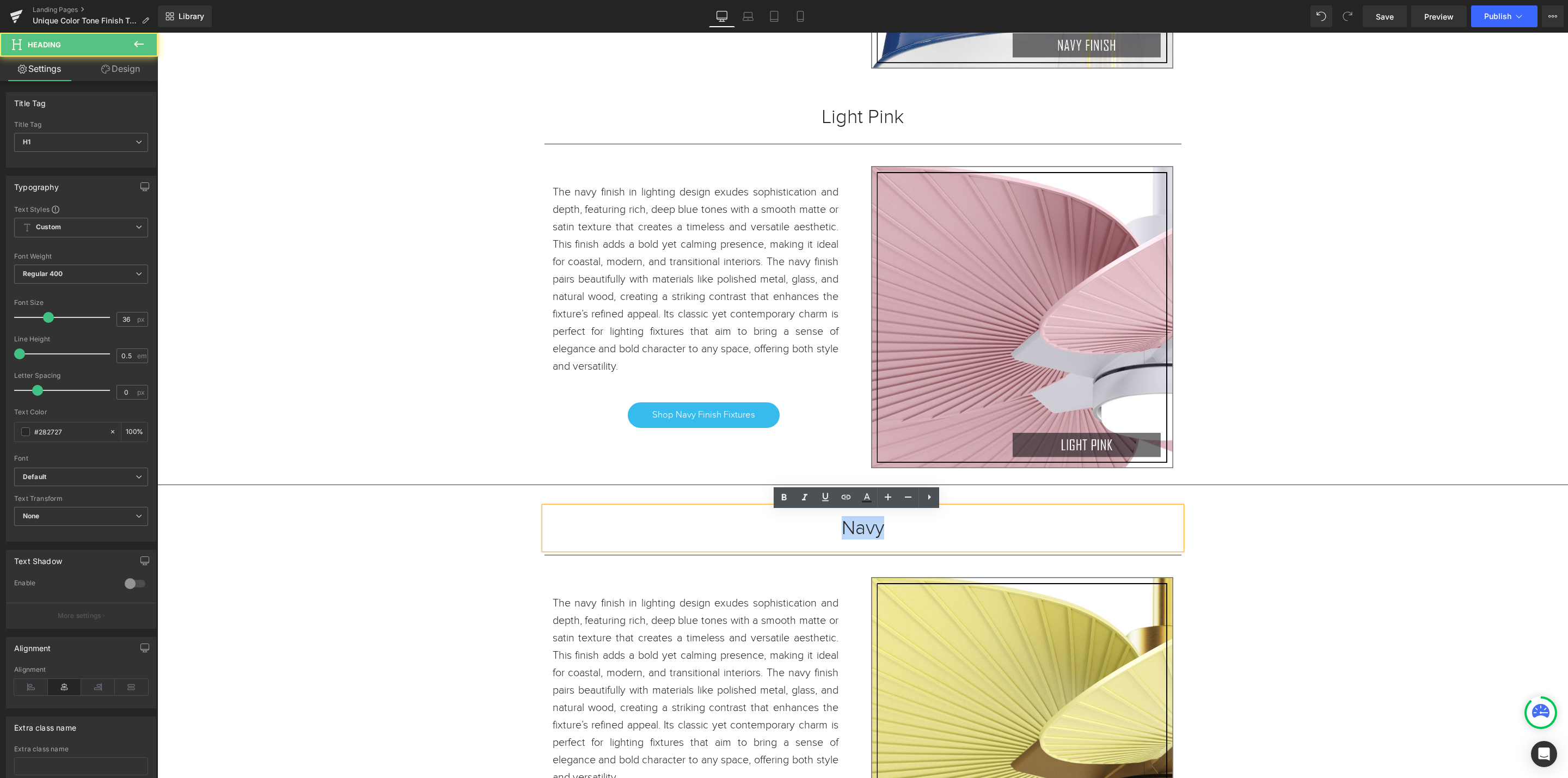
drag, startPoint x: 914, startPoint y: 543, endPoint x: 777, endPoint y: 543, distance: 137.0
click at [777, 543] on div "Navy" at bounding box center [863, 529] width 637 height 43
paste div
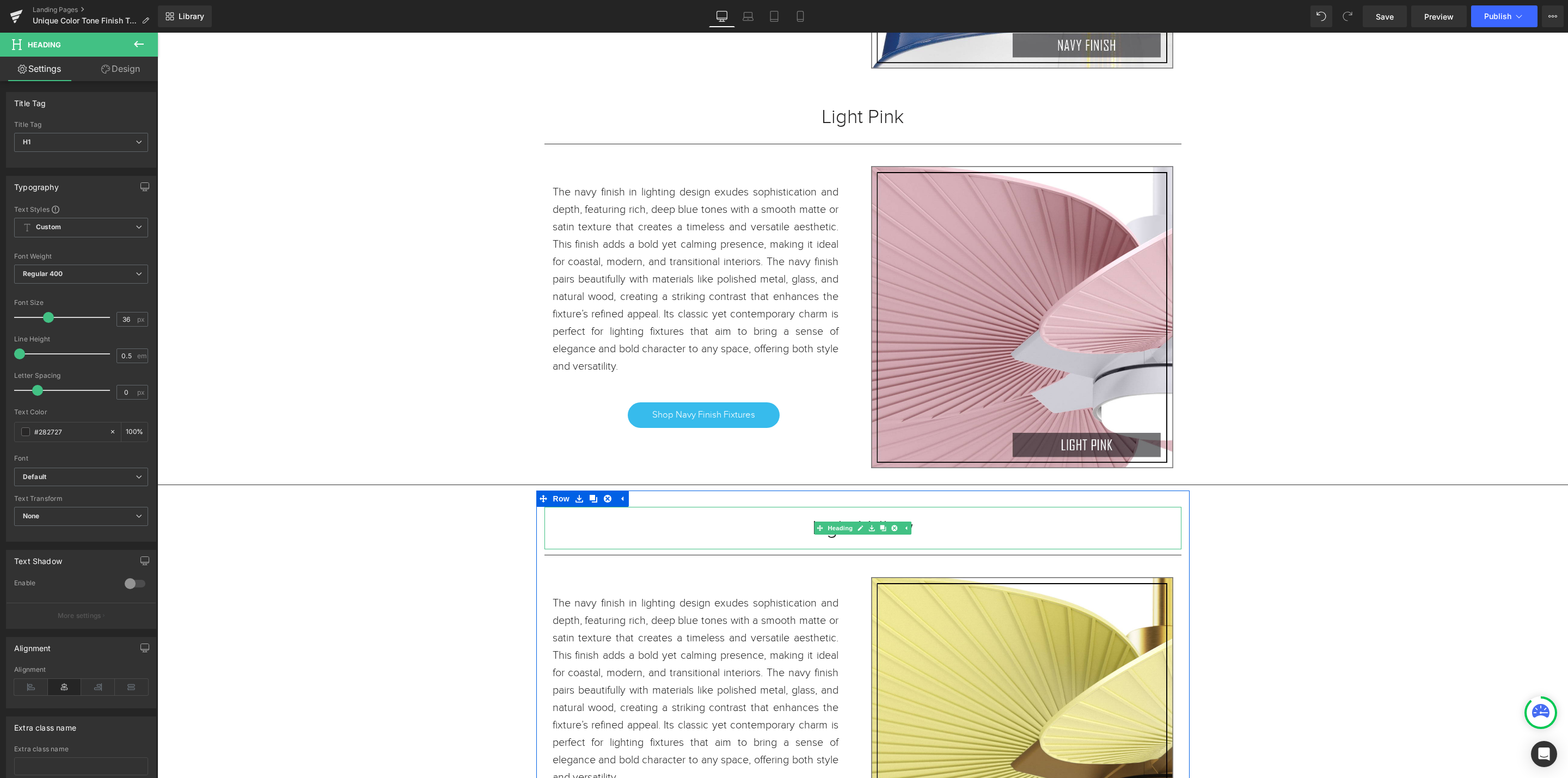
scroll to position [3767, 0]
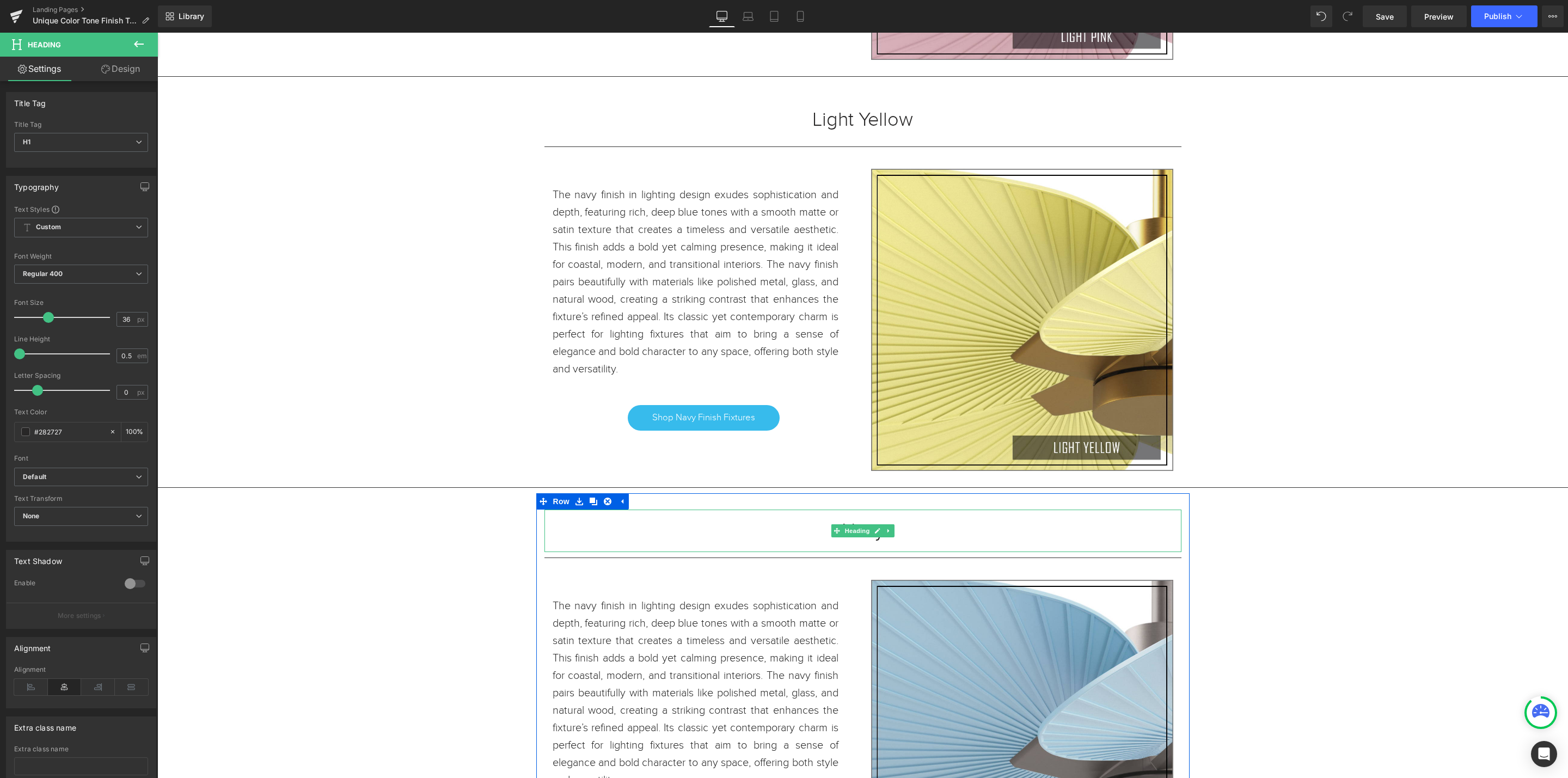
click at [957, 536] on h1 "Navy" at bounding box center [863, 530] width 637 height 10
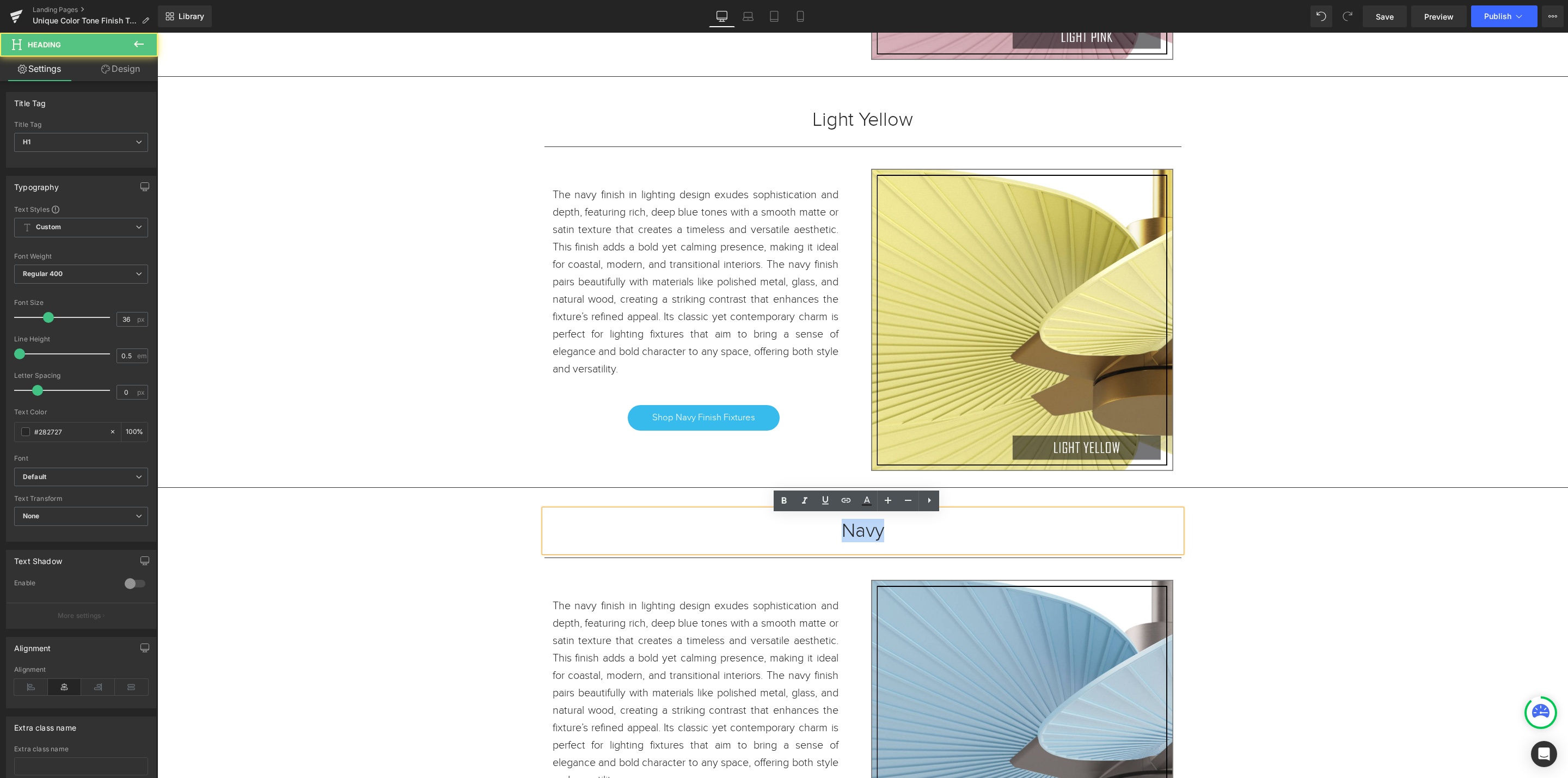
drag, startPoint x: 928, startPoint y: 538, endPoint x: 785, endPoint y: 538, distance: 143.0
click at [785, 536] on h1 "Navy" at bounding box center [863, 530] width 637 height 10
paste div
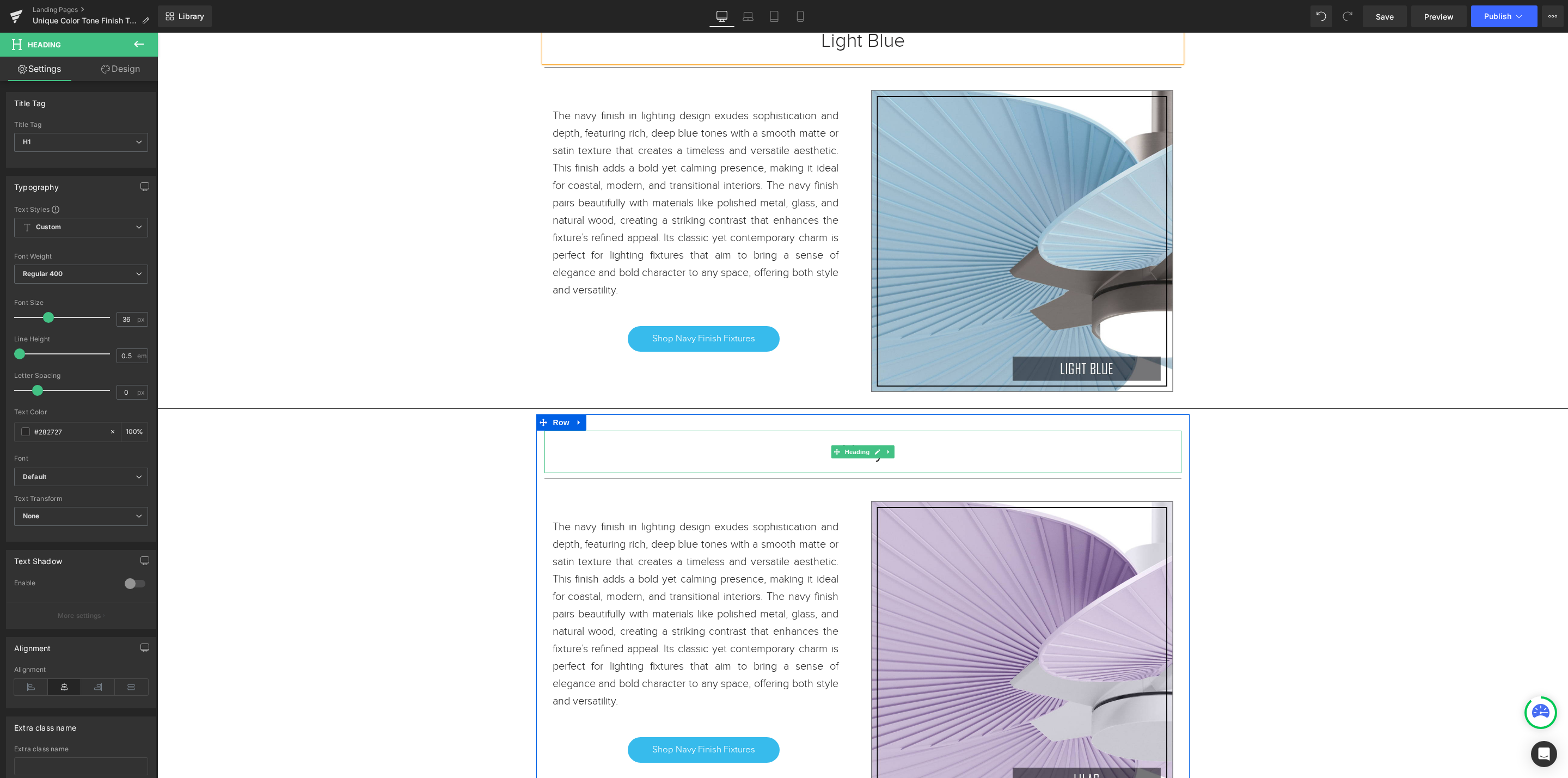
click at [903, 455] on h1 "Navy" at bounding box center [863, 452] width 637 height 10
drag, startPoint x: 906, startPoint y: 463, endPoint x: 711, endPoint y: 458, distance: 195.1
click at [711, 457] on h1 "Navy" at bounding box center [863, 452] width 637 height 10
paste div
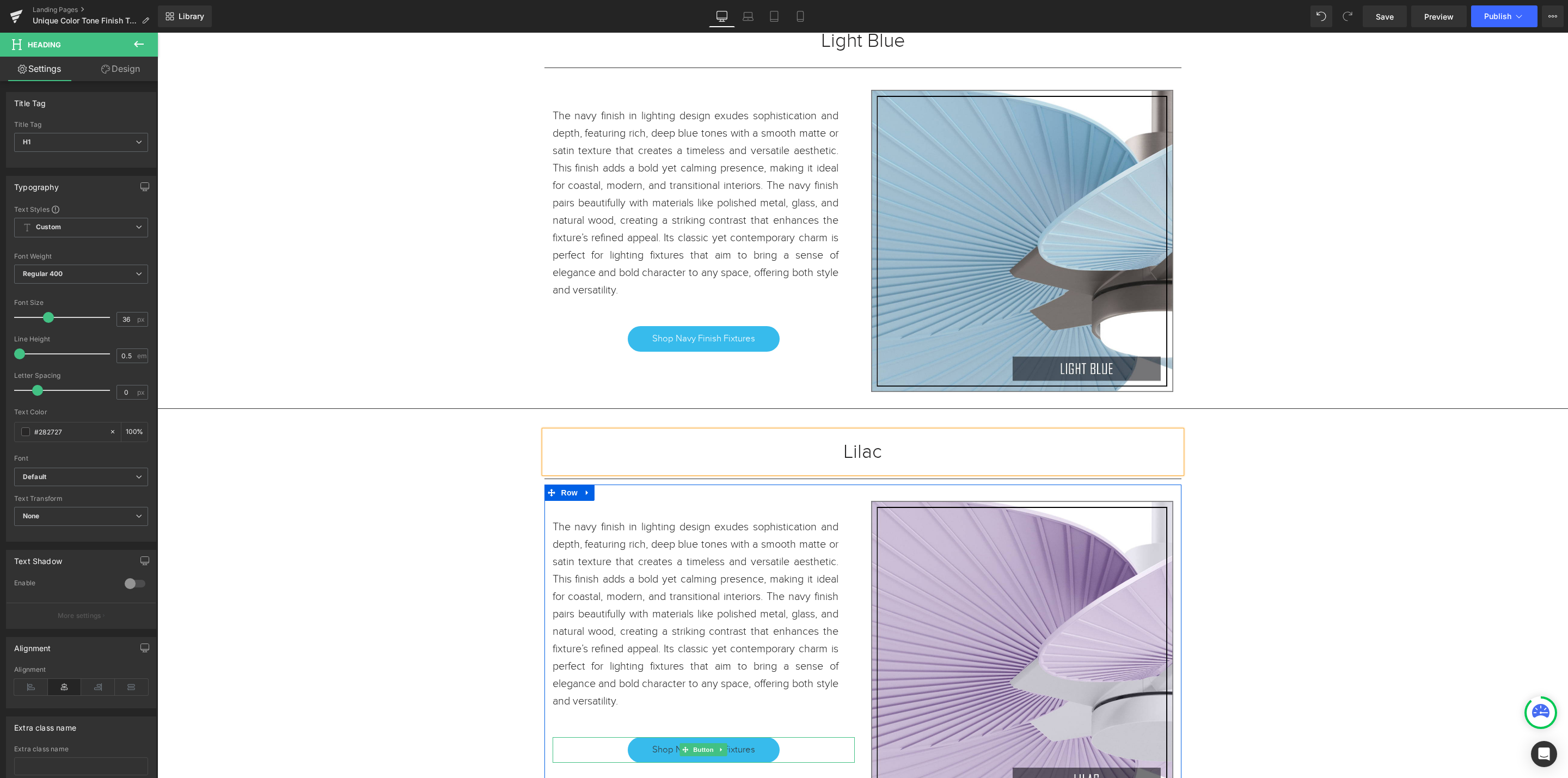
click at [734, 757] on span "Shop Navy Finish Fixtures" at bounding box center [704, 750] width 103 height 13
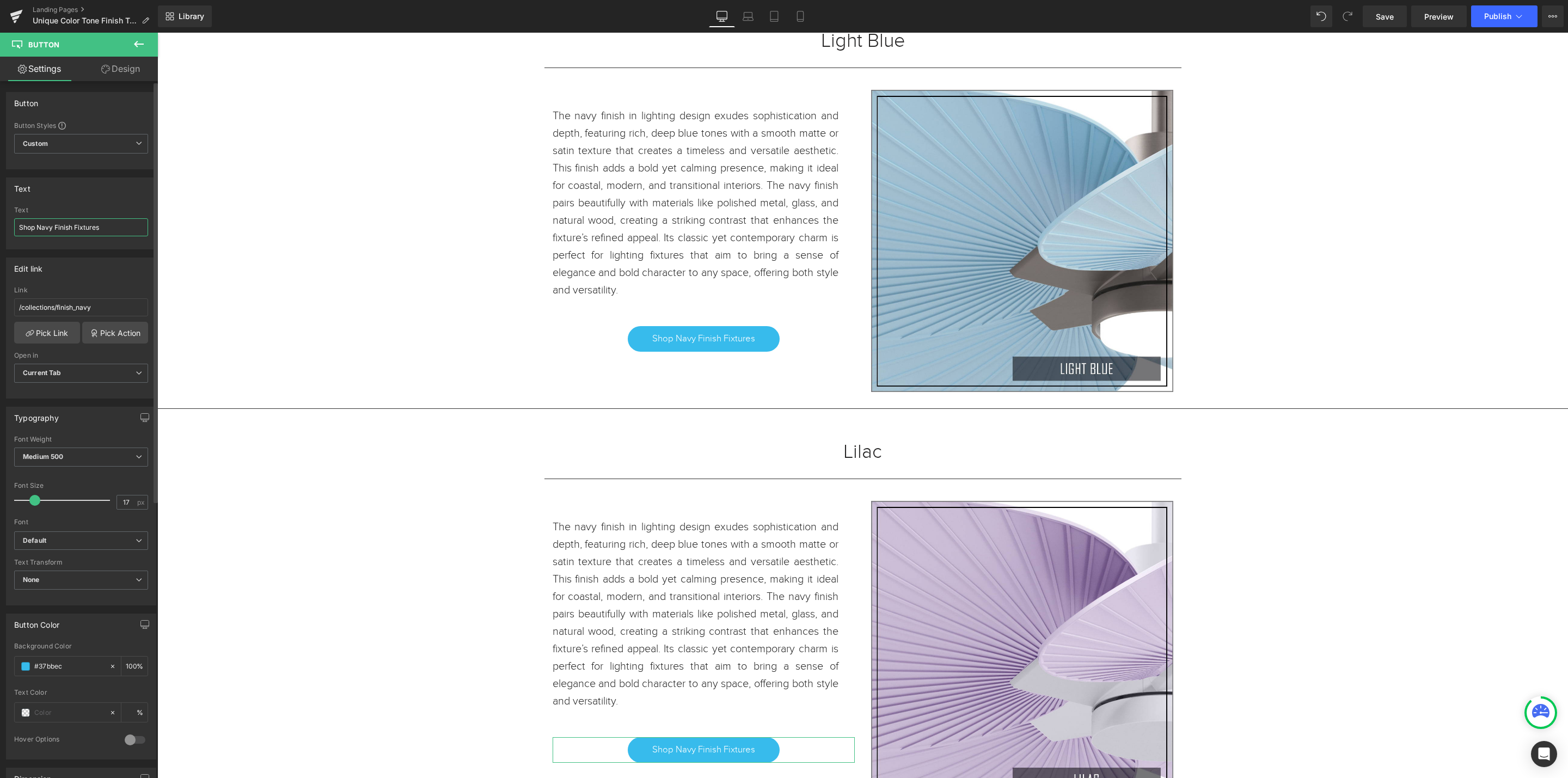
drag, startPoint x: 53, startPoint y: 232, endPoint x: 36, endPoint y: 232, distance: 17.0
click at [36, 232] on input "Shop Navy Finish Fixtures" at bounding box center [81, 227] width 134 height 18
type input "Shop Lilac Finish Fixtures"
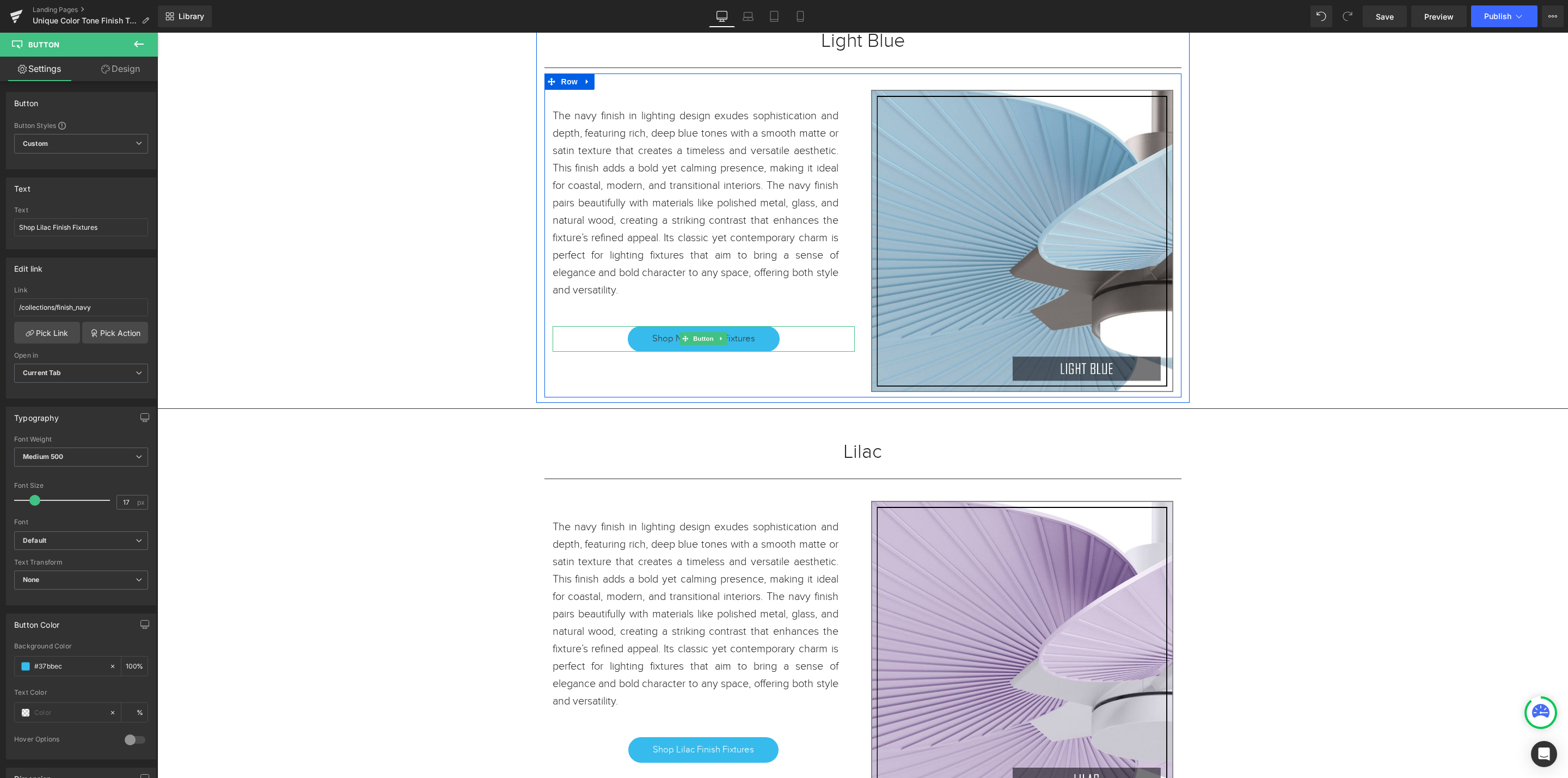
click at [753, 345] on link "Shop Navy Finish Fixtures" at bounding box center [703, 339] width 152 height 25
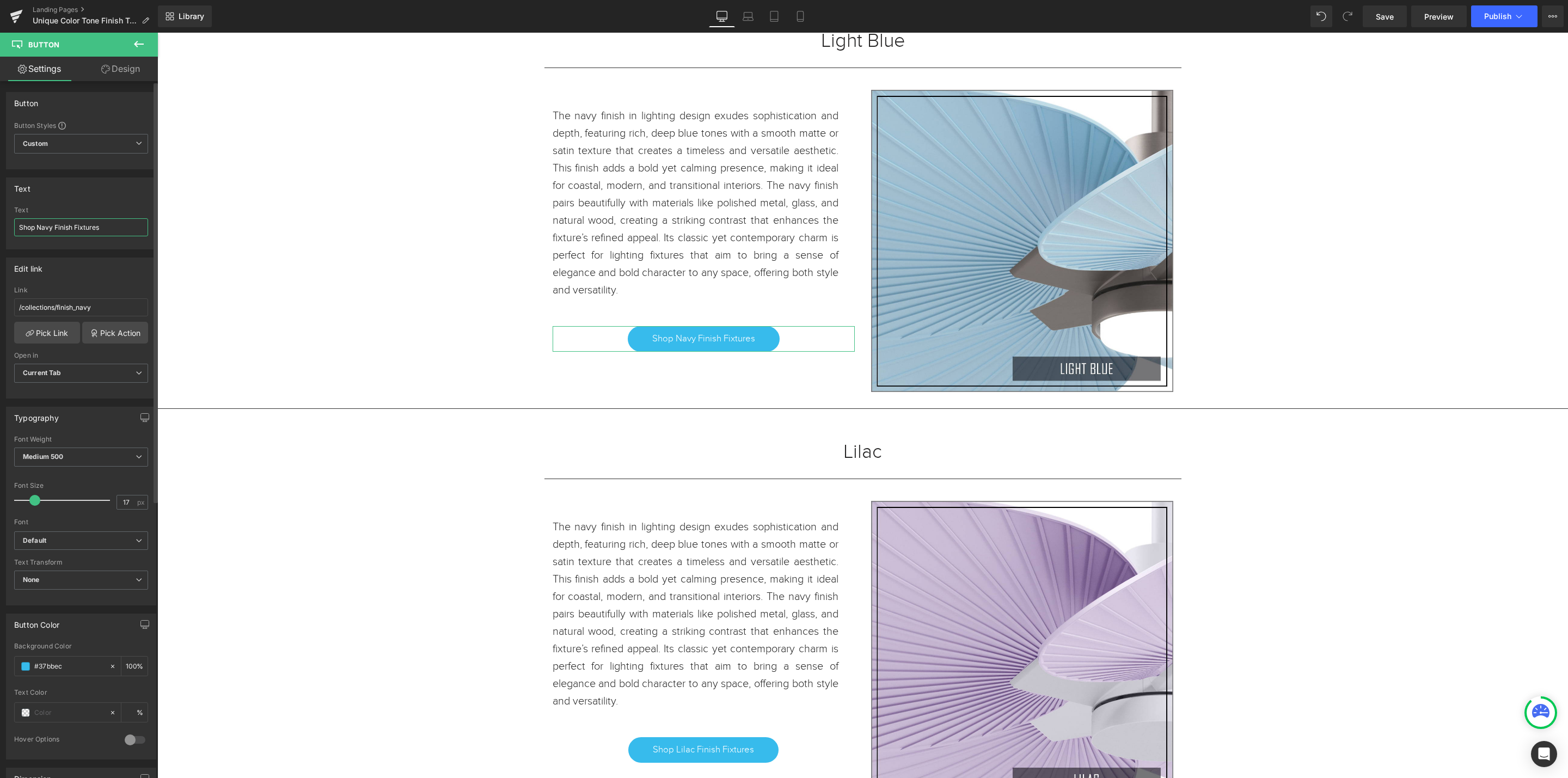
drag, startPoint x: 54, startPoint y: 228, endPoint x: 37, endPoint y: 225, distance: 17.3
click at [37, 225] on input "Shop Navy Finish Fixtures" at bounding box center [81, 227] width 134 height 18
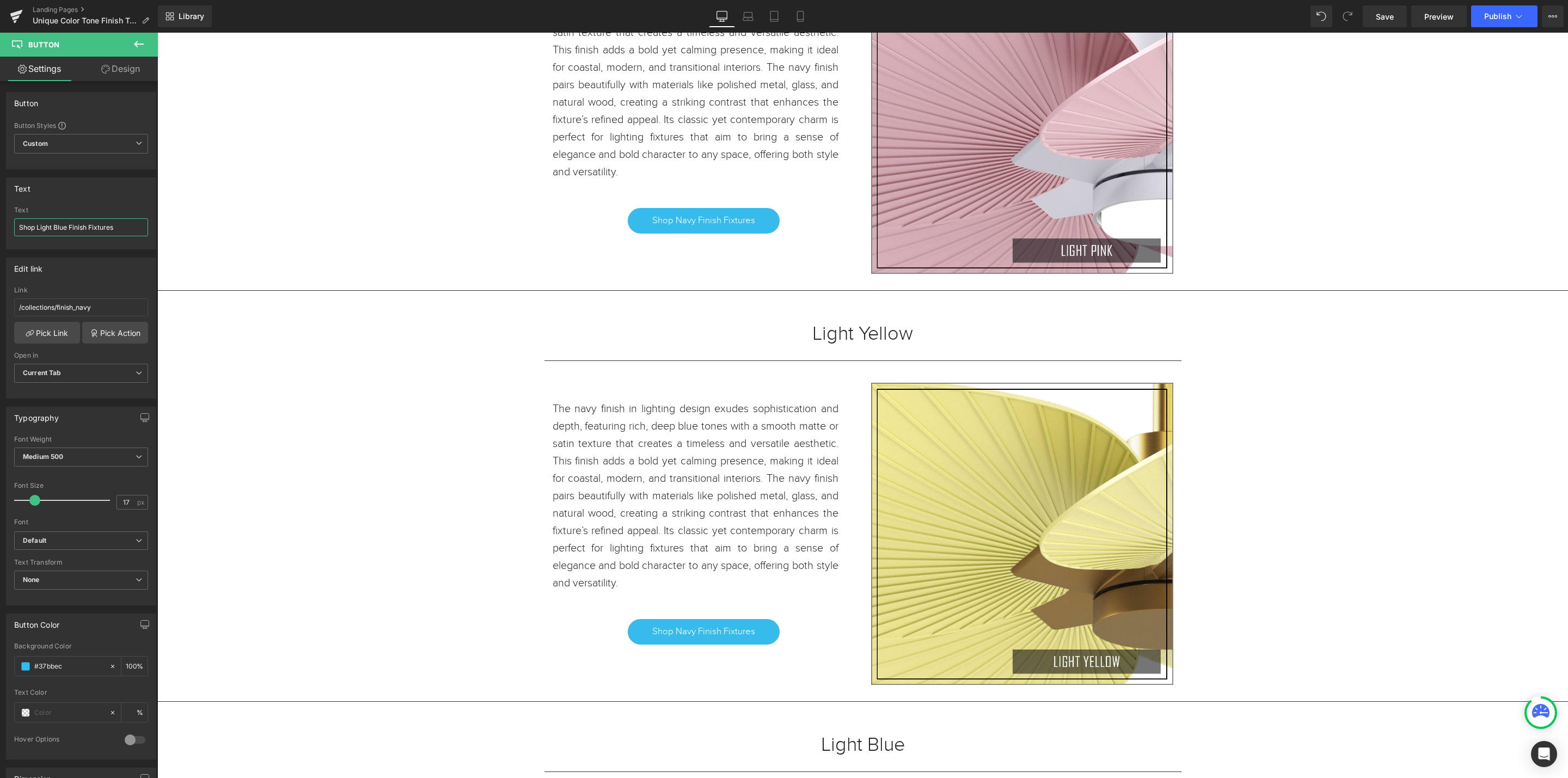
scroll to position [3522, 0]
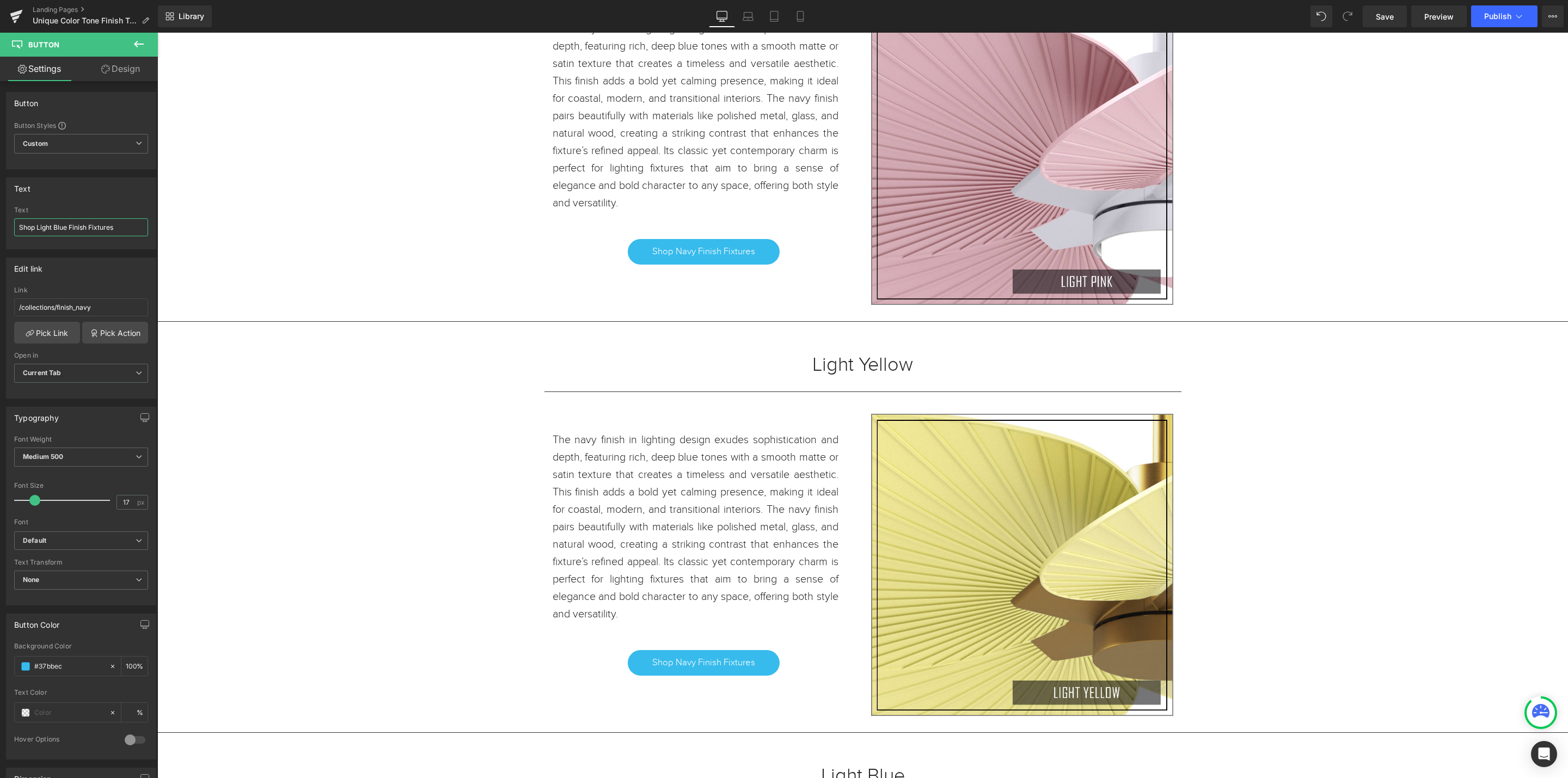
type input "Shop Light Blue Finish Fixtures"
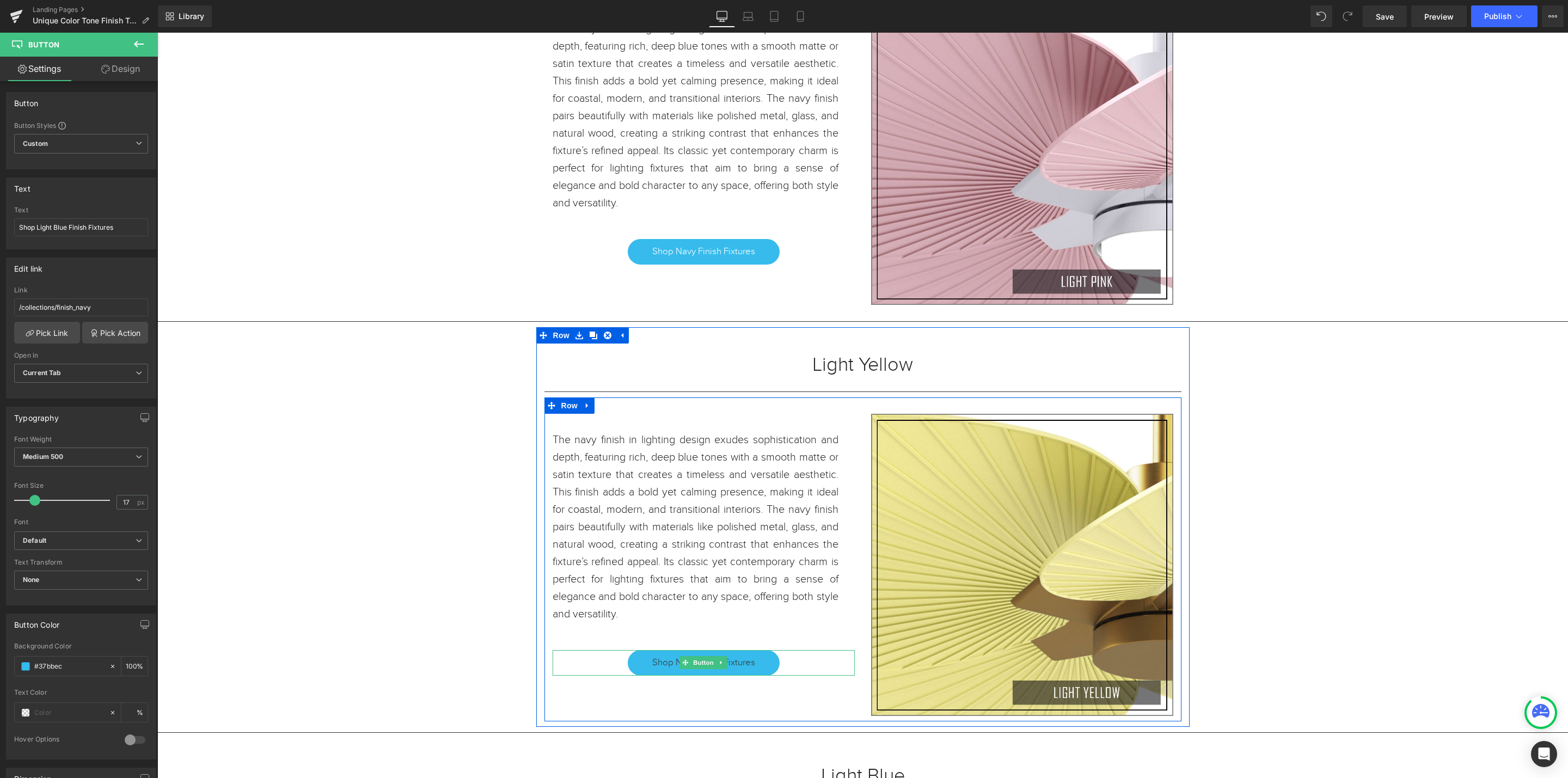
click at [757, 675] on link "Shop Navy Finish Fixtures" at bounding box center [703, 663] width 152 height 25
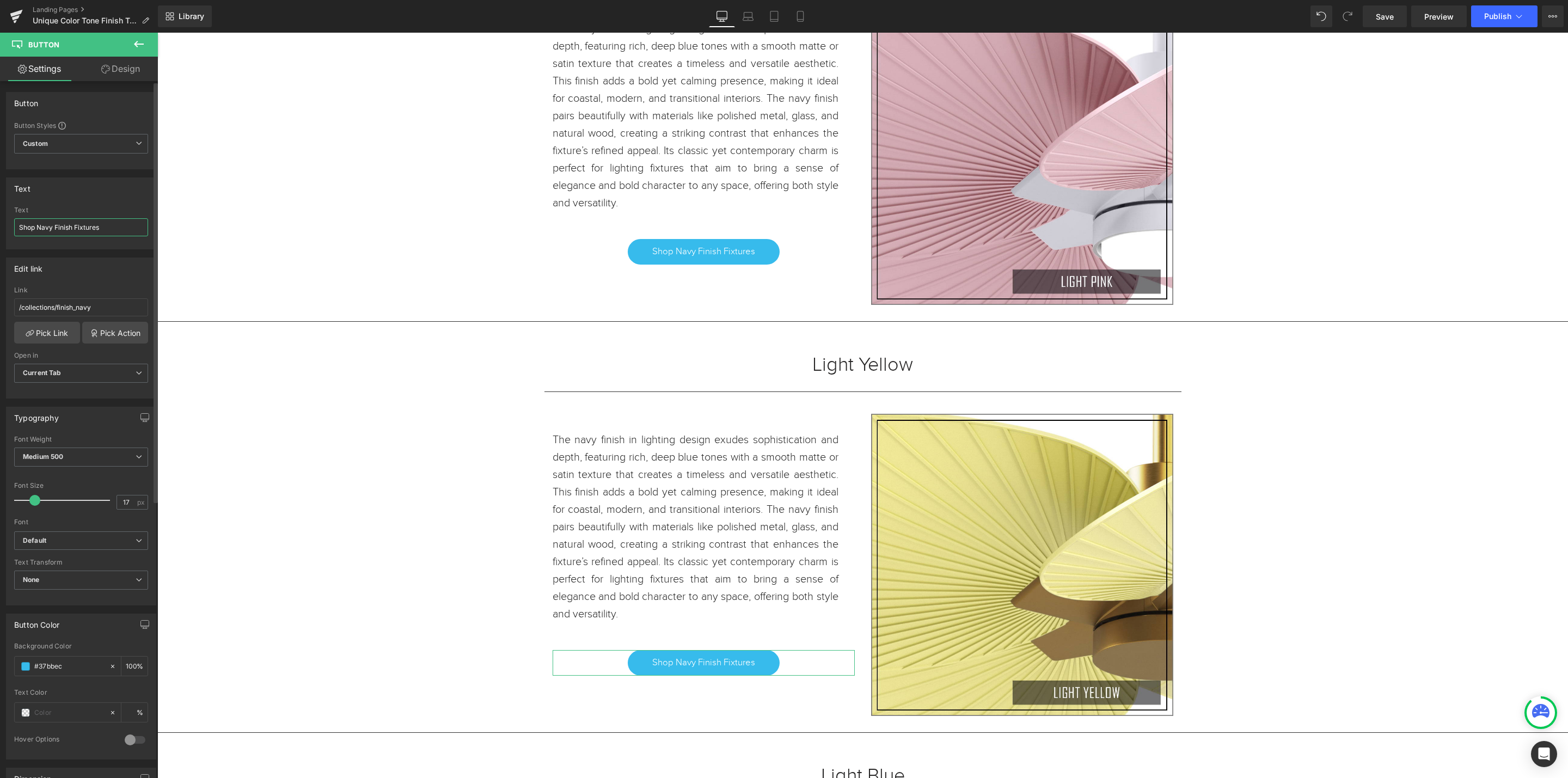
drag, startPoint x: 52, startPoint y: 226, endPoint x: 106, endPoint y: 266, distance: 67.2
click at [36, 228] on input "Shop Navy Finish Fixtures" at bounding box center [81, 227] width 134 height 18
click at [36, 229] on input "ShopLight Yellow Finish Fixtures" at bounding box center [81, 227] width 134 height 18
type input "Shop Light Yellow Finish Fixtures"
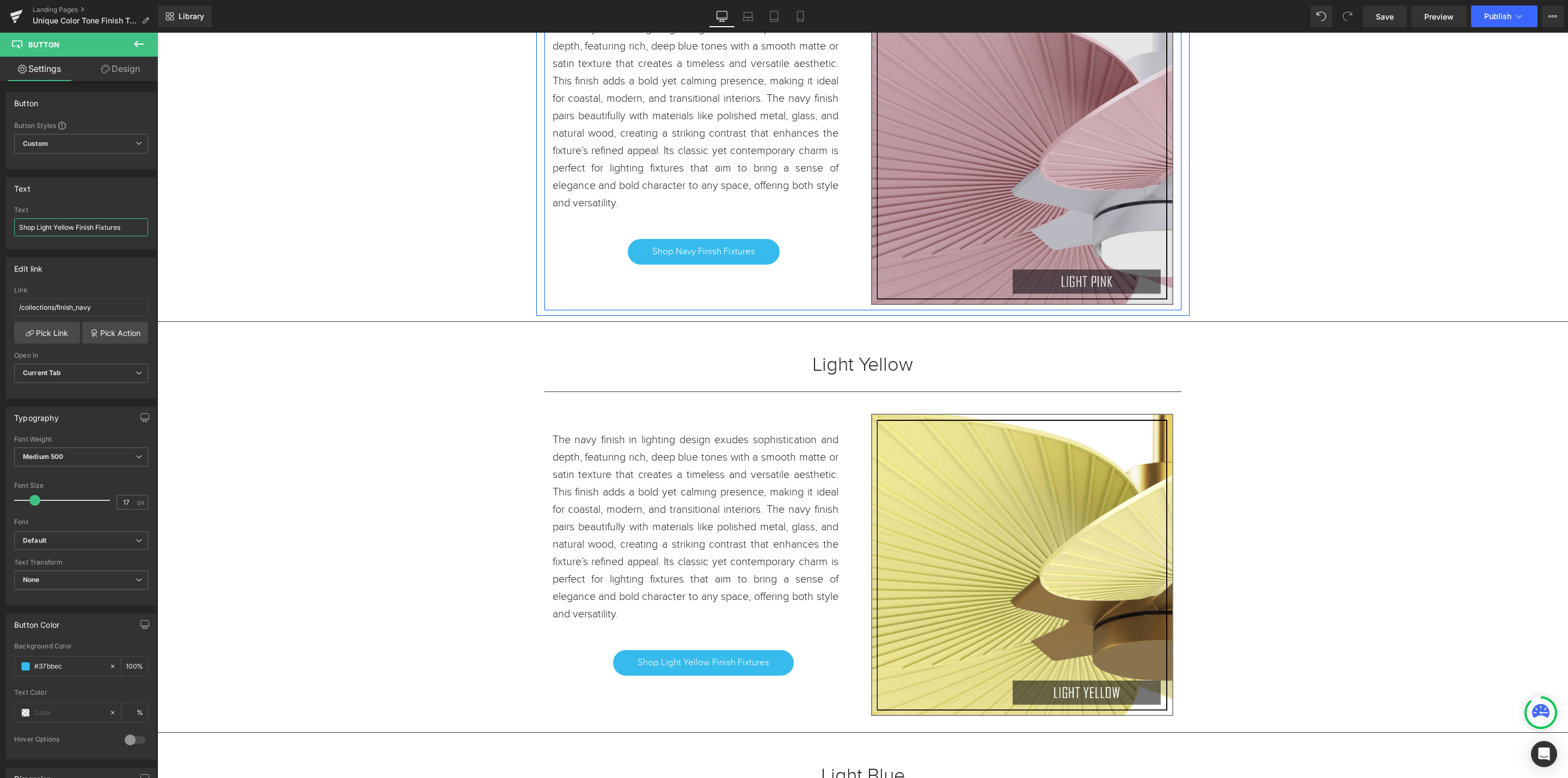
scroll to position [3195, 0]
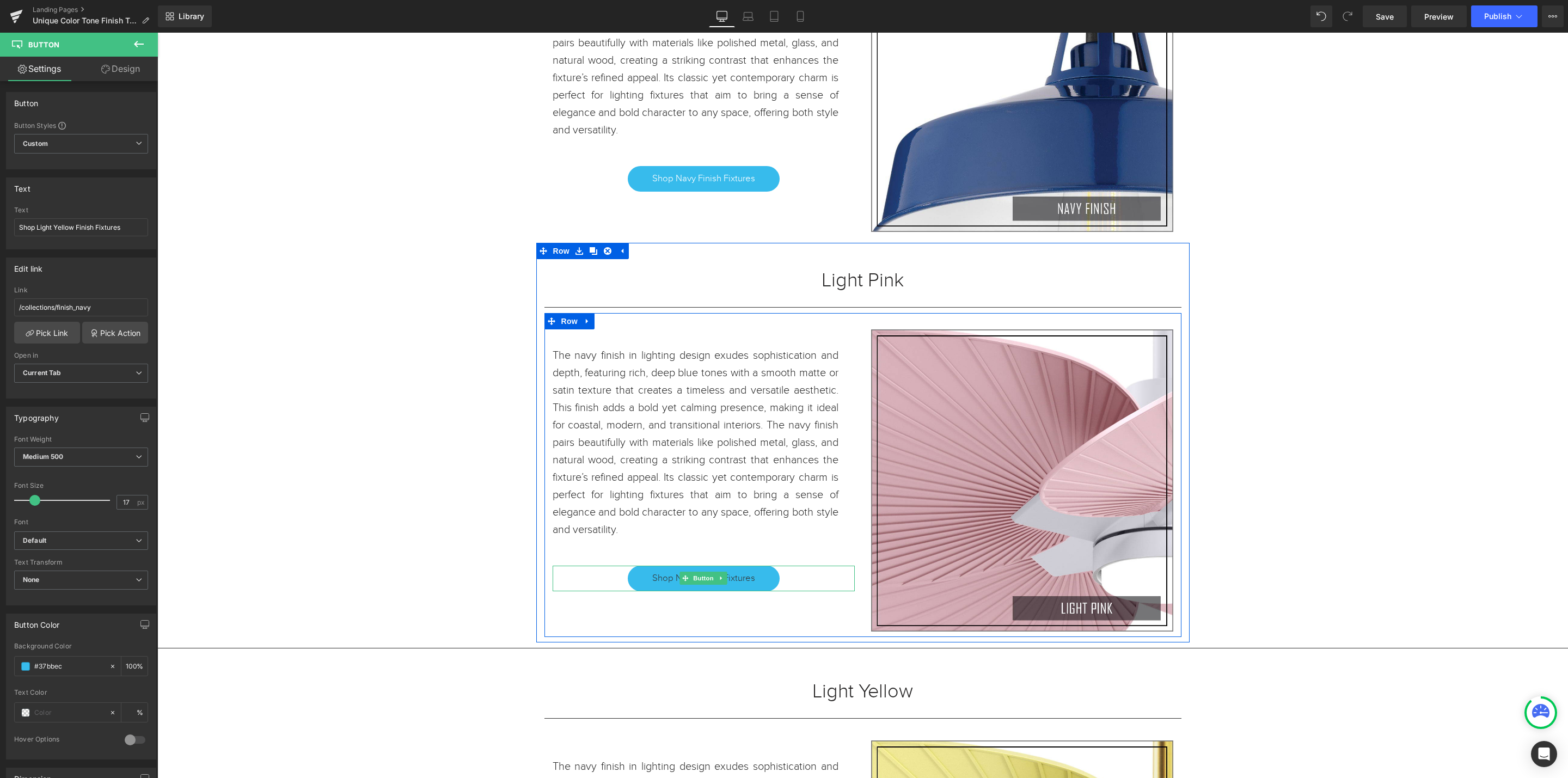
click at [764, 584] on link "Shop Navy Finish Fixtures" at bounding box center [703, 578] width 152 height 25
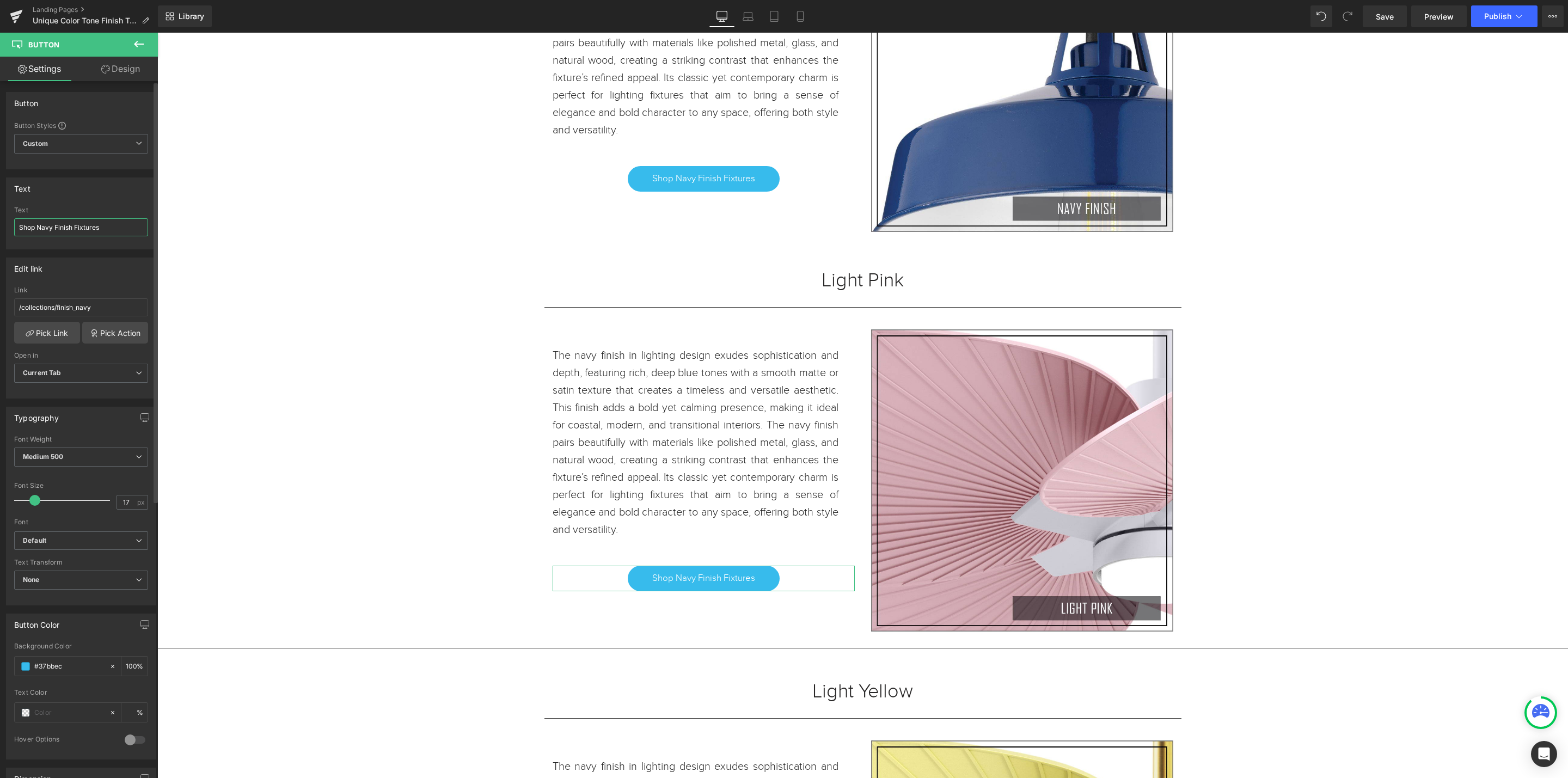
drag, startPoint x: 54, startPoint y: 228, endPoint x: 40, endPoint y: 227, distance: 14.0
click at [40, 227] on input "Shop Navy Finish Fixtures" at bounding box center [81, 227] width 134 height 18
type input "Shop Light Pink Finish Fixtures"
click at [1385, 22] on link "Save" at bounding box center [1385, 16] width 44 height 22
click at [1389, 20] on span "Save" at bounding box center [1385, 16] width 18 height 12
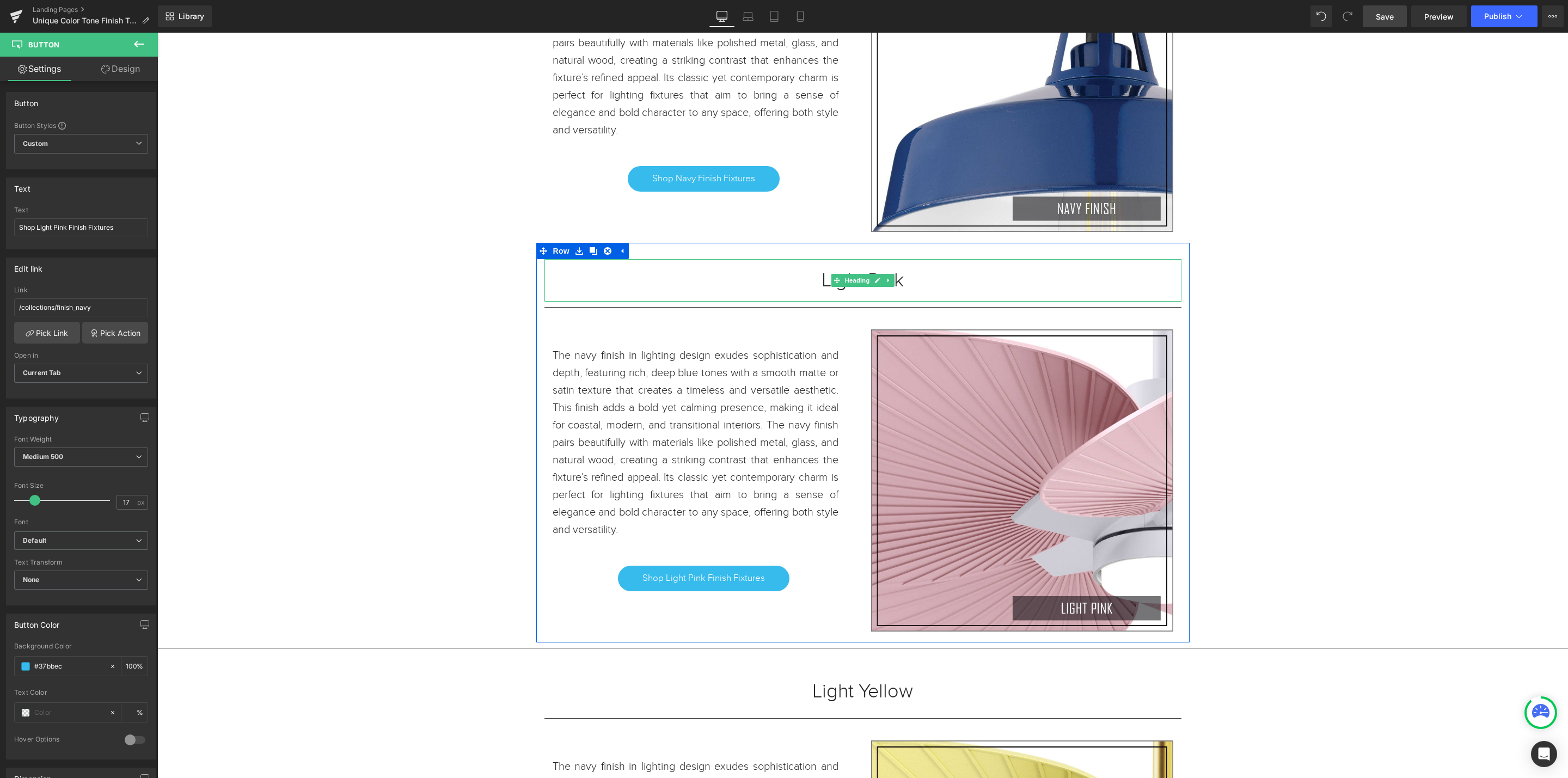
click at [907, 286] on h1 "Light Pink" at bounding box center [863, 280] width 637 height 10
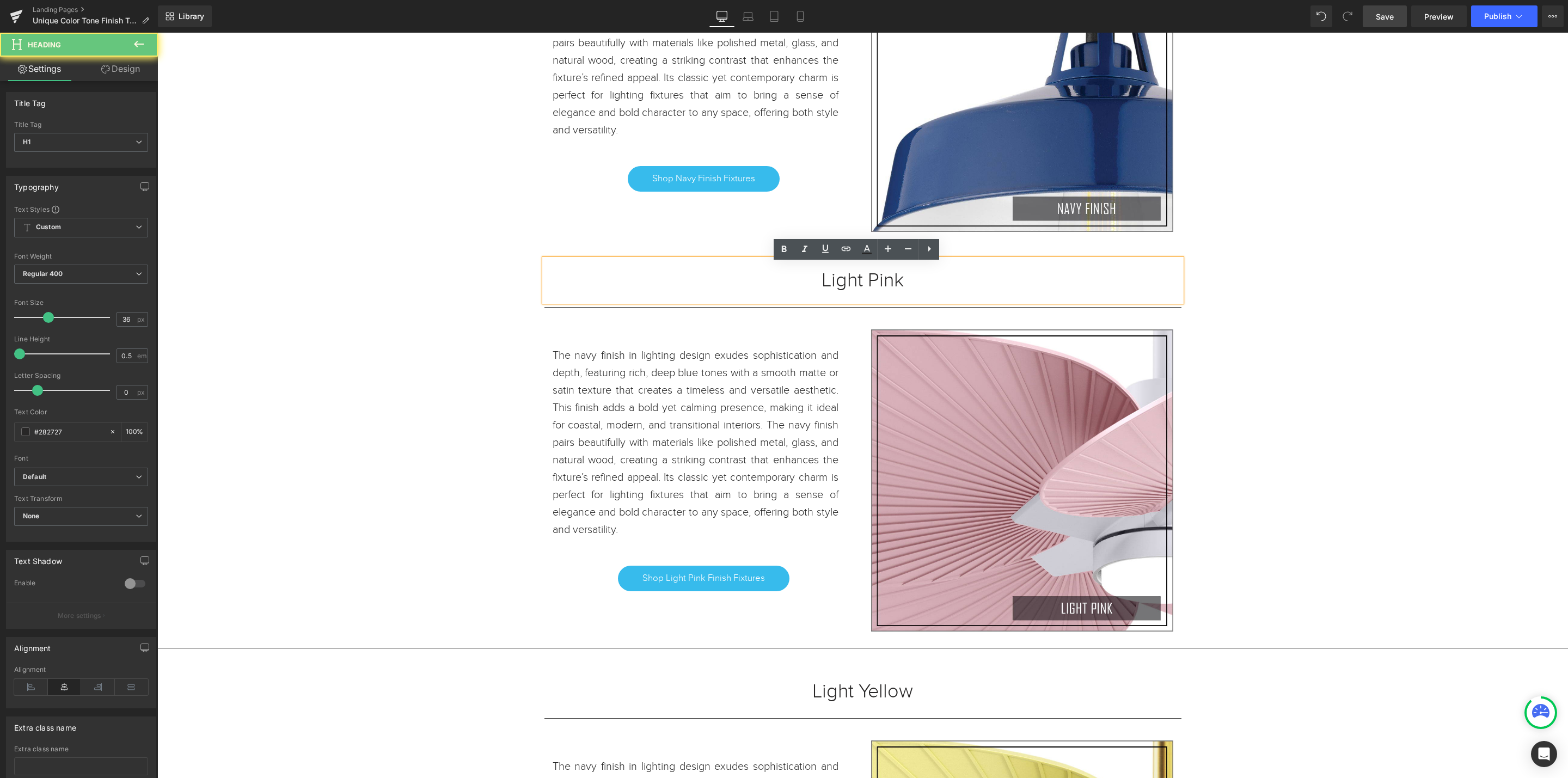
click at [925, 286] on h1 "Light Pink" at bounding box center [863, 280] width 637 height 10
drag, startPoint x: 937, startPoint y: 291, endPoint x: 808, endPoint y: 287, distance: 129.1
click at [808, 287] on div "Light Pink" at bounding box center [863, 280] width 637 height 43
copy h1 "Light Pink"
click at [725, 522] on p "The navy finish in lighting design exudes sophistication and depth, featuring r…" at bounding box center [695, 443] width 286 height 192
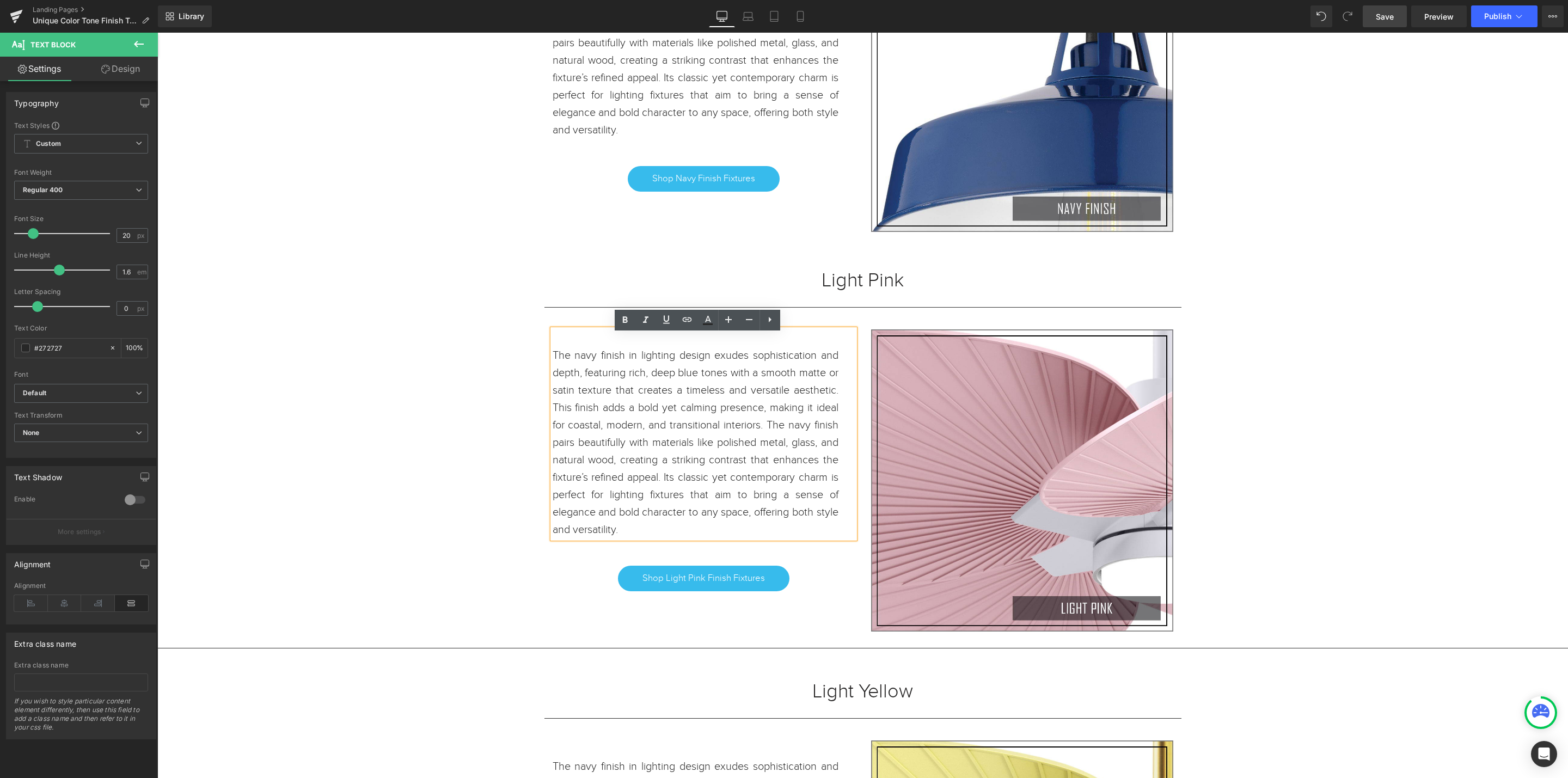
click at [705, 535] on p "The navy finish in lighting design exudes sophistication and depth, featuring r…" at bounding box center [695, 443] width 286 height 192
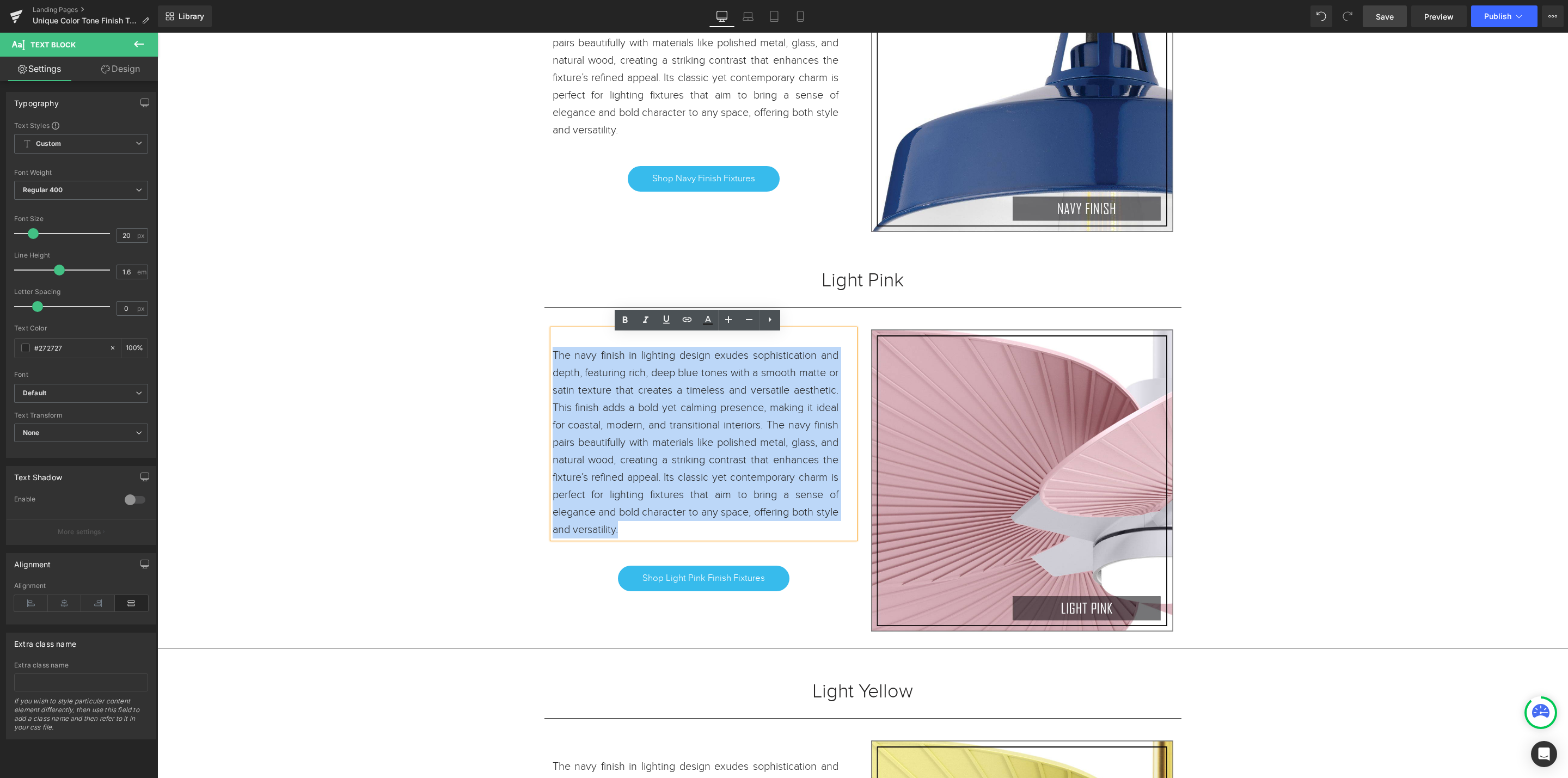
drag, startPoint x: 715, startPoint y: 539, endPoint x: 546, endPoint y: 365, distance: 242.6
click at [553, 365] on p "The navy finish in lighting design exudes sophistication and depth, featuring r…" at bounding box center [695, 443] width 286 height 192
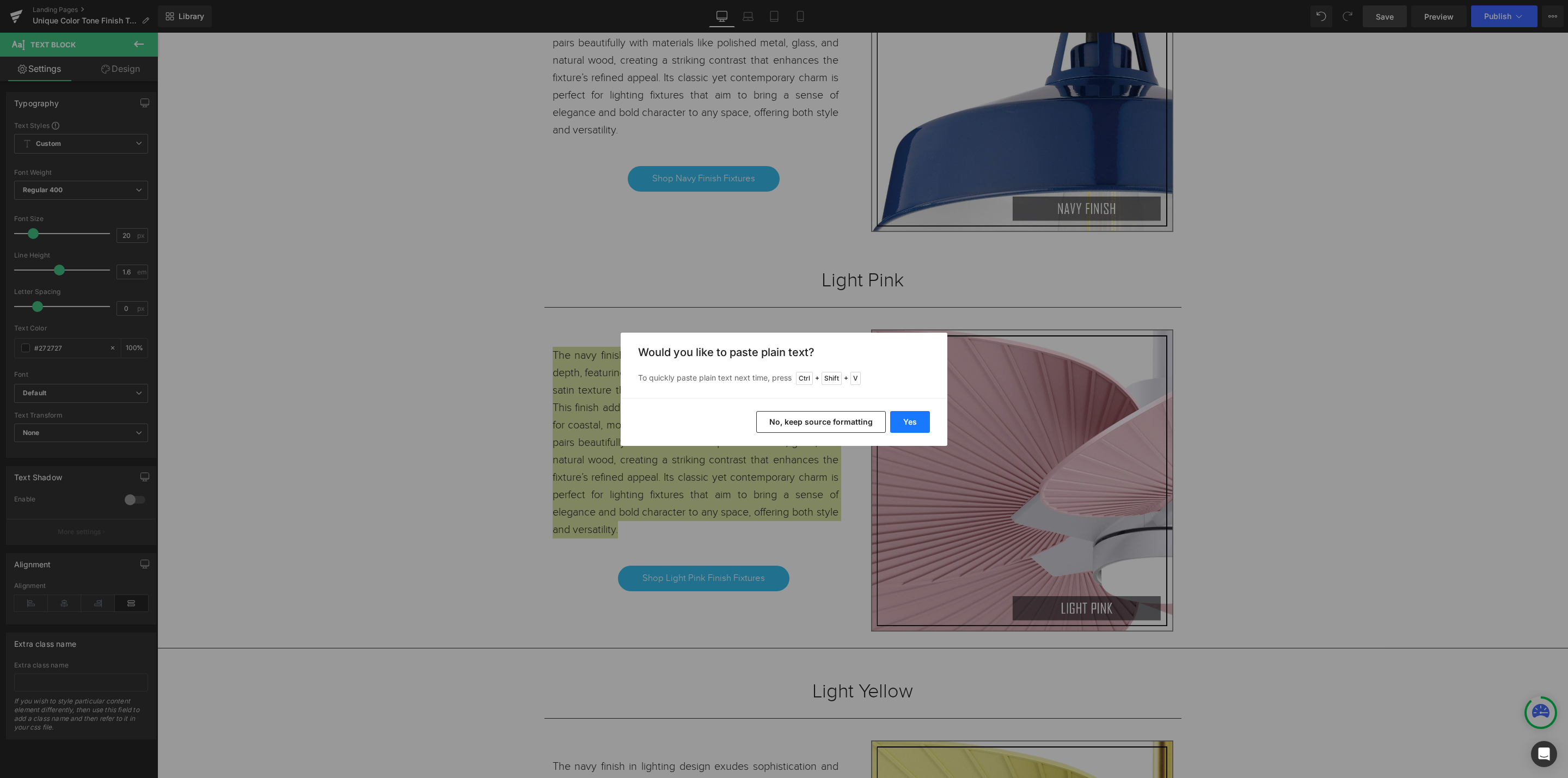
click at [894, 425] on button "Yes" at bounding box center [910, 422] width 40 height 22
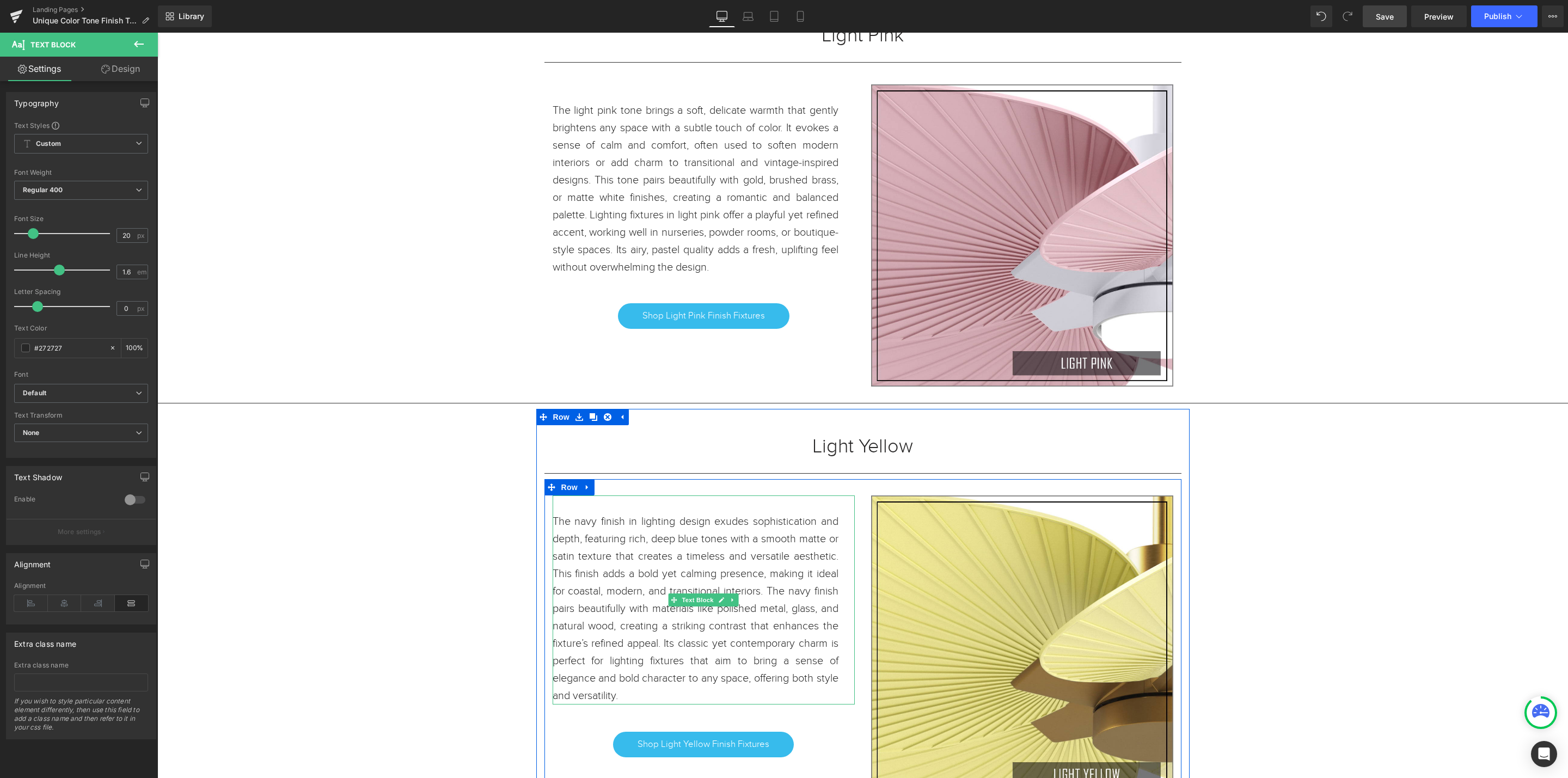
scroll to position [3685, 0]
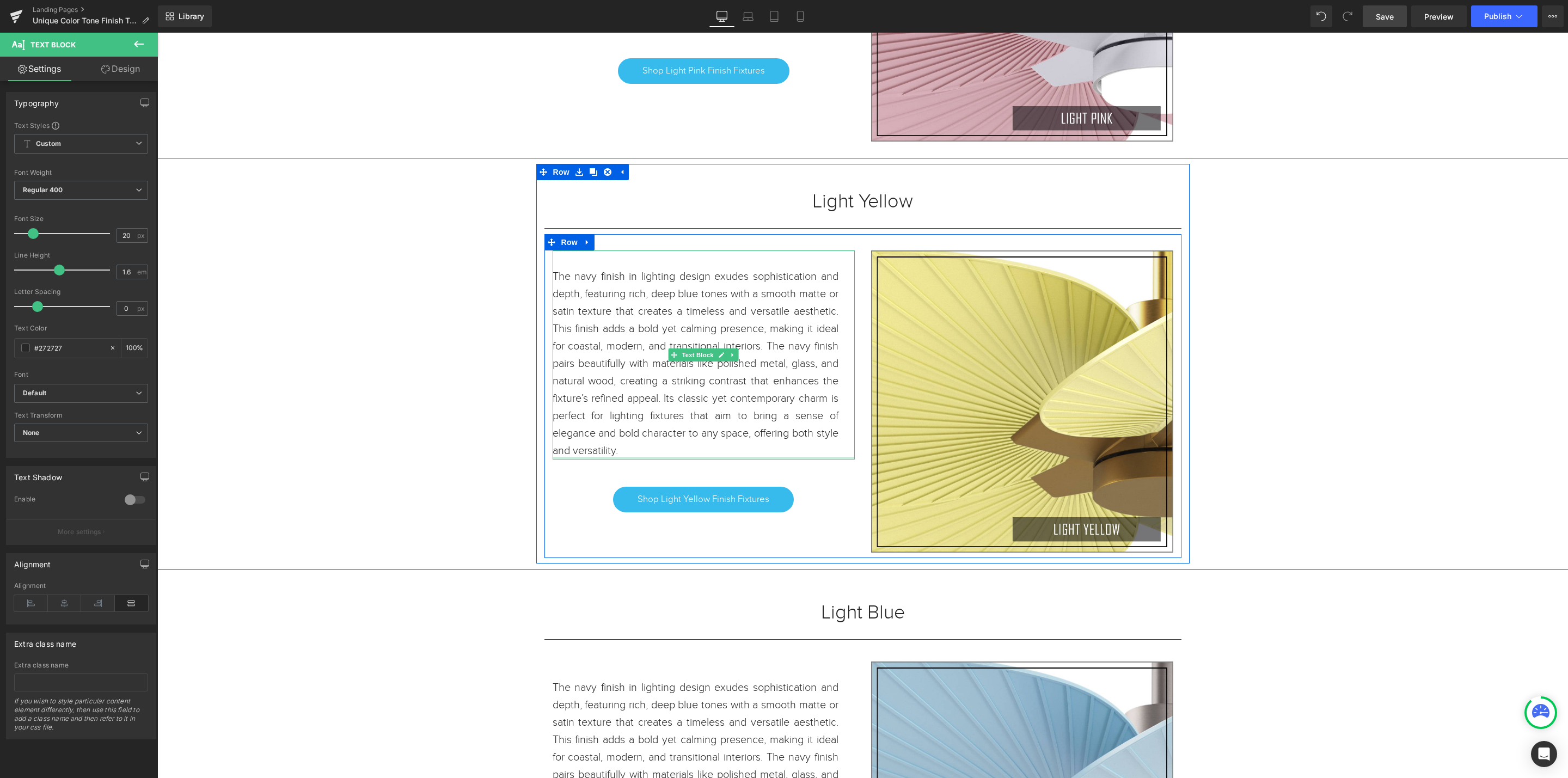
click at [713, 458] on p "The navy finish in lighting design exudes sophistication and depth, featuring r…" at bounding box center [695, 364] width 286 height 192
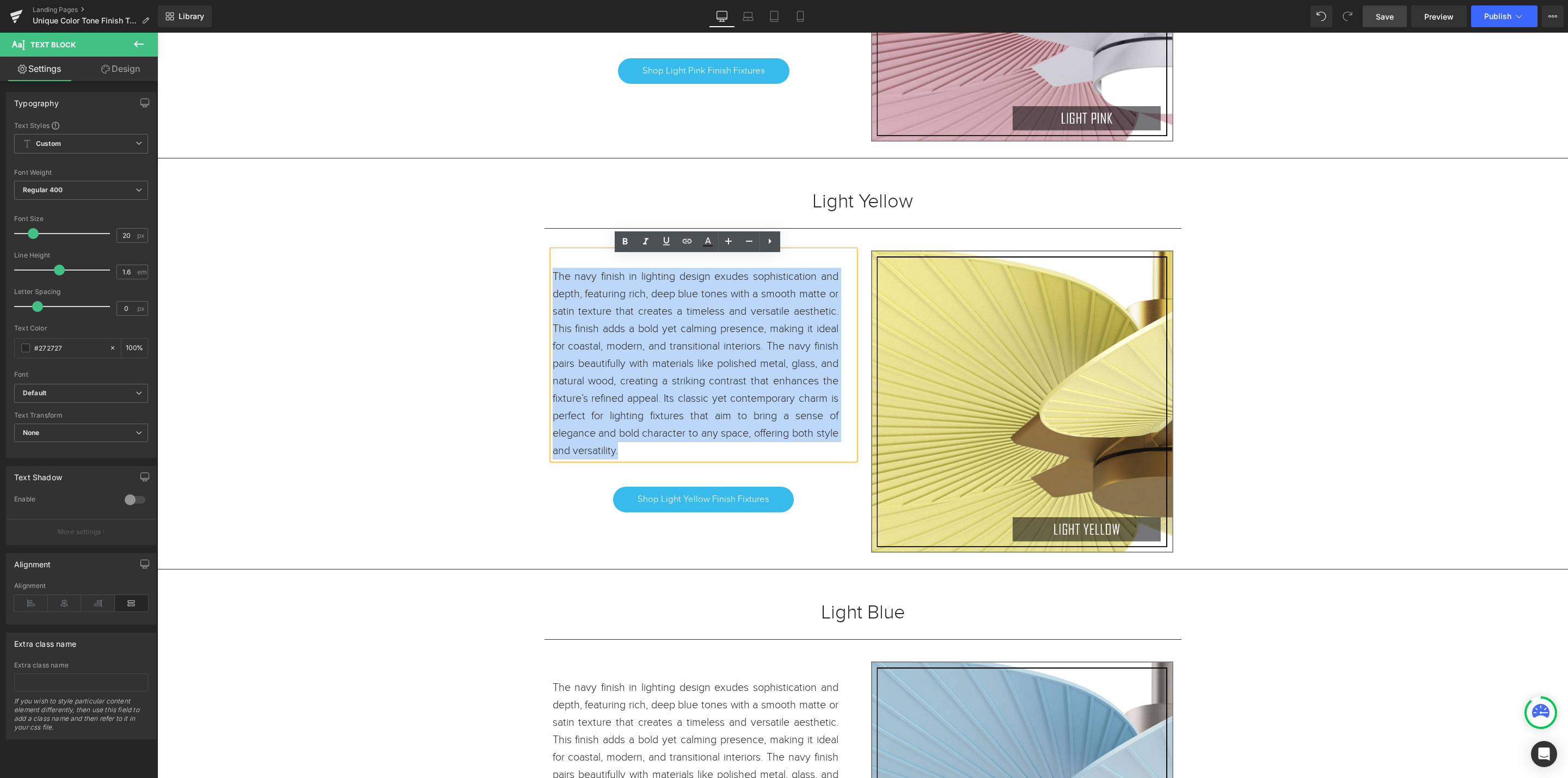
drag, startPoint x: 708, startPoint y: 455, endPoint x: 548, endPoint y: 285, distance: 233.5
click at [553, 285] on p "The navy finish in lighting design exudes sophistication and depth, featuring r…" at bounding box center [695, 364] width 286 height 192
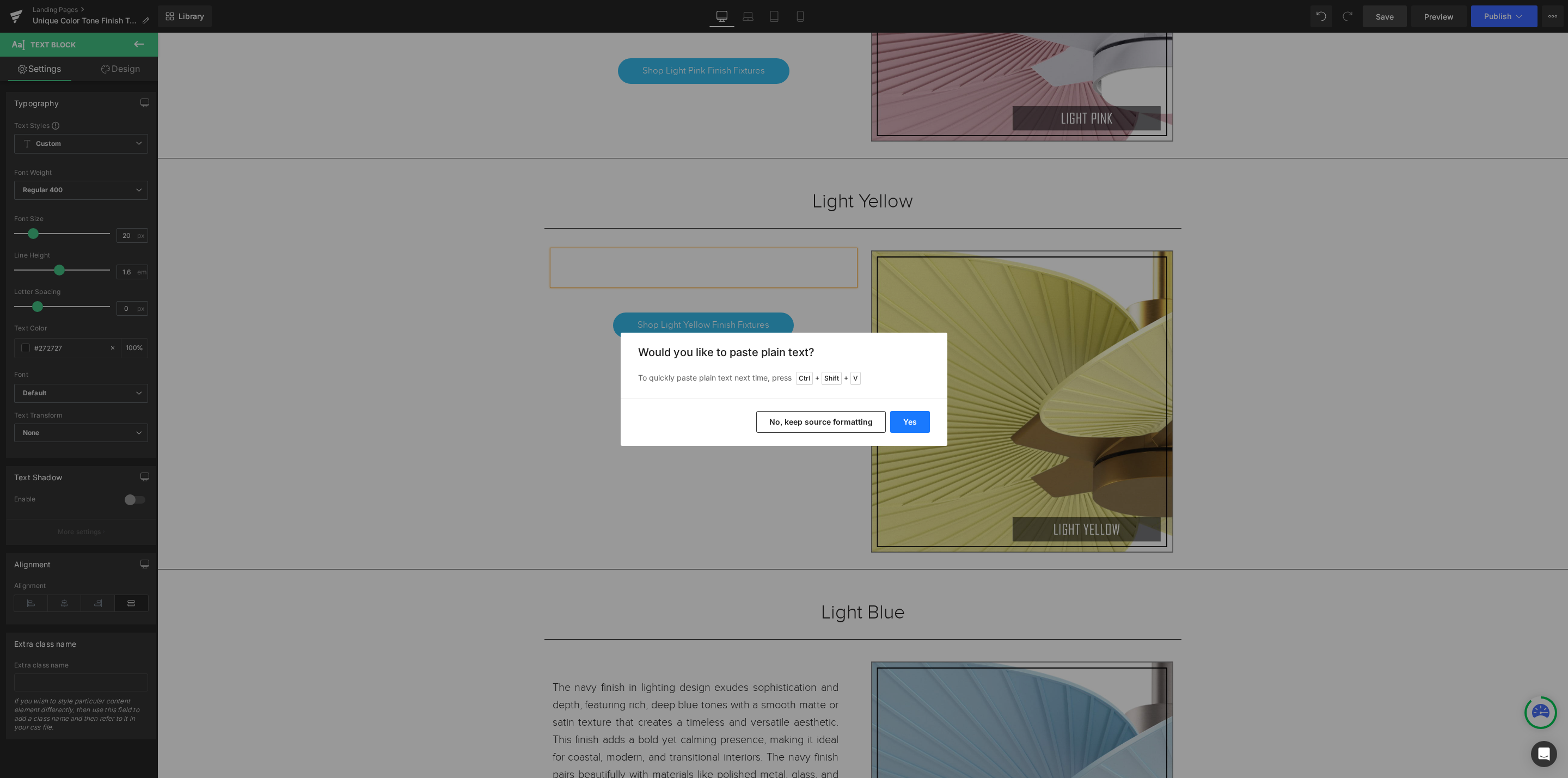
click at [915, 425] on button "Yes" at bounding box center [910, 422] width 40 height 22
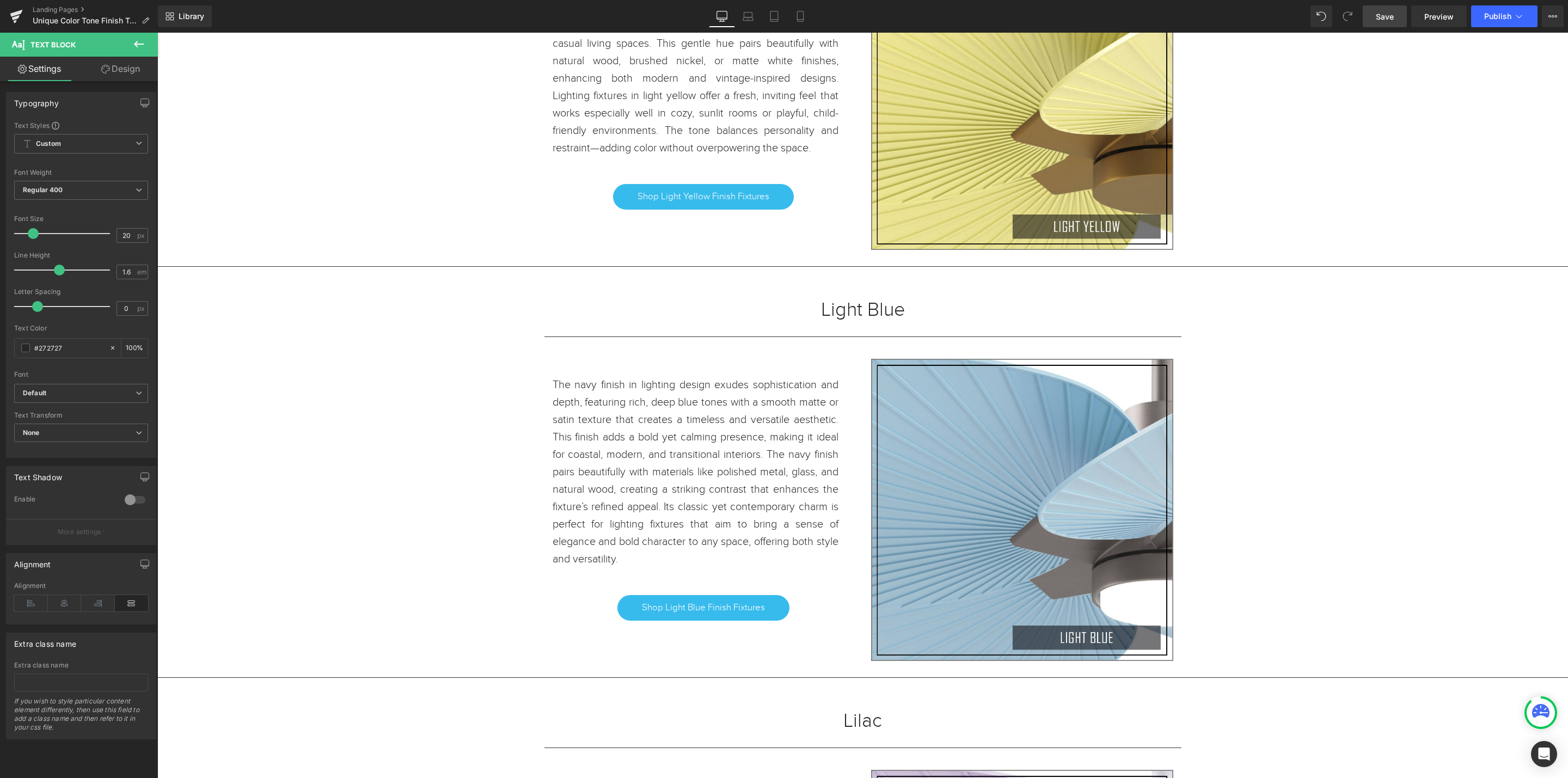
scroll to position [4012, 0]
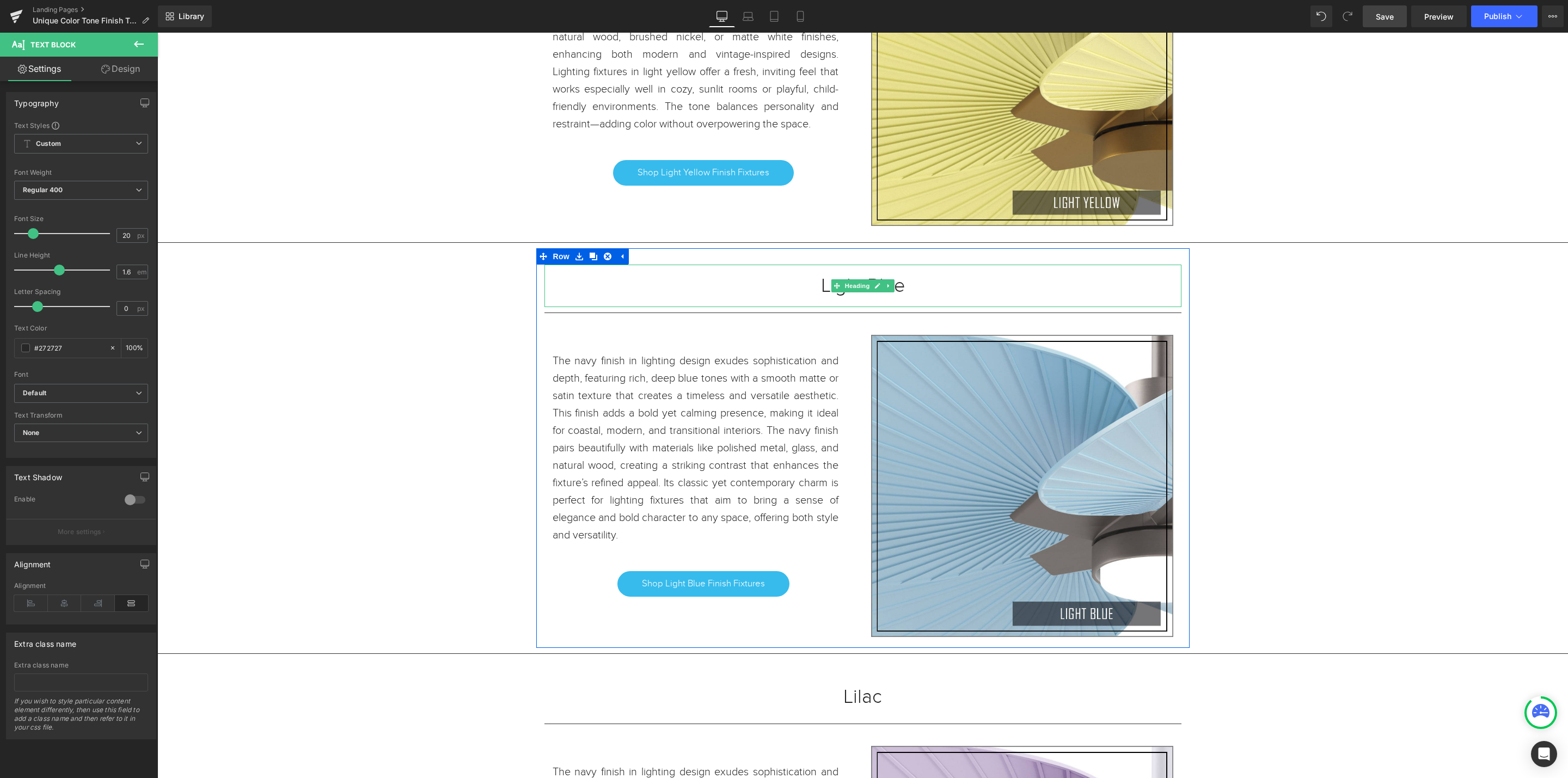
click at [911, 291] on h1 "Light Blue" at bounding box center [863, 286] width 637 height 10
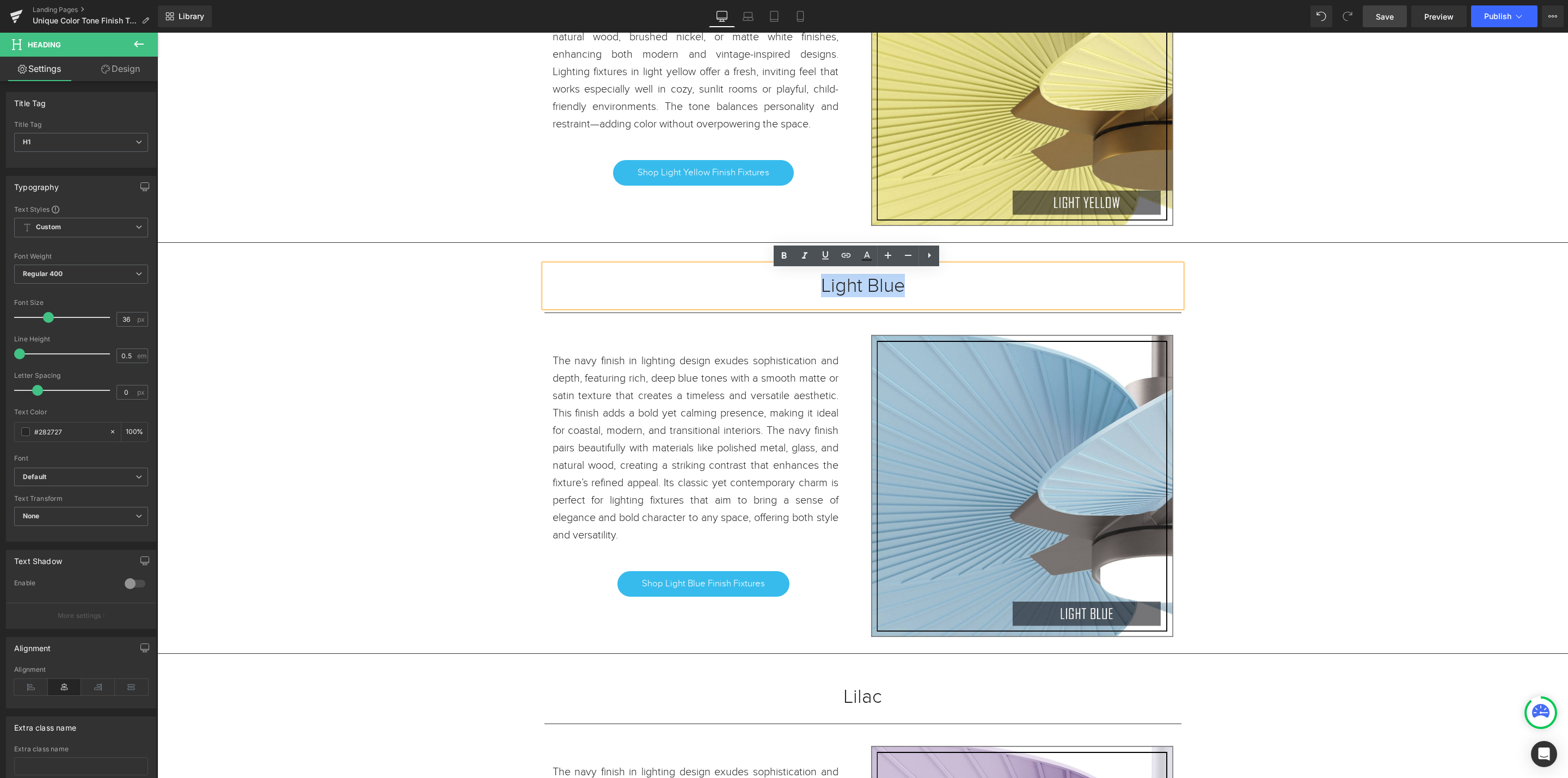
drag, startPoint x: 912, startPoint y: 288, endPoint x: 803, endPoint y: 288, distance: 109.0
click at [803, 288] on h1 "Light Blue" at bounding box center [863, 286] width 637 height 10
copy h1 "Light Blue"
click at [734, 538] on p "The navy finish in lighting design exudes sophistication and depth, featuring r…" at bounding box center [695, 448] width 286 height 192
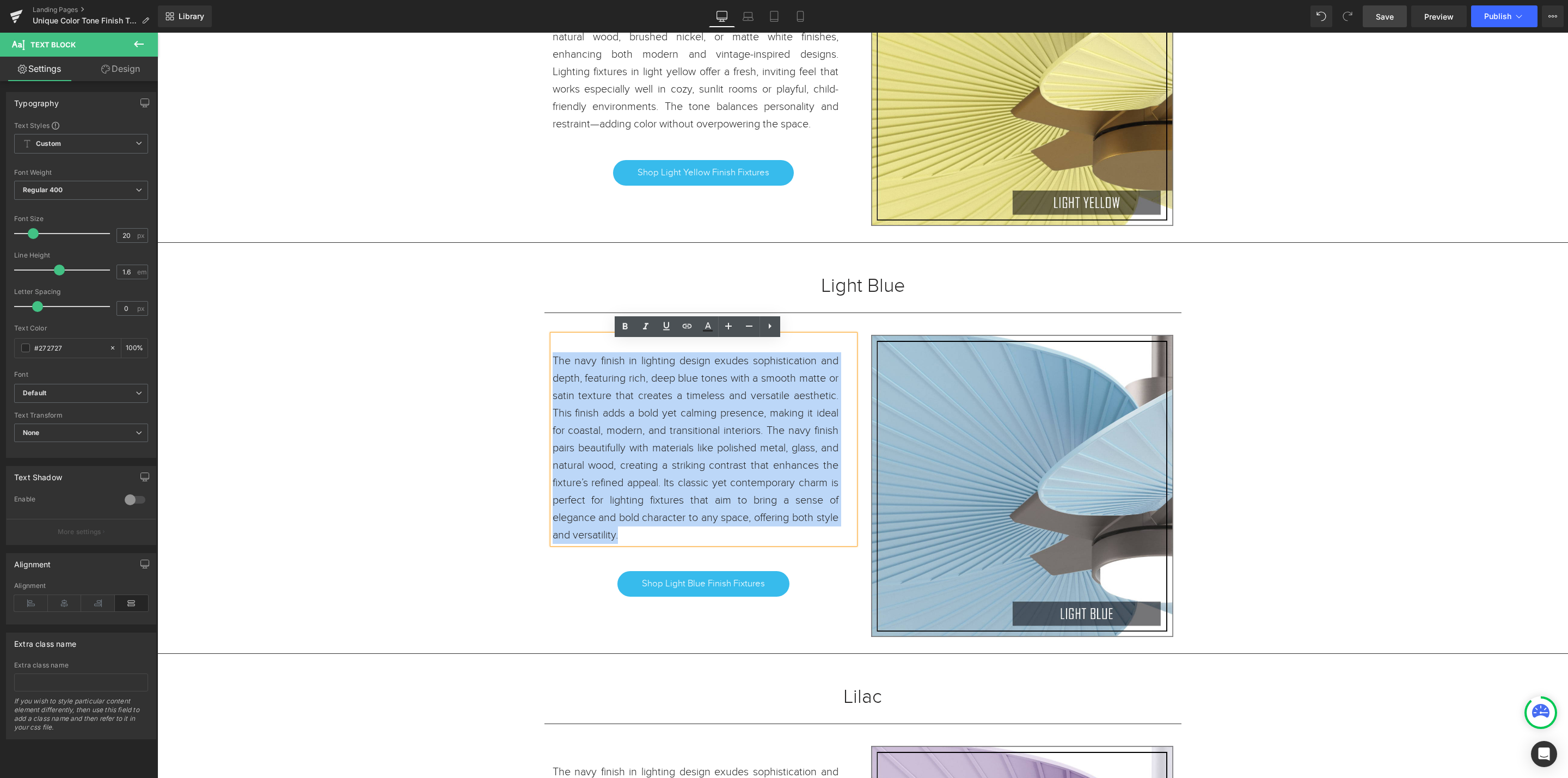
drag, startPoint x: 712, startPoint y: 541, endPoint x: 548, endPoint y: 374, distance: 234.1
click at [553, 374] on p "The navy finish in lighting design exudes sophistication and depth, featuring r…" at bounding box center [695, 448] width 286 height 192
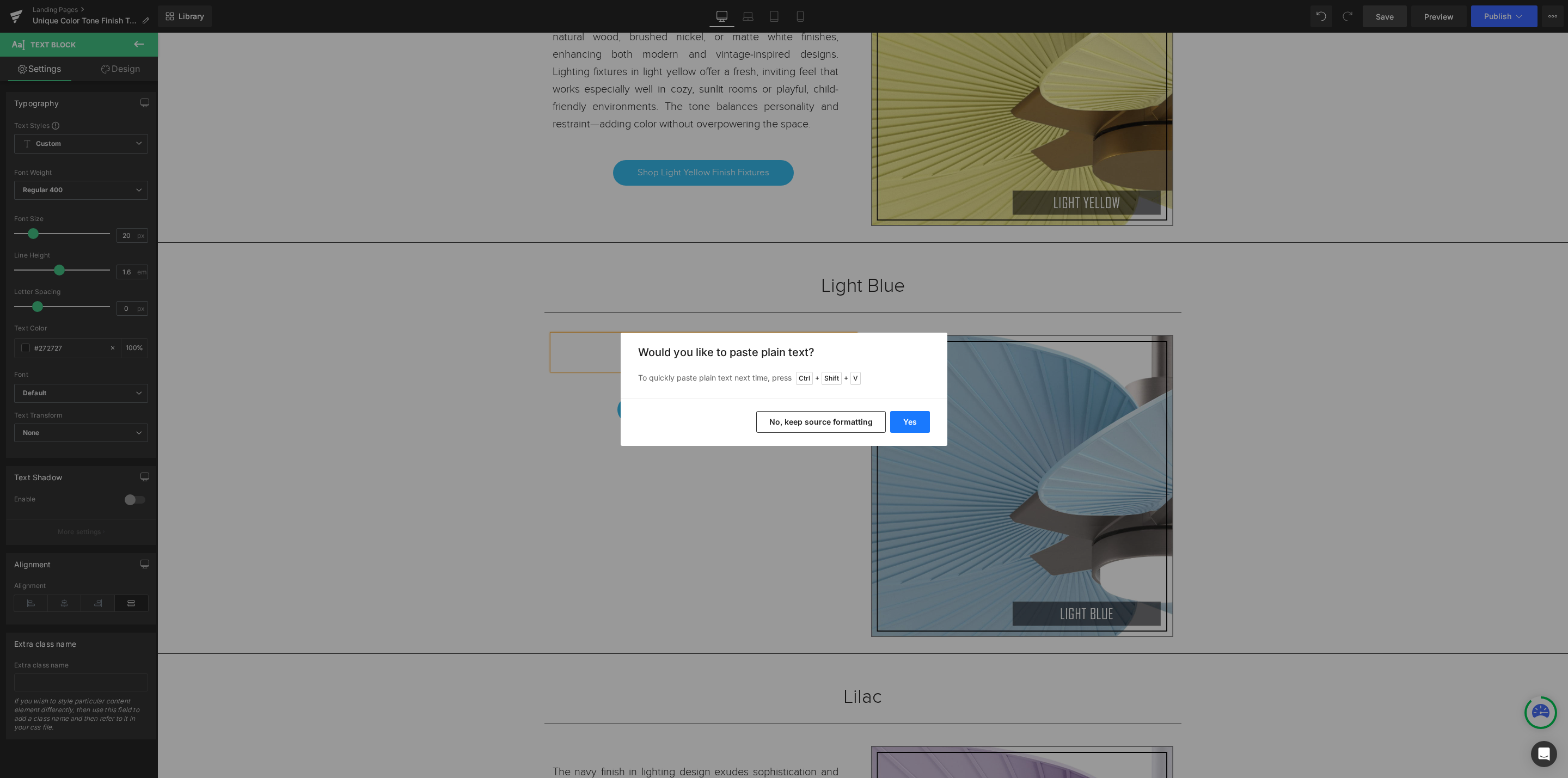
click at [921, 424] on button "Yes" at bounding box center [910, 422] width 40 height 22
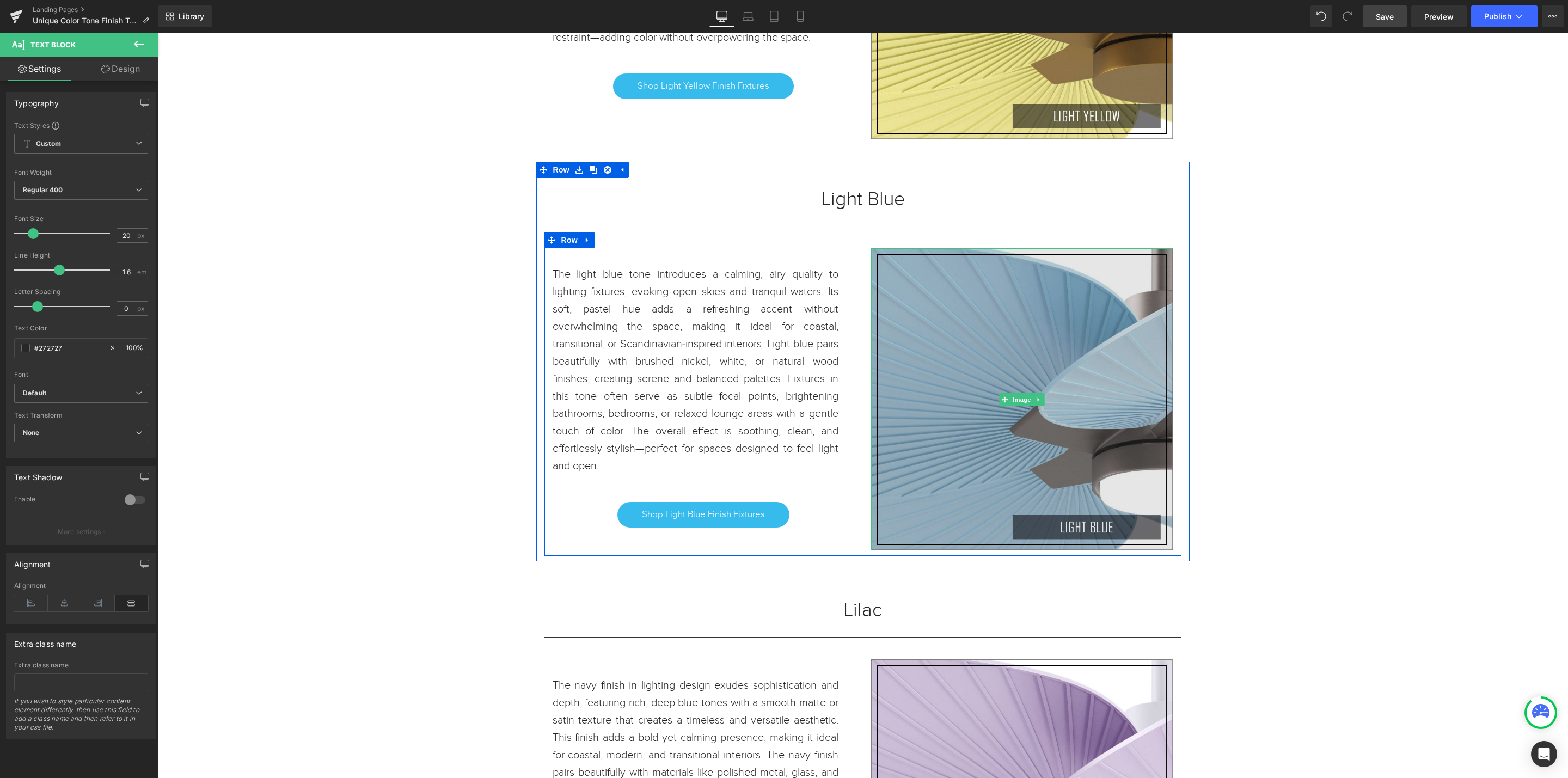
scroll to position [4339, 0]
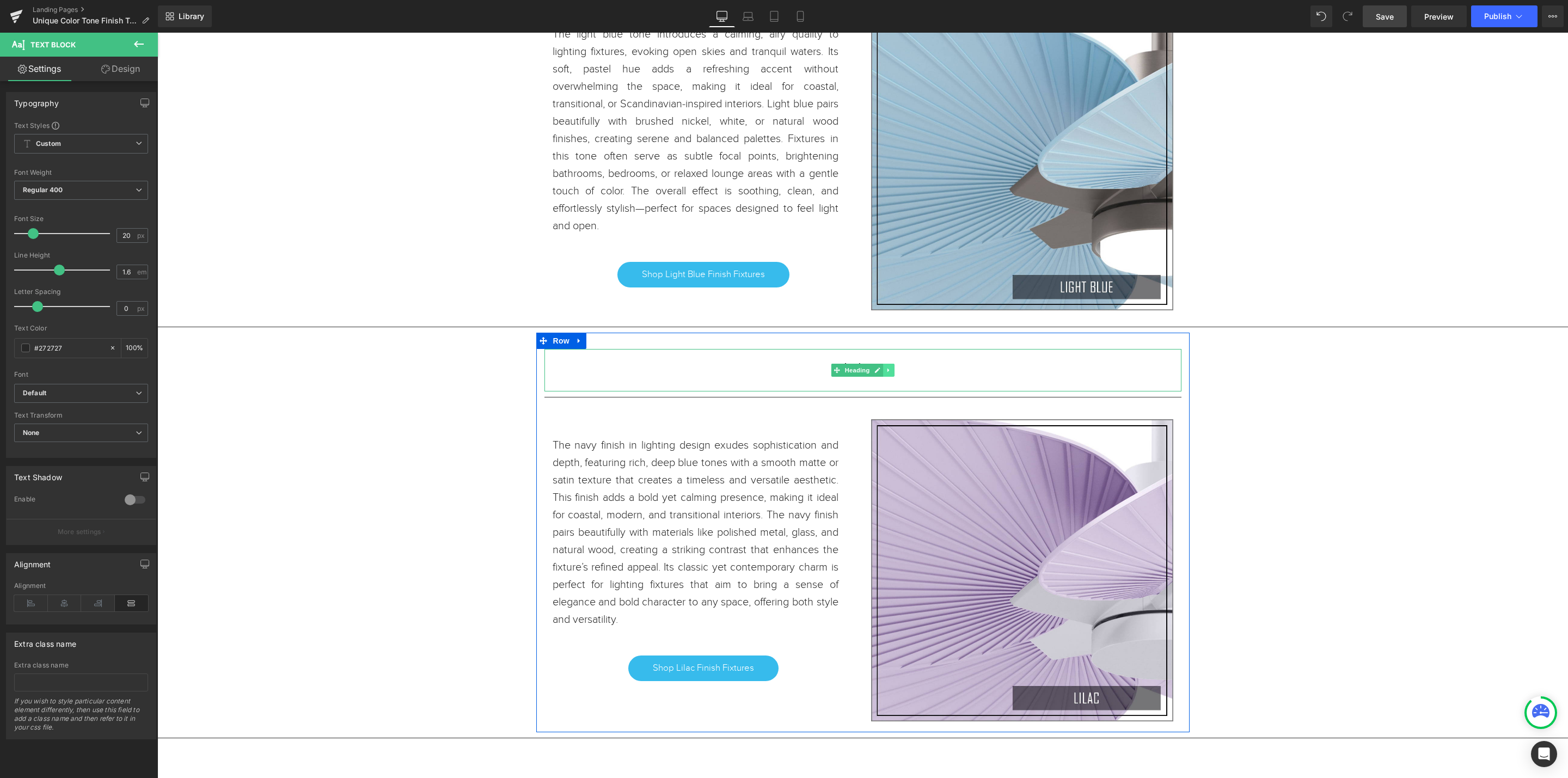
click at [883, 377] on link at bounding box center [889, 370] width 12 height 13
click at [976, 384] on div "Lilac" at bounding box center [863, 371] width 637 height 43
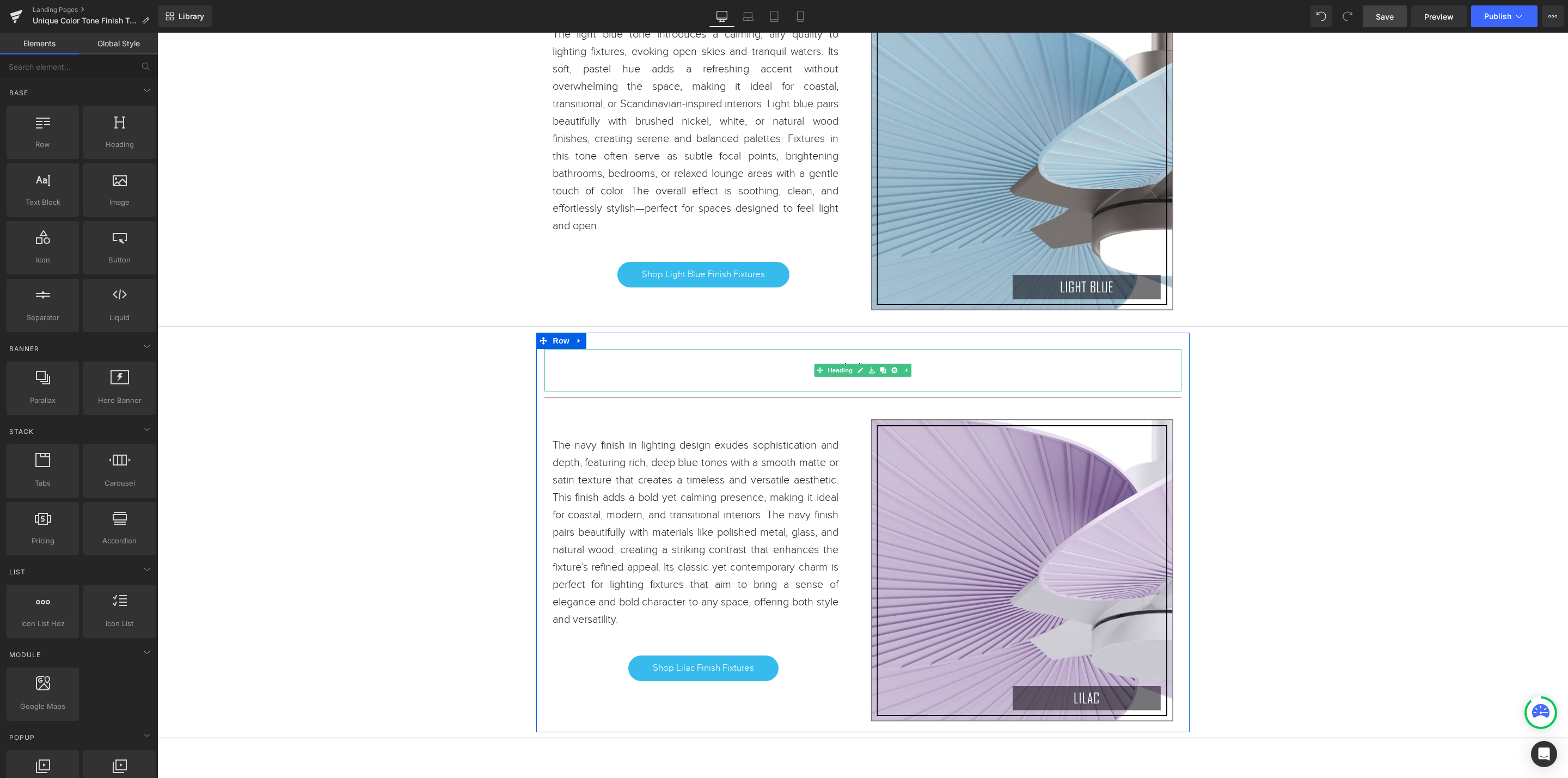
click at [1041, 384] on div "Lilac" at bounding box center [863, 371] width 637 height 43
click at [753, 373] on h1 "Lilac" at bounding box center [863, 370] width 637 height 10
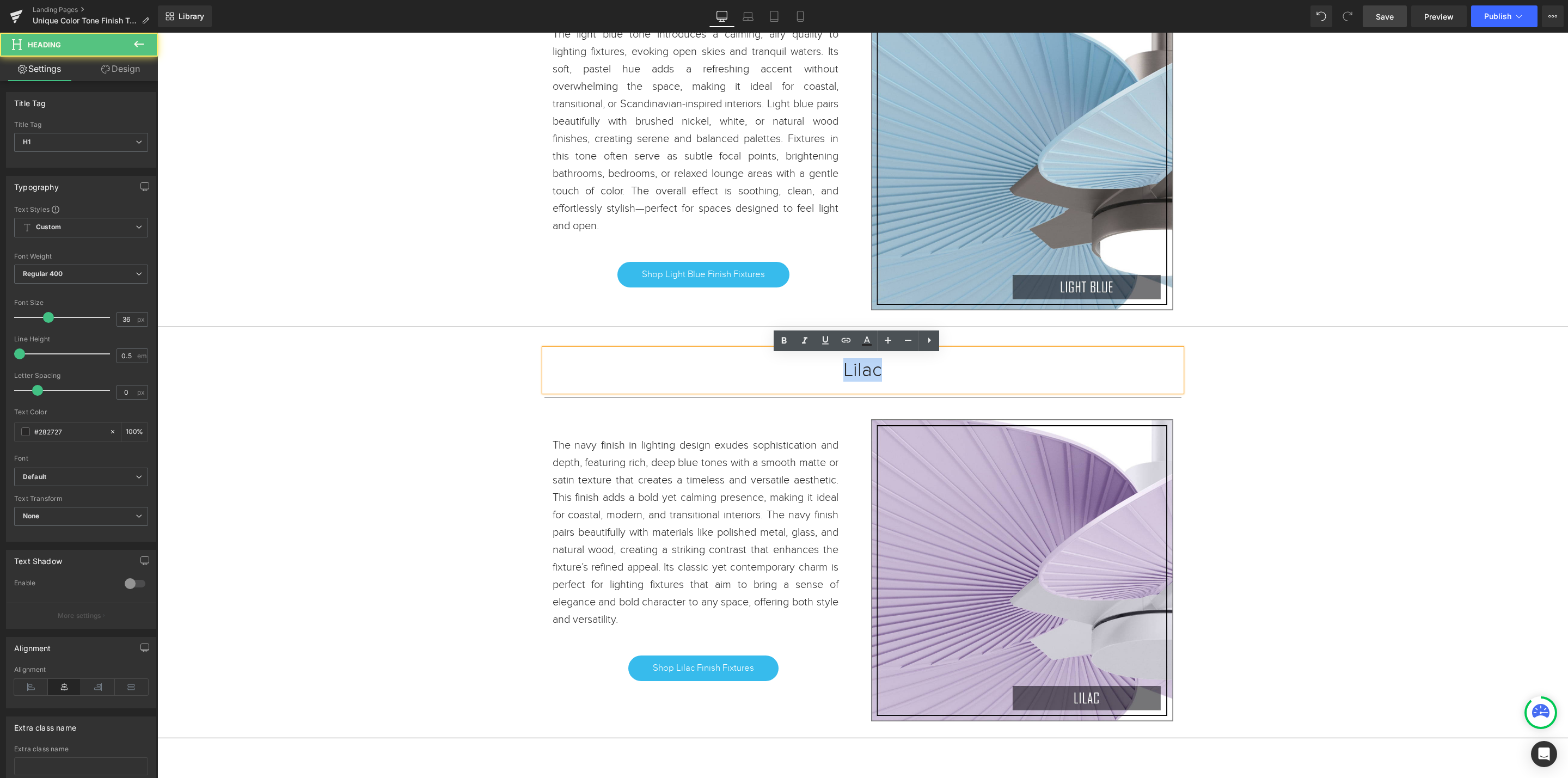
drag, startPoint x: 895, startPoint y: 373, endPoint x: 818, endPoint y: 373, distance: 77.0
click at [818, 373] on h1 "Lilac" at bounding box center [863, 370] width 637 height 10
copy h1 "Lilac"
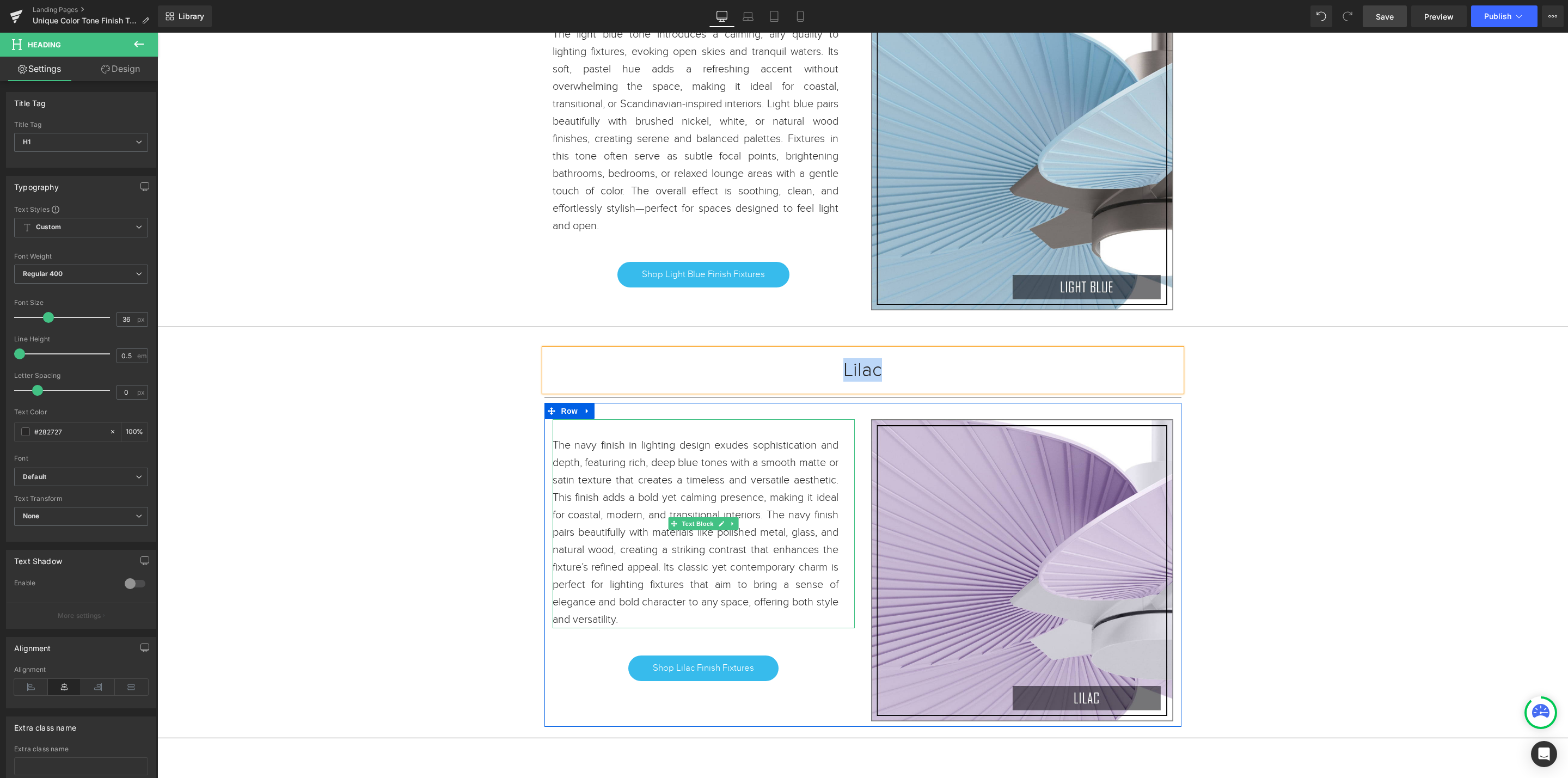
click at [730, 617] on p "The navy finish in lighting design exudes sophistication and depth, featuring r…" at bounding box center [695, 532] width 286 height 192
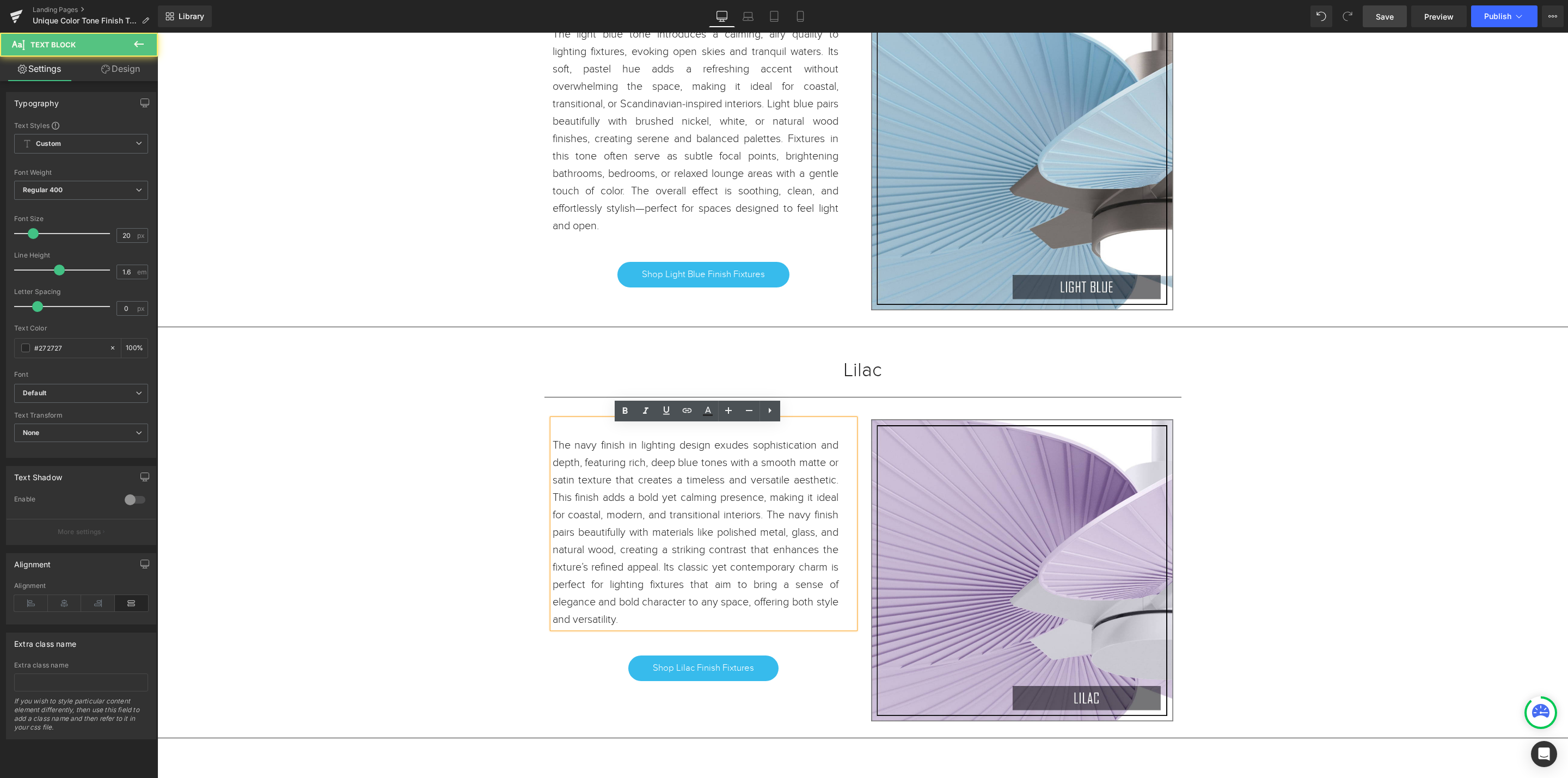
click at [711, 625] on p "The navy finish in lighting design exudes sophistication and depth, featuring r…" at bounding box center [695, 532] width 286 height 192
drag, startPoint x: 711, startPoint y: 625, endPoint x: 545, endPoint y: 452, distance: 239.8
click at [553, 452] on div "The navy finish in lighting design exudes sophistication and depth, featuring r…" at bounding box center [703, 524] width 302 height 209
click at [712, 625] on p "The navy finish in lighting design exudes sophistication and depth, featuring r…" at bounding box center [695, 532] width 286 height 192
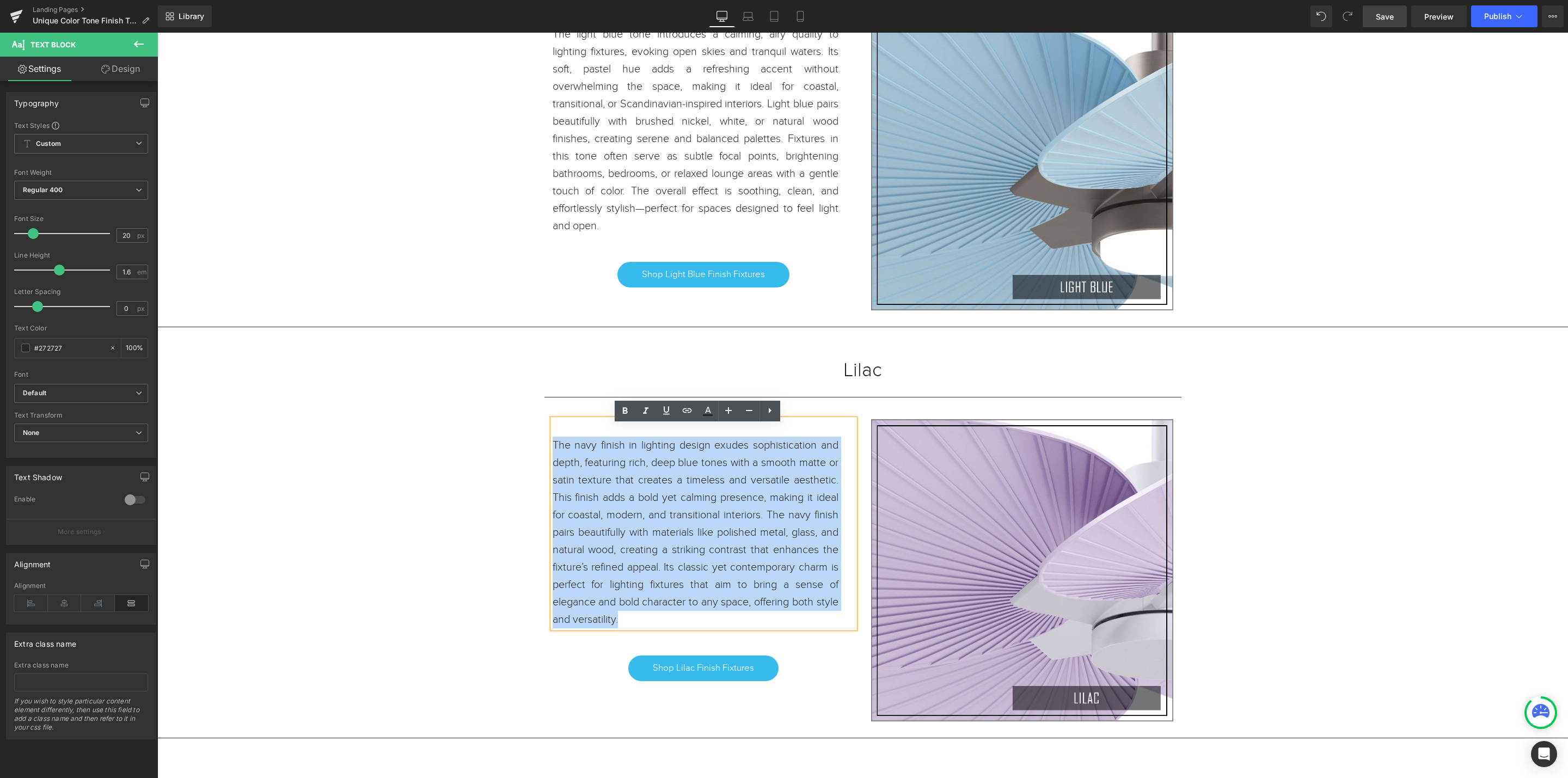
drag, startPoint x: 737, startPoint y: 625, endPoint x: 546, endPoint y: 454, distance: 256.4
click at [553, 454] on p "The navy finish in lighting design exudes sophistication and depth, featuring r…" at bounding box center [695, 532] width 286 height 192
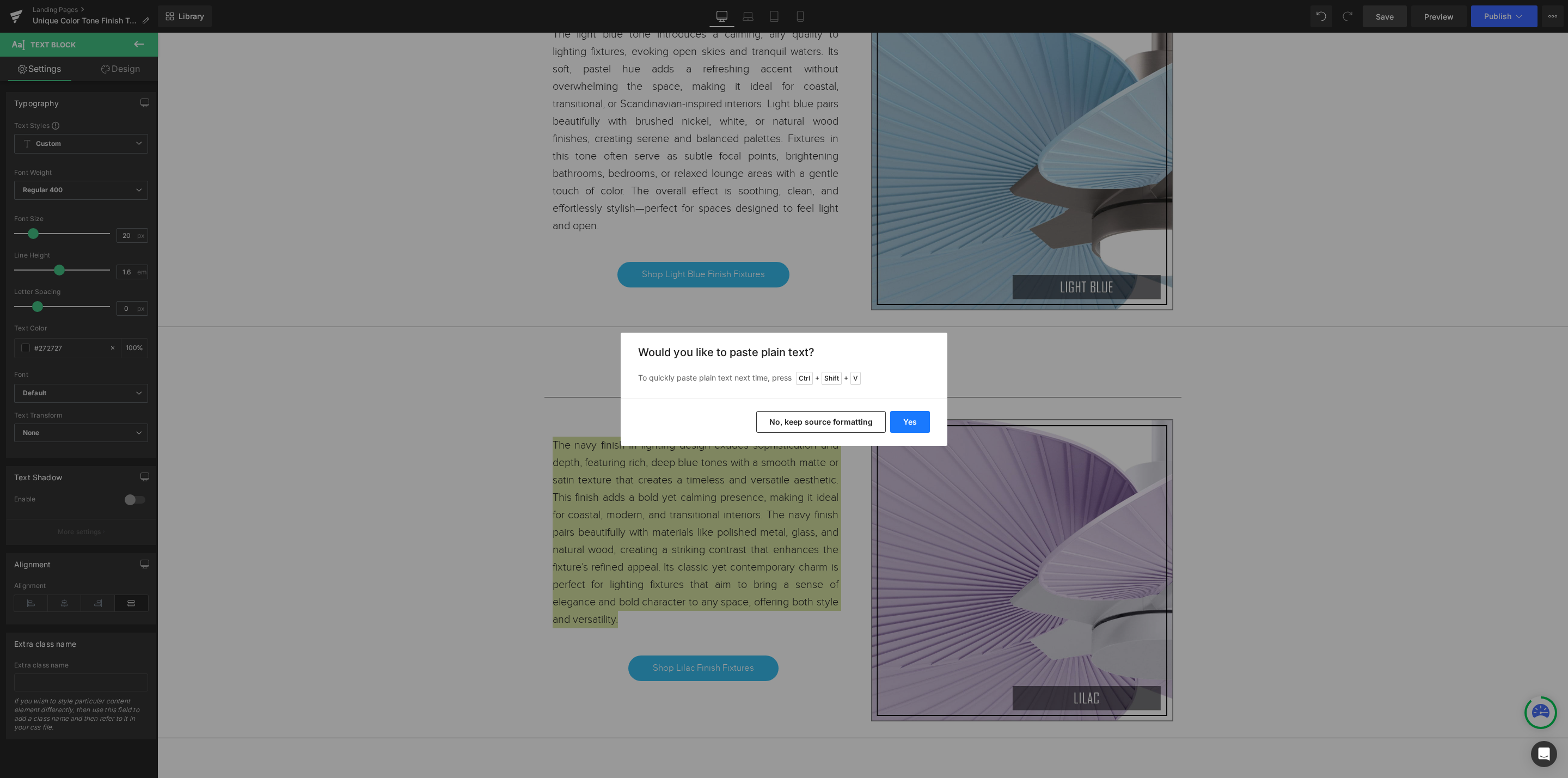
click at [906, 425] on button "Yes" at bounding box center [910, 422] width 40 height 22
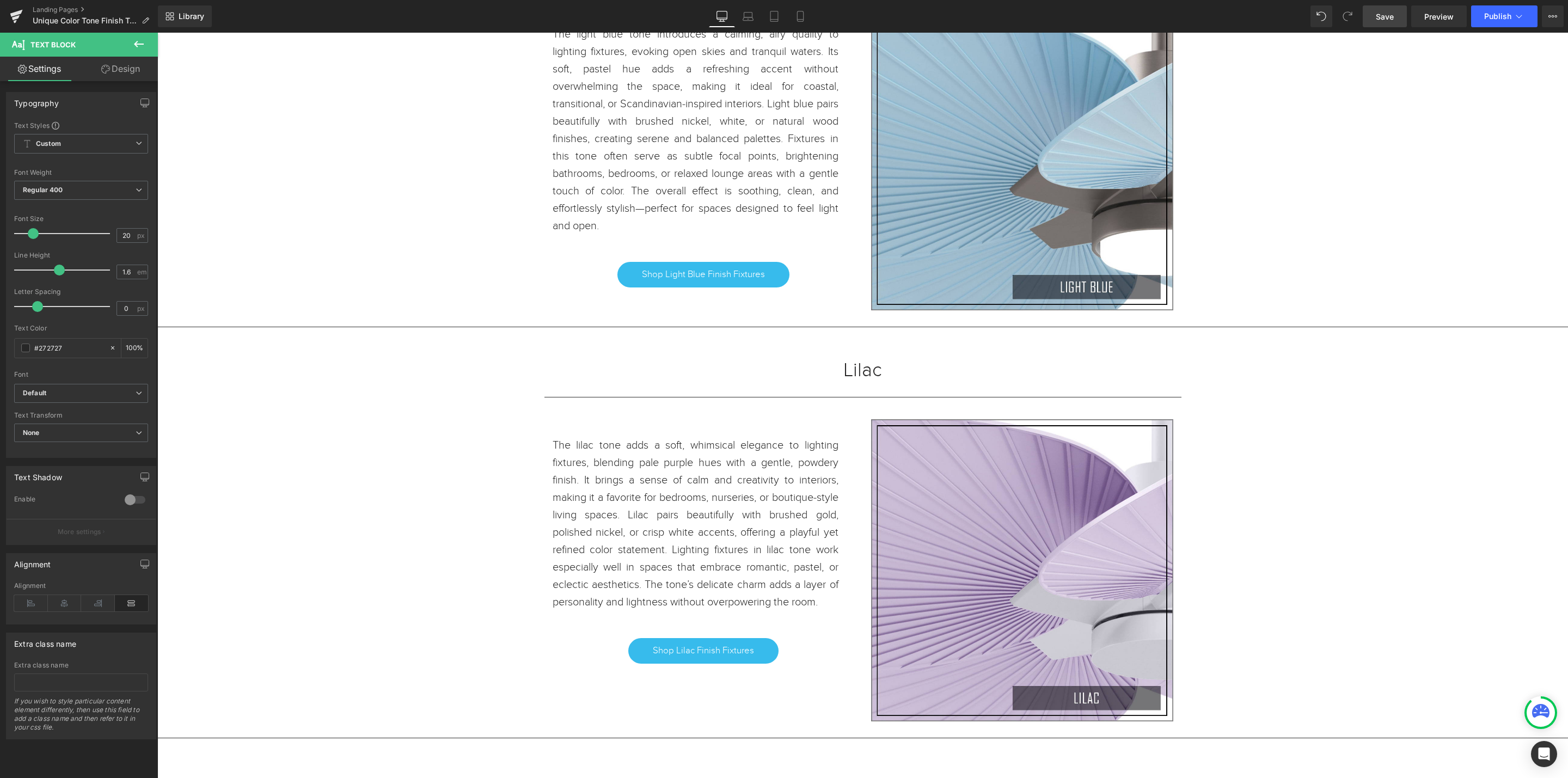
click at [1379, 15] on span "Save" at bounding box center [1385, 16] width 18 height 12
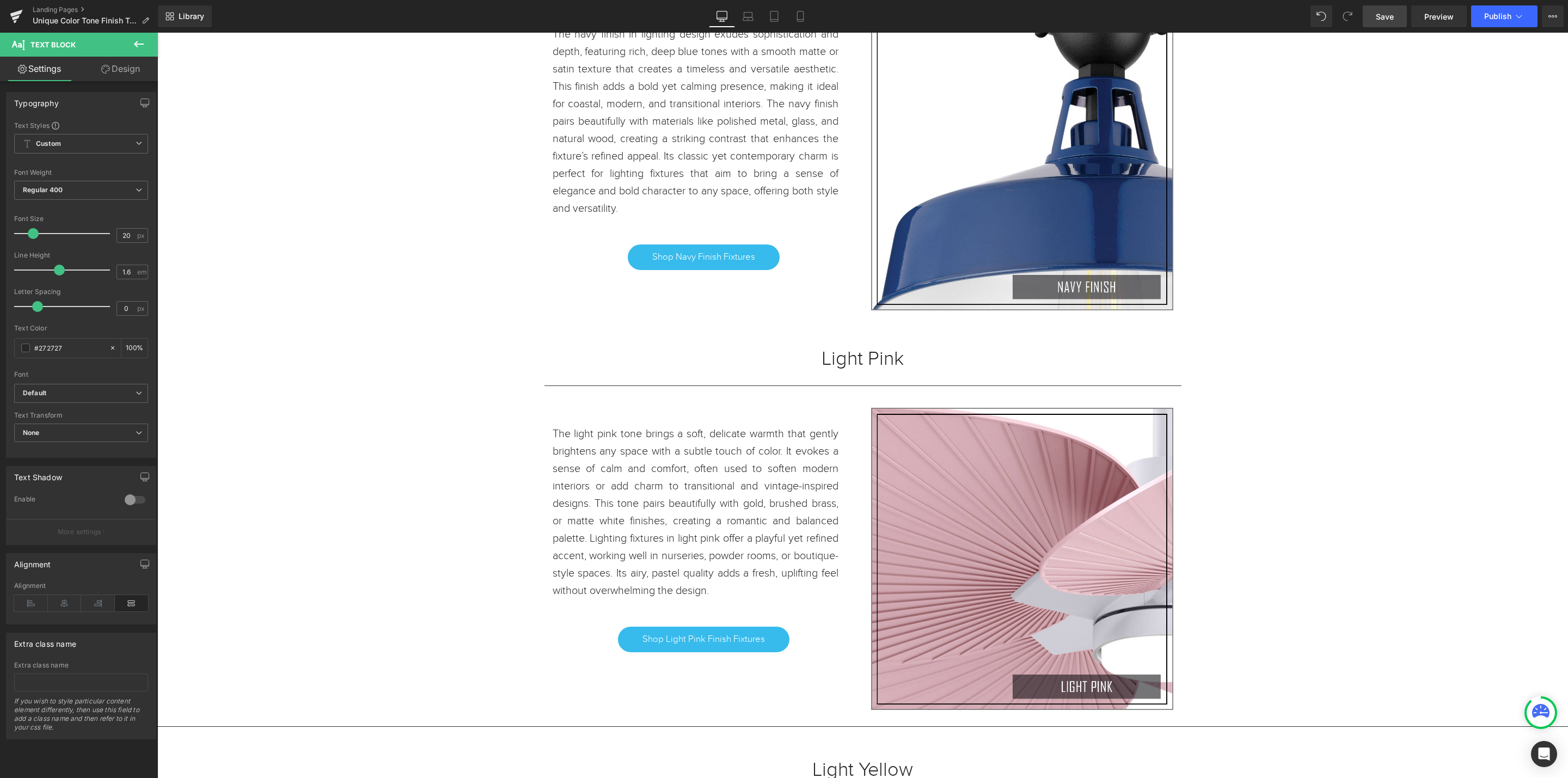
scroll to position [3113, 0]
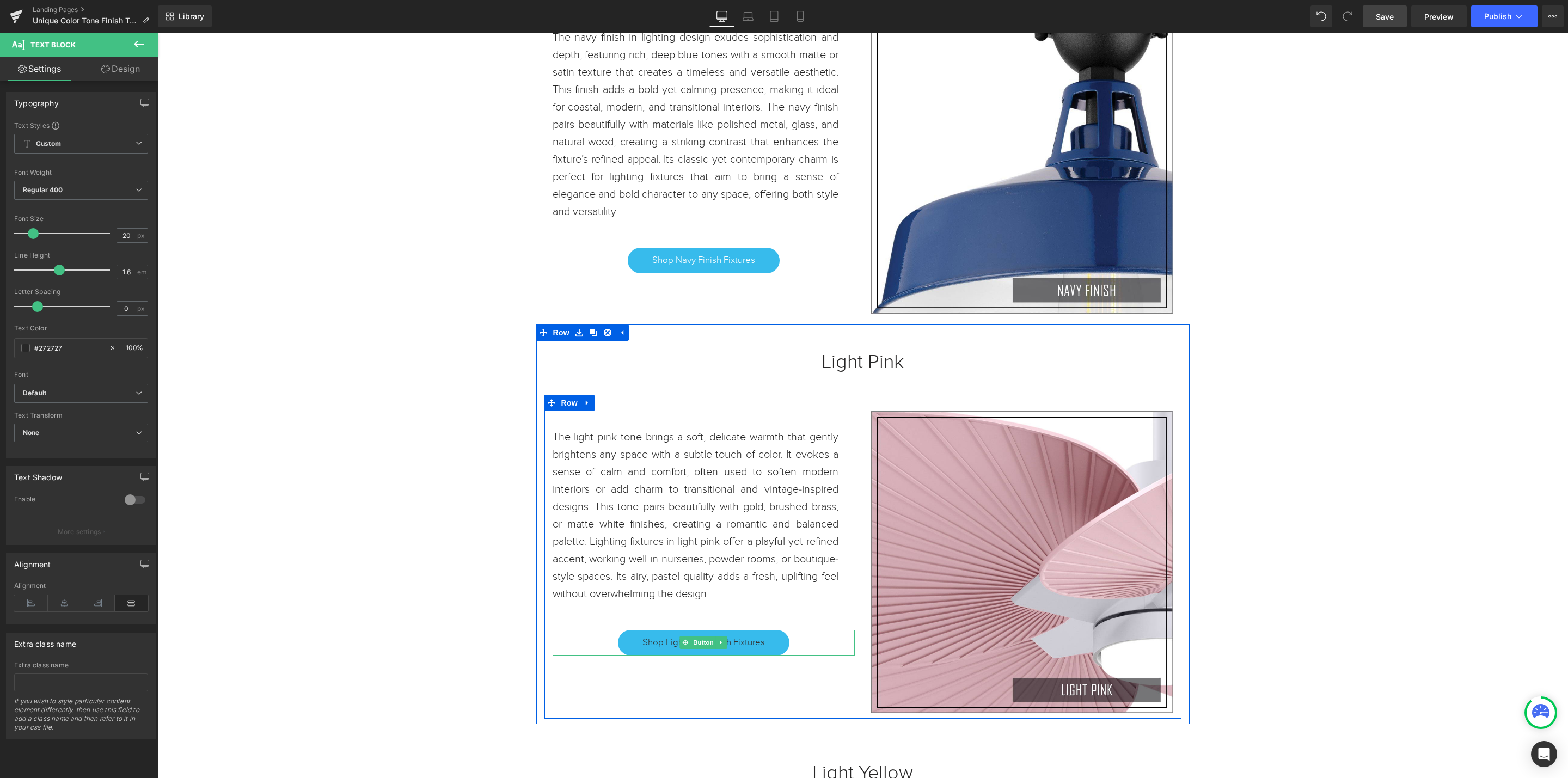
click at [761, 651] on link "Shop Light Pink Finish Fixtures" at bounding box center [703, 642] width 171 height 25
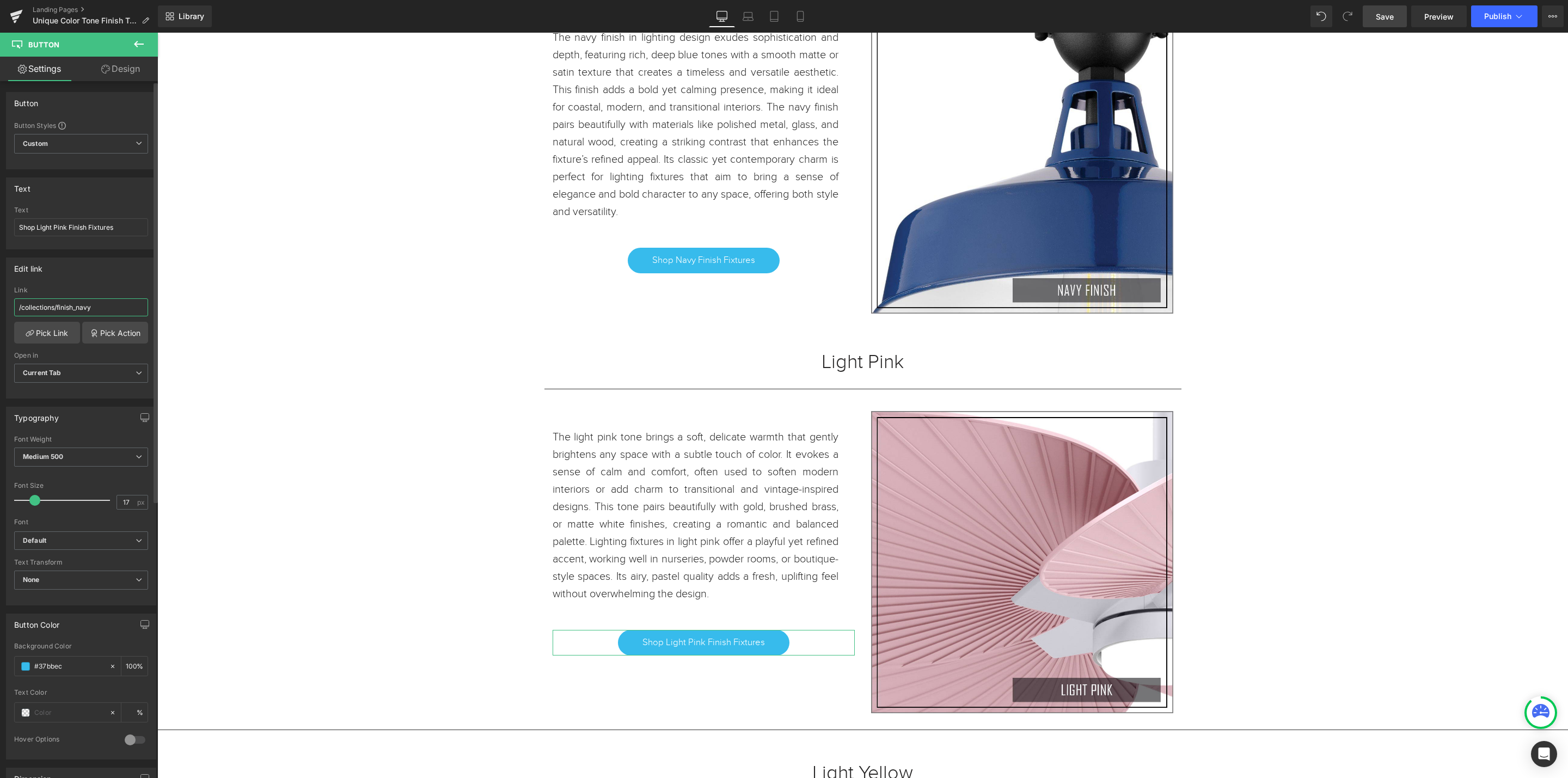
drag, startPoint x: 99, startPoint y: 310, endPoint x: 57, endPoint y: 309, distance: 42.0
click at [57, 309] on input "/collections/finish_navy" at bounding box center [81, 307] width 134 height 18
paste input "finish_light-pink"
type input "/collections/finish_light-pink"
click at [1373, 23] on link "Save" at bounding box center [1385, 16] width 44 height 22
